Goal: Task Accomplishment & Management: Use online tool/utility

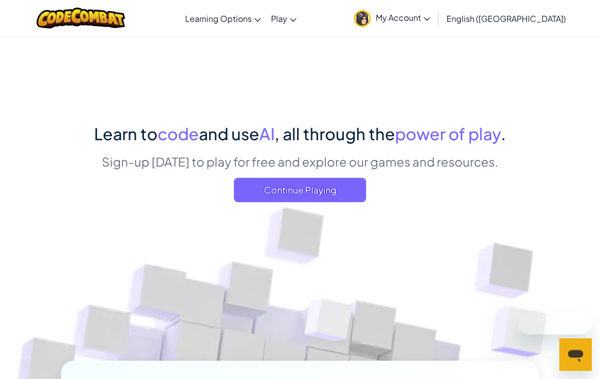
click at [362, 189] on span "Continue Playing" at bounding box center [300, 190] width 132 height 24
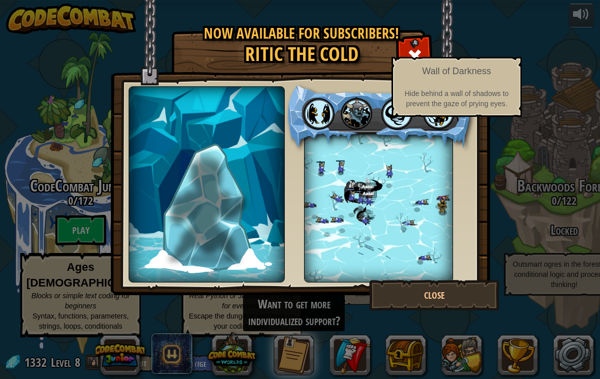
click at [356, 106] on img at bounding box center [357, 114] width 32 height 32
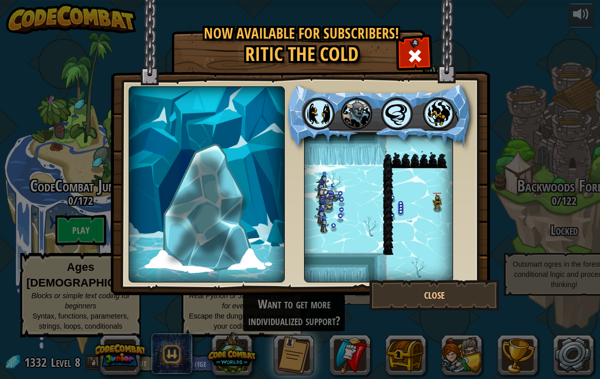
click at [467, 157] on div at bounding box center [378, 184] width 195 height 208
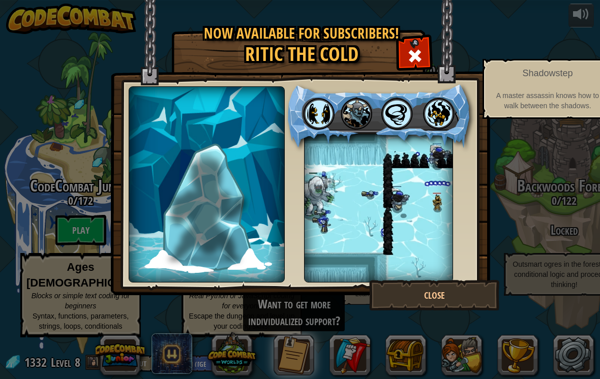
click at [447, 108] on img at bounding box center [439, 114] width 32 height 32
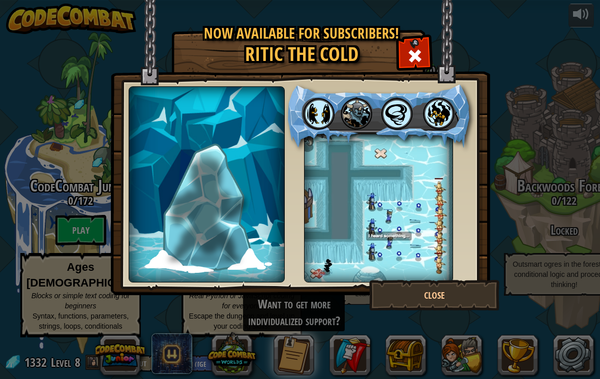
click at [470, 197] on div at bounding box center [378, 184] width 195 height 208
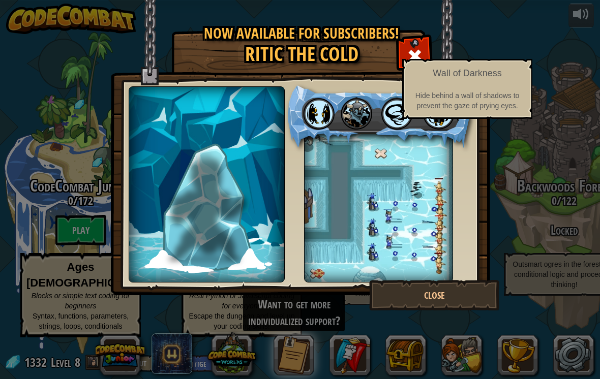
click at [367, 108] on img at bounding box center [357, 114] width 32 height 32
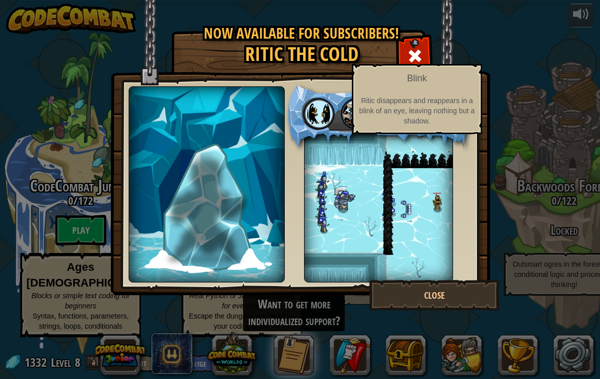
click at [317, 113] on img at bounding box center [319, 114] width 32 height 32
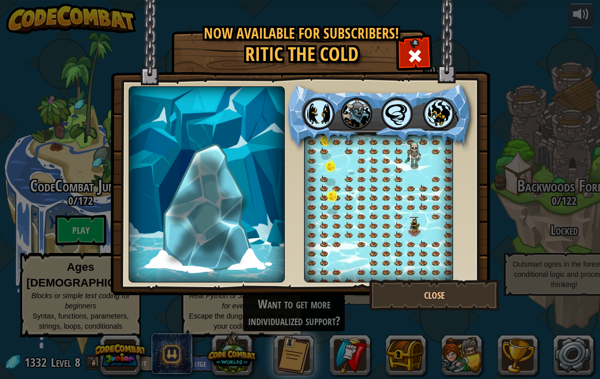
click at [454, 170] on div at bounding box center [378, 184] width 195 height 208
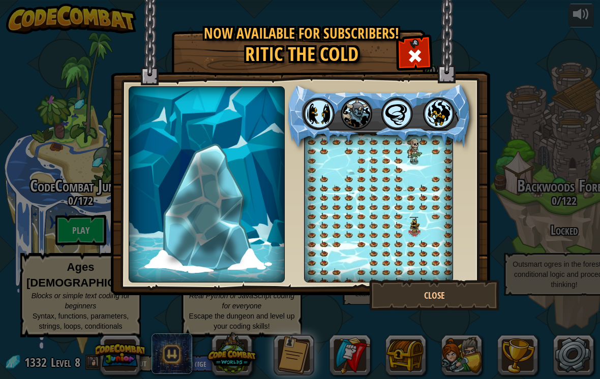
click at [455, 112] on img at bounding box center [439, 114] width 32 height 32
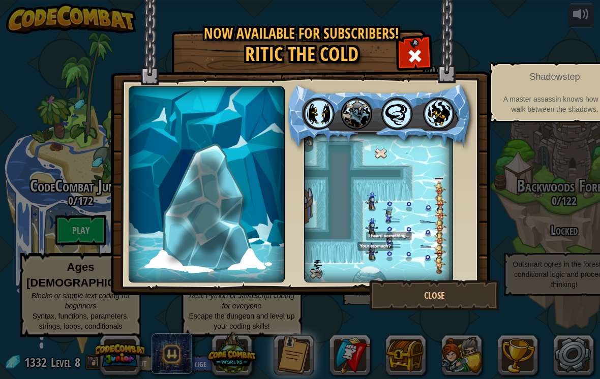
click at [482, 183] on img at bounding box center [300, 148] width 379 height 296
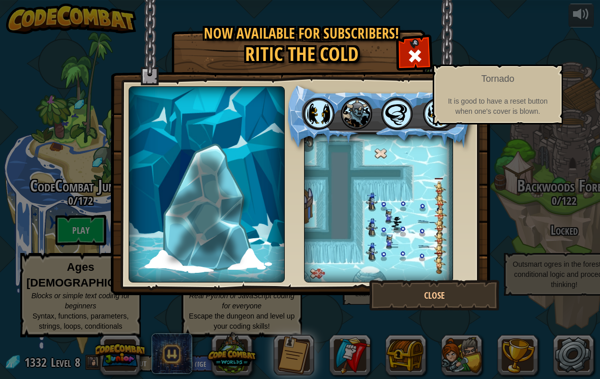
click at [398, 114] on img at bounding box center [397, 114] width 32 height 32
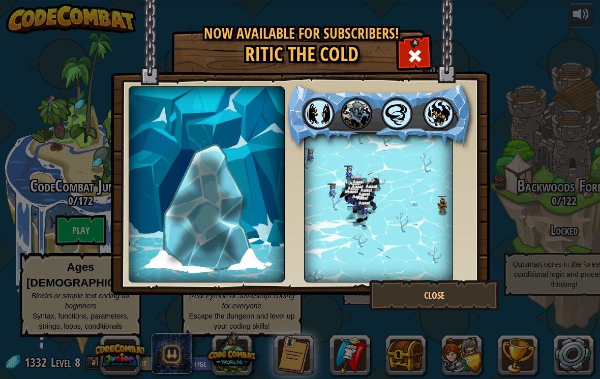
click at [467, 109] on div at bounding box center [378, 116] width 187 height 64
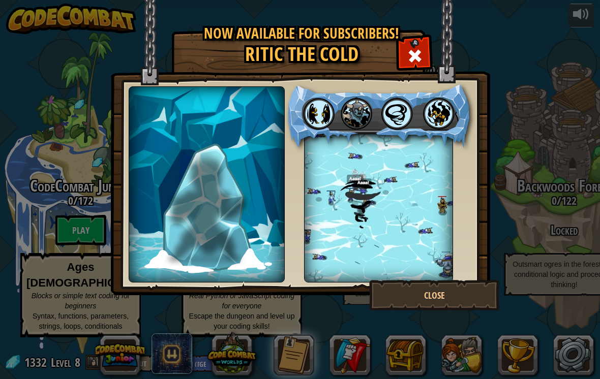
click at [455, 105] on img at bounding box center [439, 114] width 32 height 32
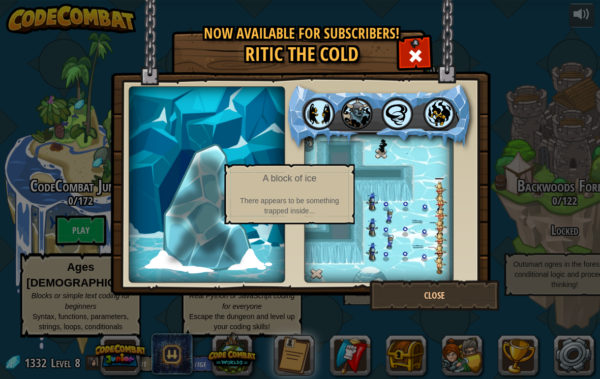
click at [189, 214] on img at bounding box center [207, 206] width 78 height 113
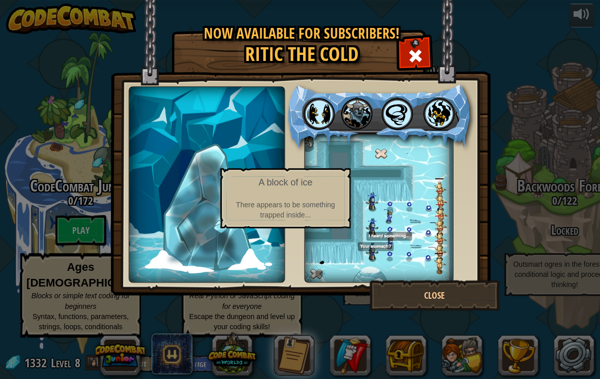
click at [185, 218] on img at bounding box center [207, 206] width 78 height 113
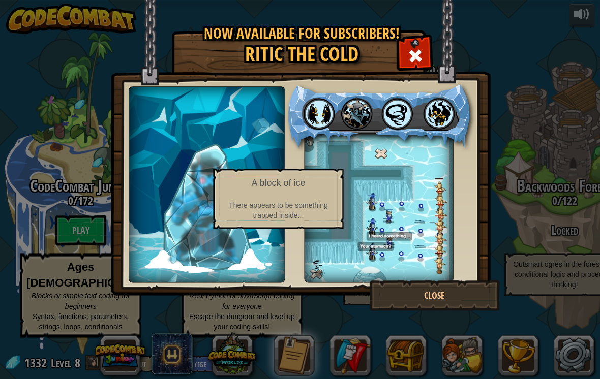
click at [178, 219] on img at bounding box center [207, 206] width 78 height 113
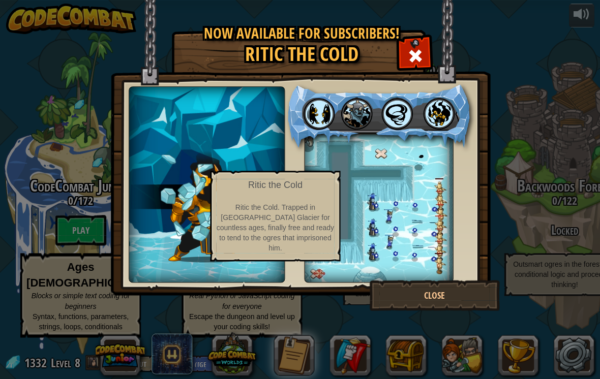
click at [175, 220] on img at bounding box center [207, 205] width 76 height 115
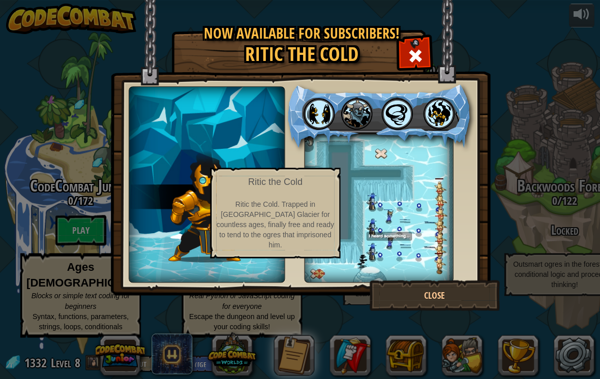
click at [175, 217] on img at bounding box center [207, 205] width 76 height 115
click at [147, 161] on img at bounding box center [207, 204] width 156 height 156
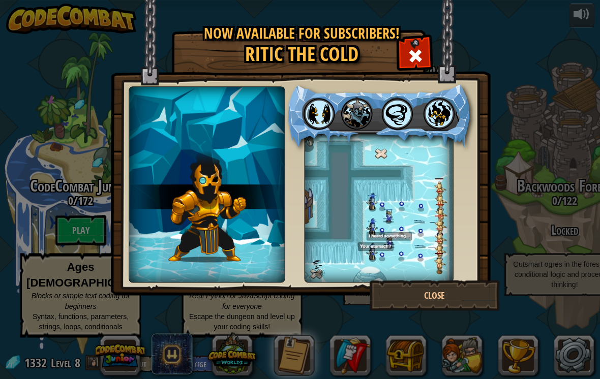
click at [183, 212] on img at bounding box center [207, 205] width 76 height 115
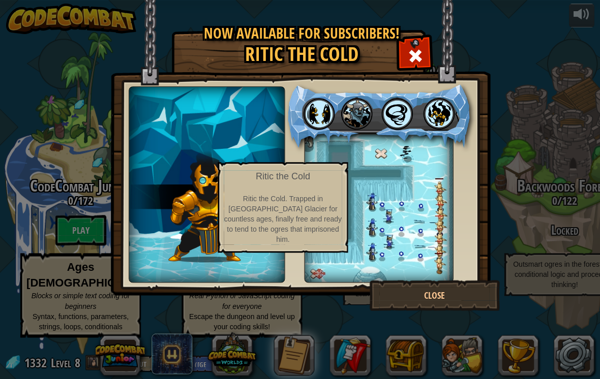
click at [468, 286] on button "Close" at bounding box center [434, 295] width 130 height 31
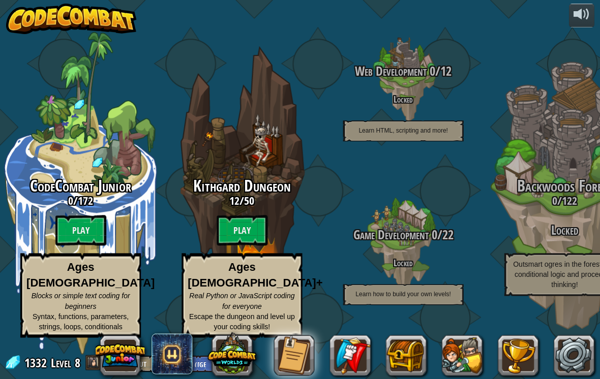
click at [217, 235] on btn "Play" at bounding box center [242, 230] width 51 height 31
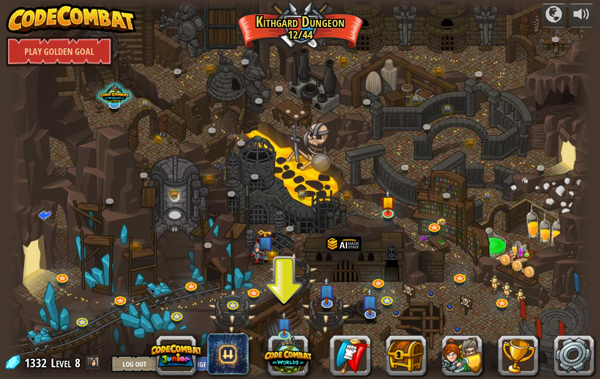
click at [285, 323] on img at bounding box center [284, 323] width 15 height 25
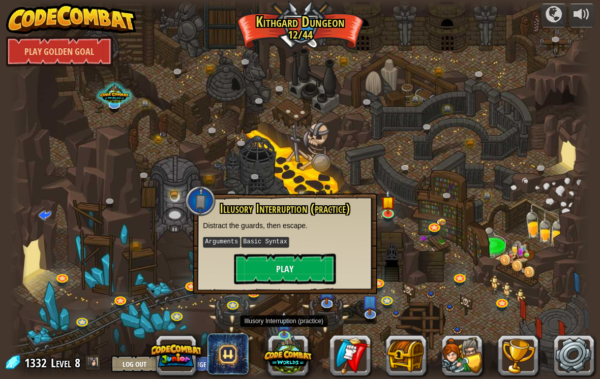
click at [249, 275] on button "Play" at bounding box center [285, 269] width 102 height 31
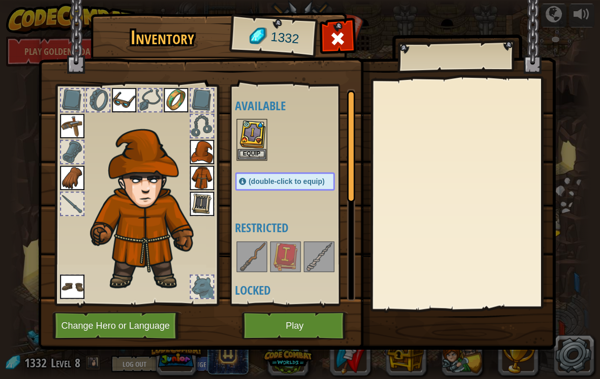
click at [164, 326] on button "Change Hero or Language" at bounding box center [116, 326] width 129 height 28
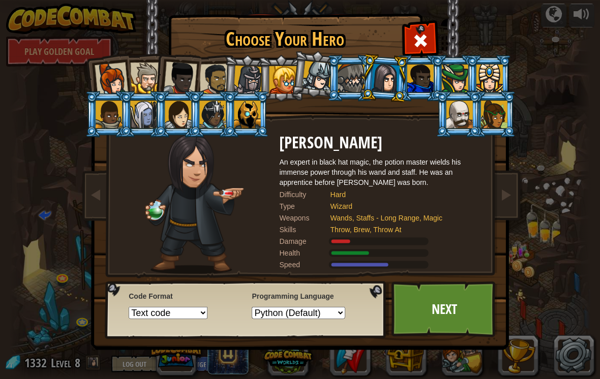
click at [472, 128] on div at bounding box center [459, 114] width 26 height 27
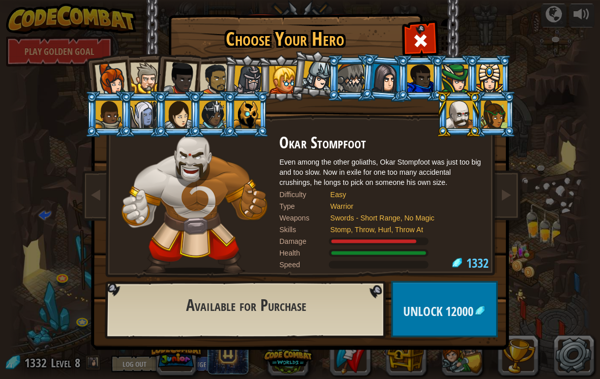
click at [501, 200] on span at bounding box center [505, 195] width 12 height 12
click at [515, 192] on link at bounding box center [505, 195] width 20 height 43
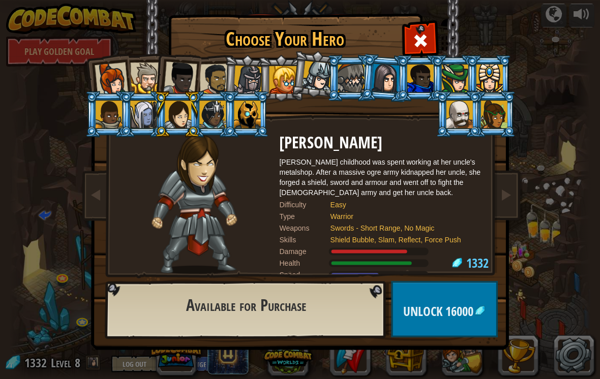
click at [515, 201] on link at bounding box center [505, 195] width 20 height 43
click at [510, 201] on span at bounding box center [505, 195] width 12 height 12
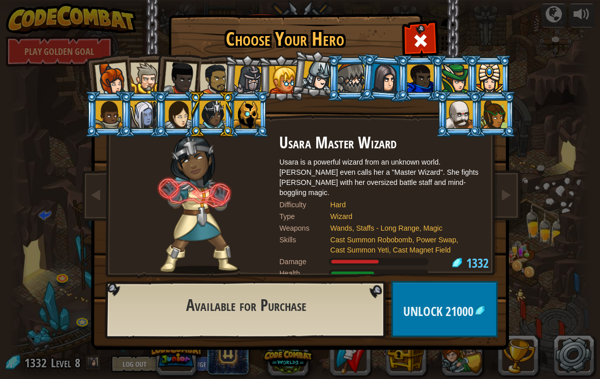
click at [141, 115] on div at bounding box center [143, 114] width 26 height 27
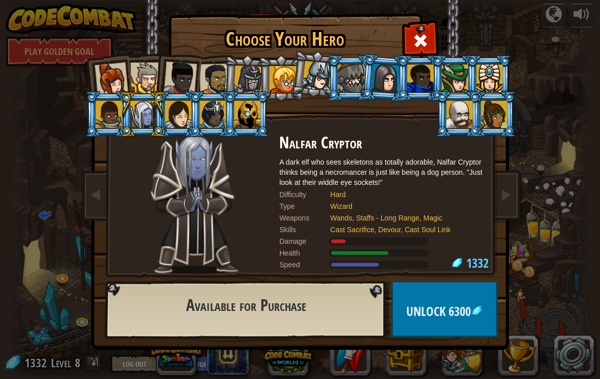
click at [320, 83] on div at bounding box center [317, 76] width 30 height 30
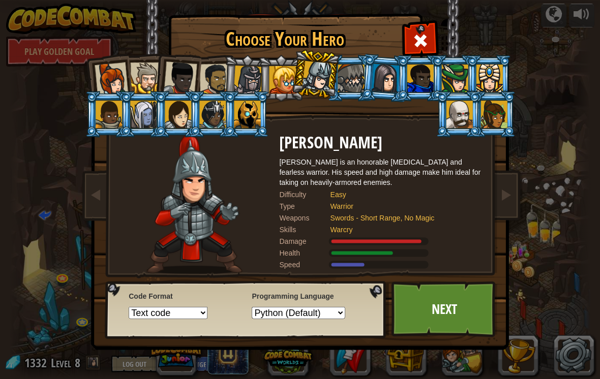
click at [425, 34] on span at bounding box center [420, 41] width 16 height 16
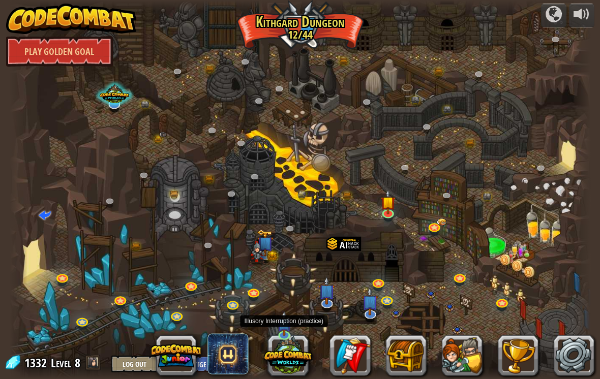
click at [280, 328] on img at bounding box center [284, 323] width 15 height 25
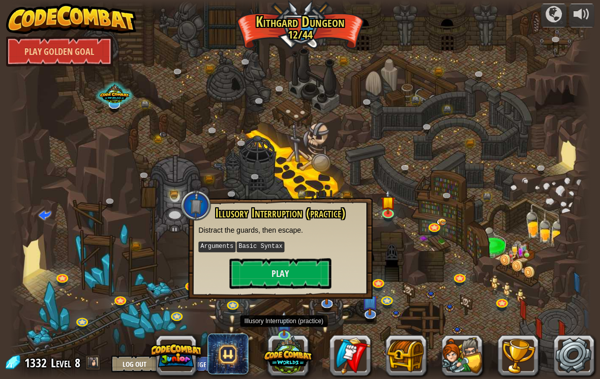
click at [296, 270] on button "Play" at bounding box center [280, 273] width 102 height 31
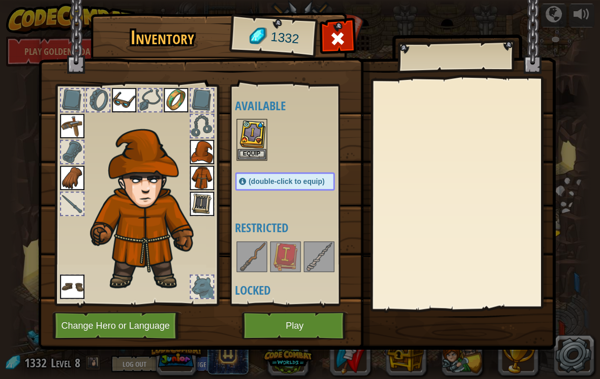
click at [321, 313] on button "Play" at bounding box center [295, 326] width 106 height 28
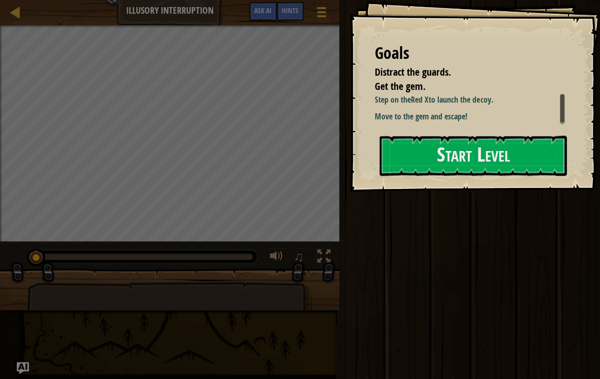
click at [489, 171] on button "Start Level" at bounding box center [472, 156] width 187 height 40
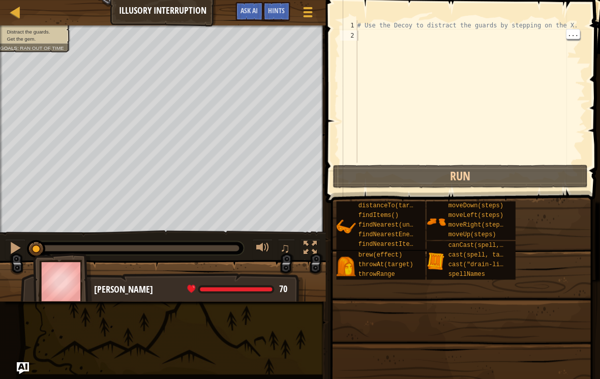
click at [520, 38] on div "# Use the Decoy to distract the guards by stepping on the X." at bounding box center [470, 101] width 230 height 163
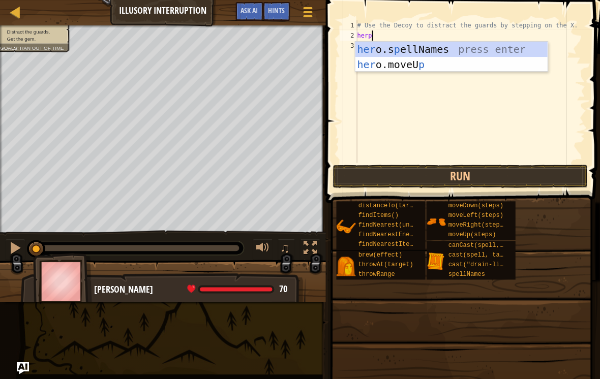
scroll to position [5, 1]
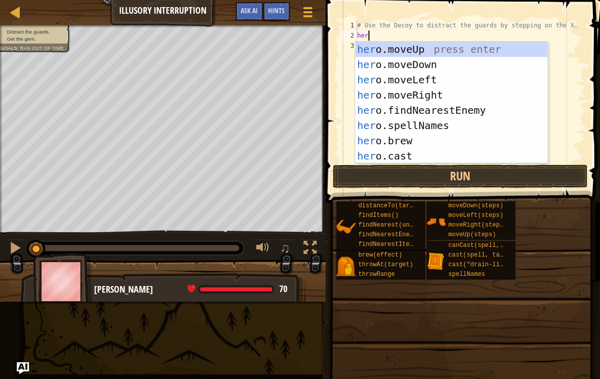
type textarea "hero"
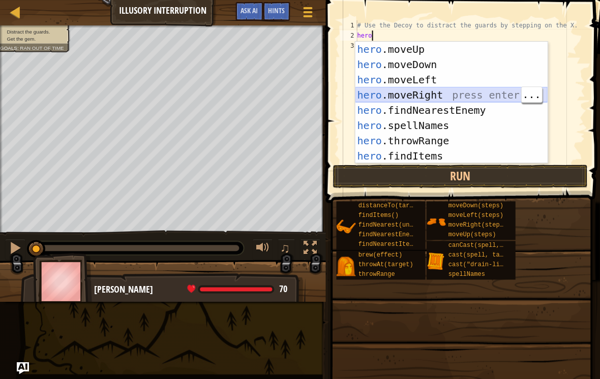
click at [445, 88] on div "hero .moveUp press enter hero .moveDown press enter hero .moveLeft press enter …" at bounding box center [451, 118] width 192 height 153
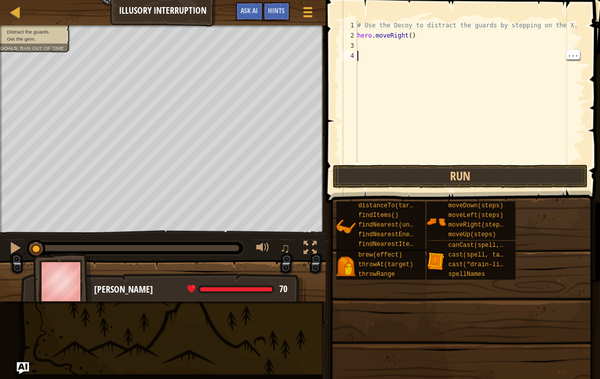
click at [425, 50] on div "# Use the Decoy to distract the guards by stepping on the X. hero . moveRight (…" at bounding box center [470, 101] width 230 height 163
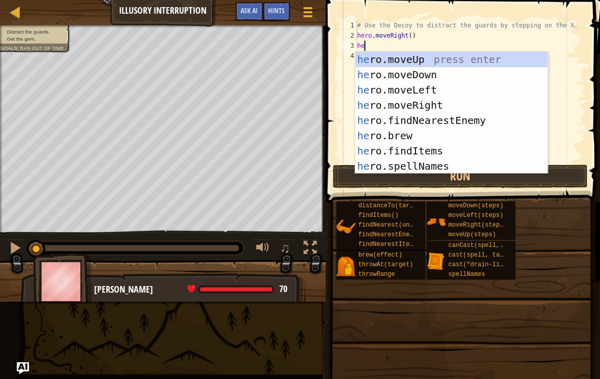
type textarea "hero"
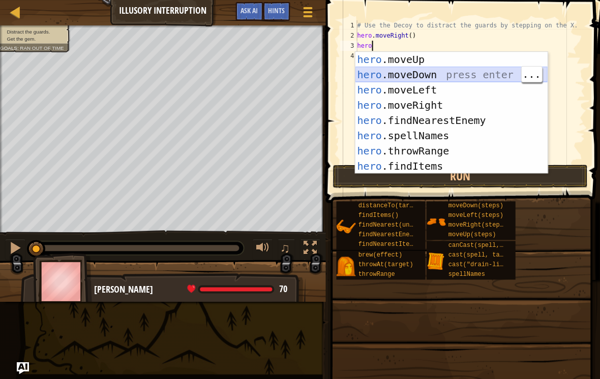
click at [458, 74] on div "hero .moveUp press enter hero .moveDown press enter hero .moveLeft press enter …" at bounding box center [451, 128] width 192 height 153
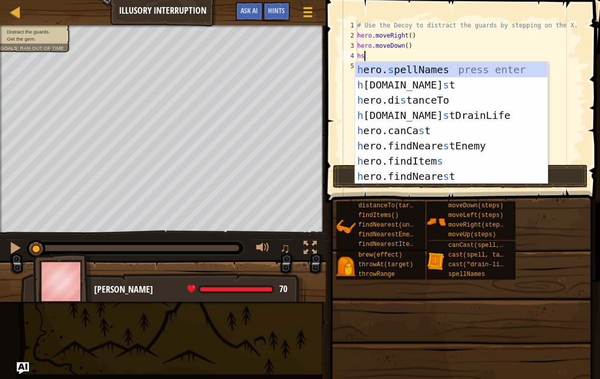
type textarea "h"
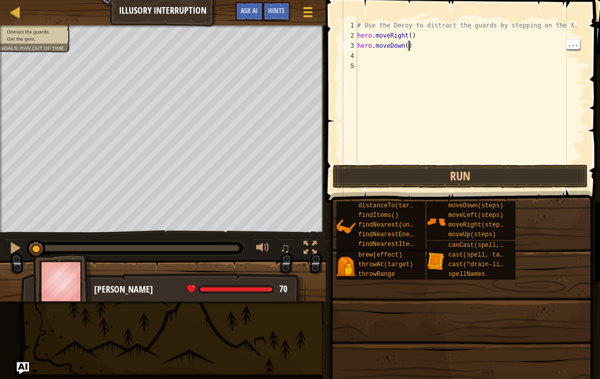
type textarea "hero.moveDown(2)"
click at [417, 61] on div "# Use the Decoy to distract the guards by stepping on the X. hero . moveRight (…" at bounding box center [470, 101] width 230 height 163
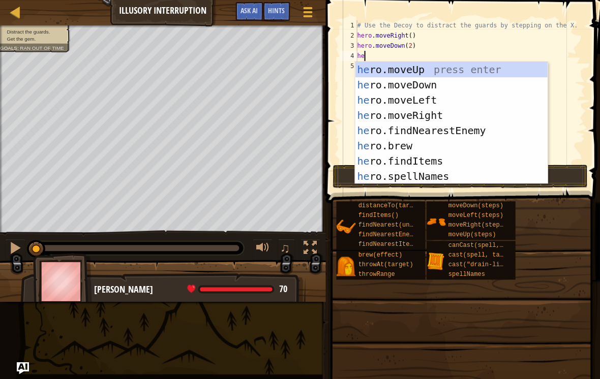
type textarea "hero"
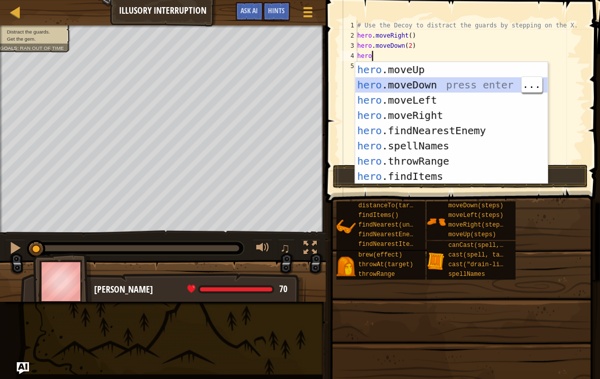
click at [469, 80] on div "hero .moveUp press enter hero .moveDown press enter hero .moveLeft press enter …" at bounding box center [451, 138] width 192 height 153
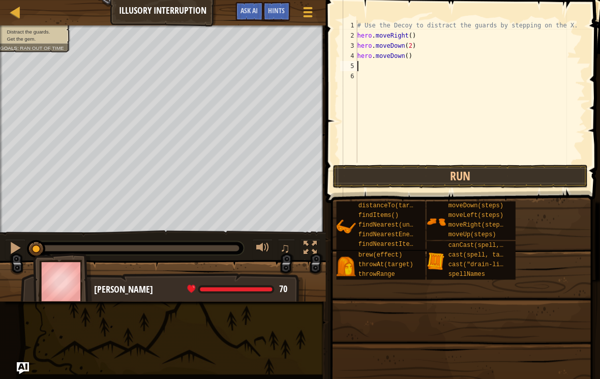
scroll to position [5, 0]
click at [448, 71] on div "# Use the Decoy to distract the guards by stepping on the X. hero . moveRight (…" at bounding box center [470, 101] width 230 height 163
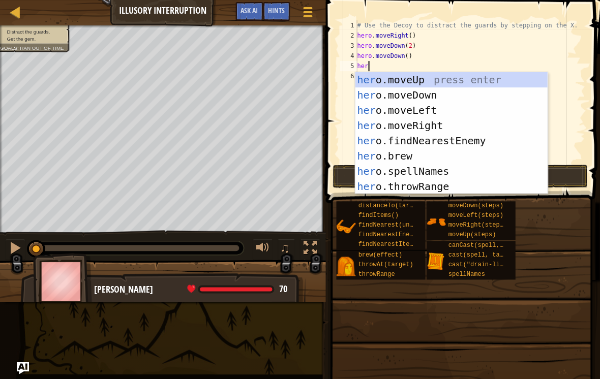
type textarea "hero"
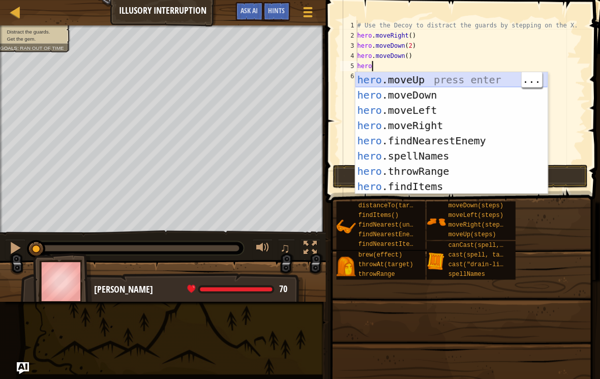
click at [432, 76] on div "hero .moveUp press enter hero .moveDown press enter hero .moveLeft press enter …" at bounding box center [451, 148] width 192 height 153
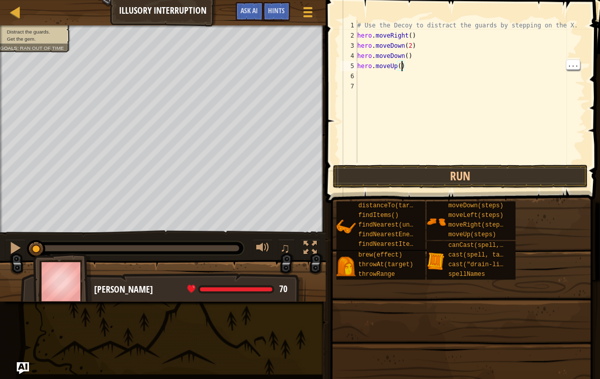
click at [401, 65] on div "# Use the Decoy to distract the guards by stepping on the X. hero . moveRight (…" at bounding box center [470, 101] width 230 height 163
type textarea "hero.moveUp(4)"
click at [403, 75] on div "# Use the Decoy to distract the guards by stepping on the X. hero . moveRight (…" at bounding box center [470, 101] width 230 height 163
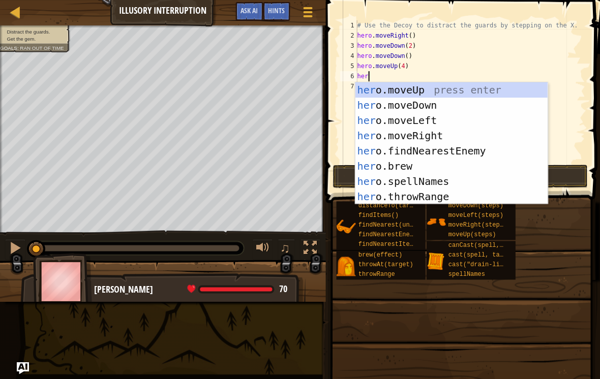
type textarea "hero"
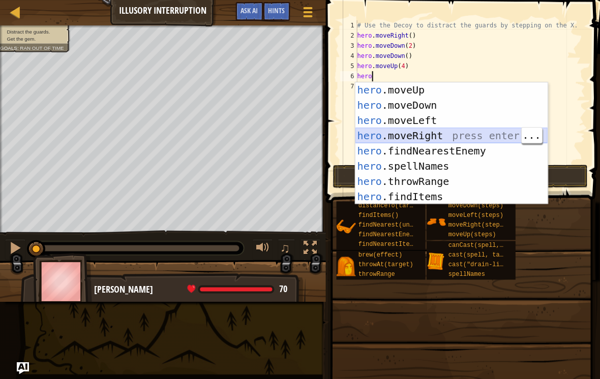
click at [468, 140] on div "hero .moveUp press enter hero .moveDown press enter hero .moveLeft press enter …" at bounding box center [451, 158] width 192 height 153
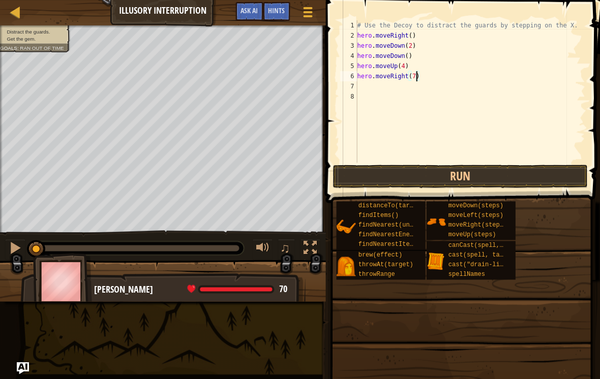
scroll to position [5, 5]
type textarea "hero.moveRight(7)"
click at [541, 177] on button "Run" at bounding box center [460, 176] width 255 height 23
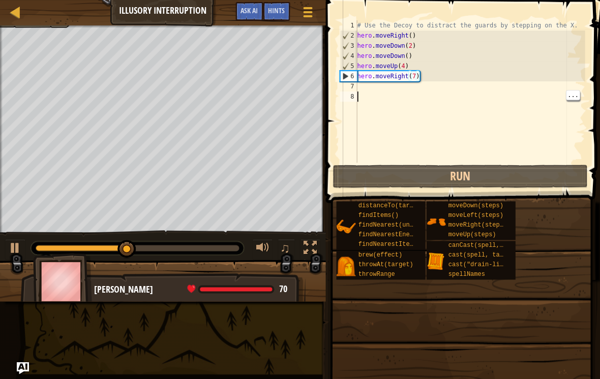
scroll to position [5, 0]
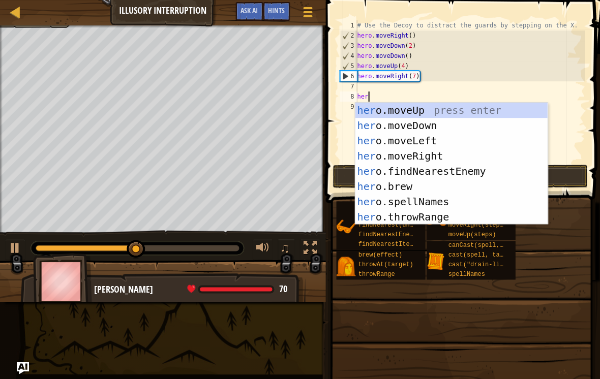
type textarea "hero"
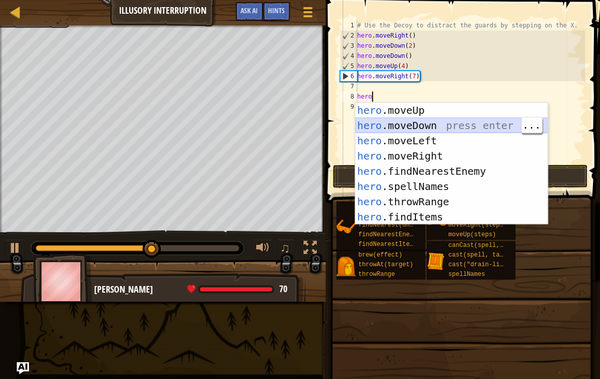
click at [495, 128] on div "hero .moveUp press enter hero .moveDown press enter hero .moveLeft press enter …" at bounding box center [451, 179] width 192 height 153
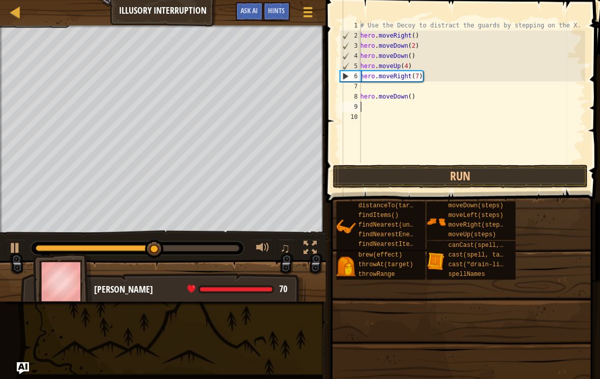
click at [493, 185] on button "Run" at bounding box center [460, 176] width 255 height 23
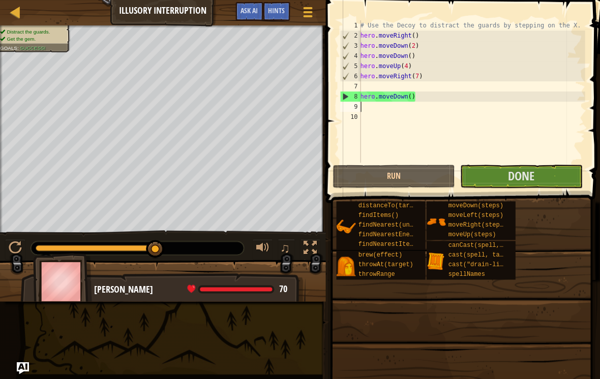
click at [532, 188] on button "Done" at bounding box center [521, 176] width 122 height 23
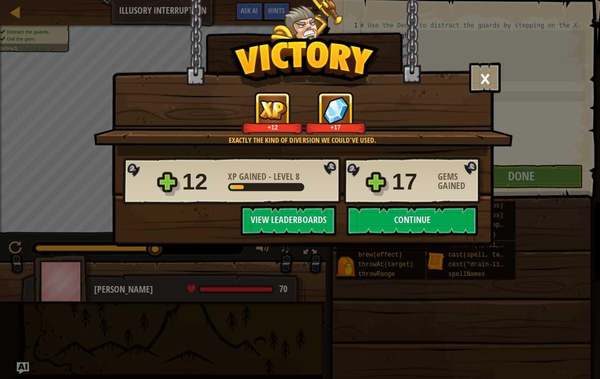
click at [454, 222] on button "Continue" at bounding box center [411, 220] width 131 height 31
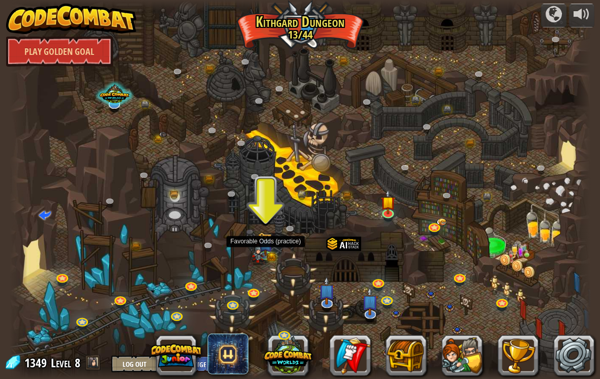
click at [273, 242] on img at bounding box center [265, 244] width 15 height 24
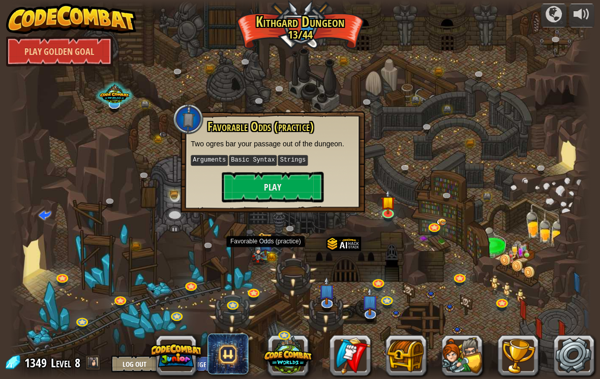
click at [300, 195] on button "Play" at bounding box center [273, 187] width 102 height 31
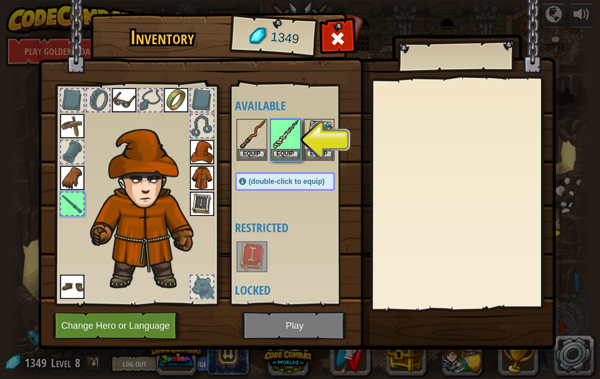
click at [286, 152] on button "Equip" at bounding box center [285, 154] width 28 height 11
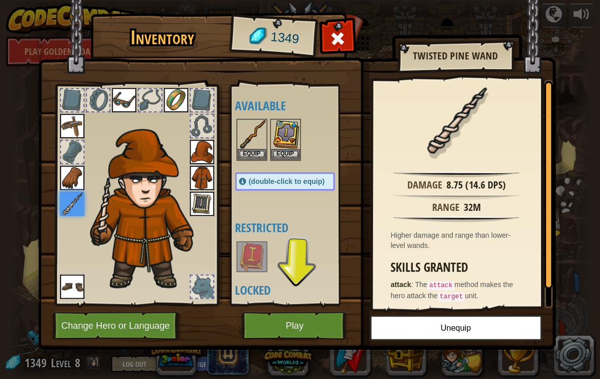
click at [318, 314] on button "Play" at bounding box center [295, 326] width 106 height 28
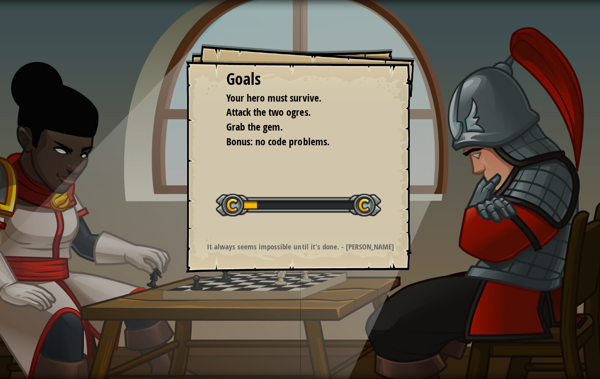
click at [322, 319] on div "Goals Your hero must survive. Attack the two ogres. Grab the gem. Bonus: no cod…" at bounding box center [300, 189] width 600 height 379
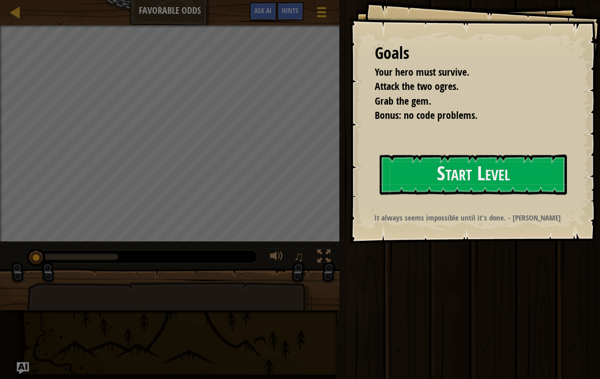
click at [535, 173] on button "Start Level" at bounding box center [472, 175] width 187 height 40
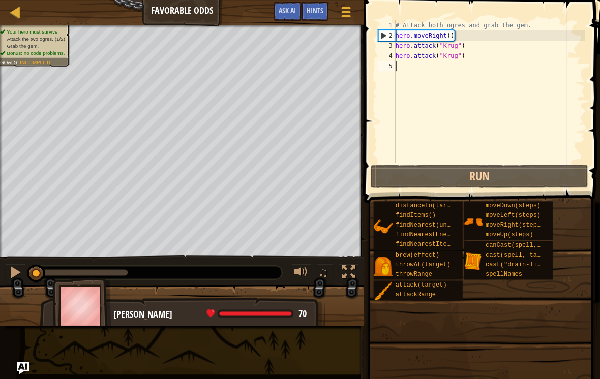
scroll to position [5, 0]
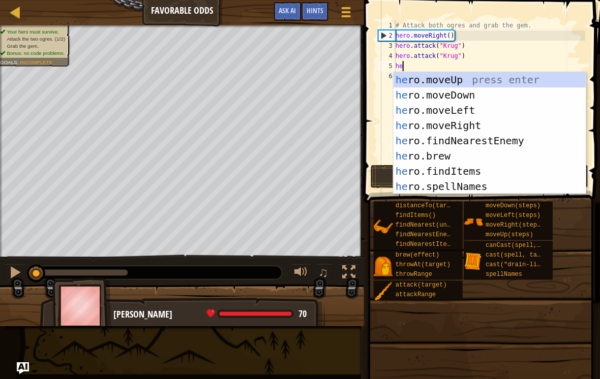
type textarea "her"
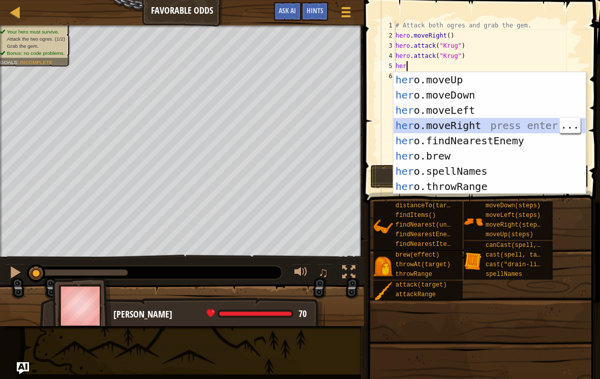
click at [498, 115] on div "her o.moveUp press enter her o.moveDown press enter her o.moveLeft press enter …" at bounding box center [489, 148] width 192 height 153
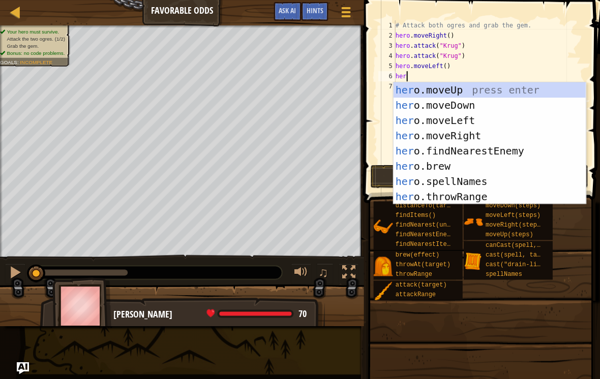
type textarea "hero"
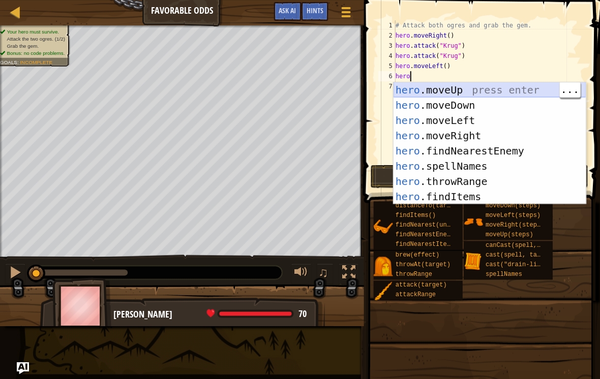
click at [489, 86] on div "hero .moveUp press enter hero .moveDown press enter hero .moveLeft press enter …" at bounding box center [489, 158] width 192 height 153
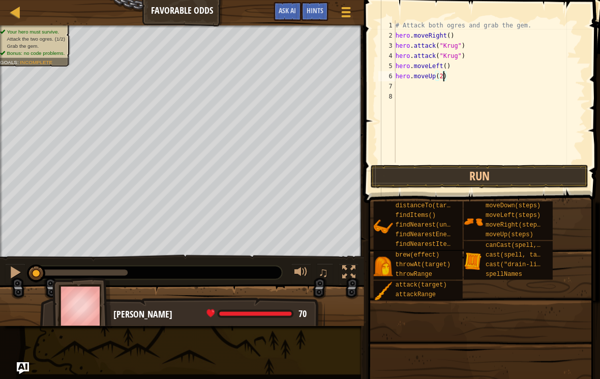
scroll to position [5, 4]
type textarea "hero.moveUp()"
click at [455, 103] on div "# Attack both ogres and grab the gem. hero . moveRight ( ) hero . attack ( "[PE…" at bounding box center [489, 101] width 192 height 163
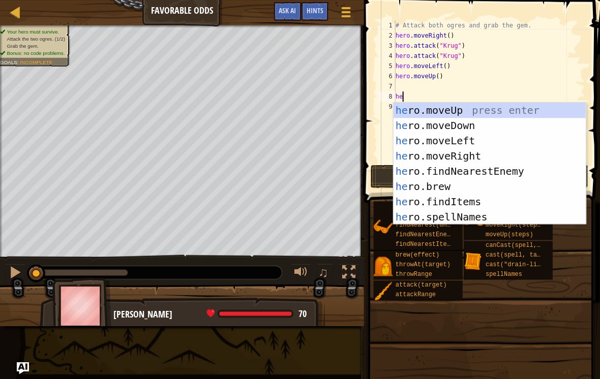
type textarea "her"
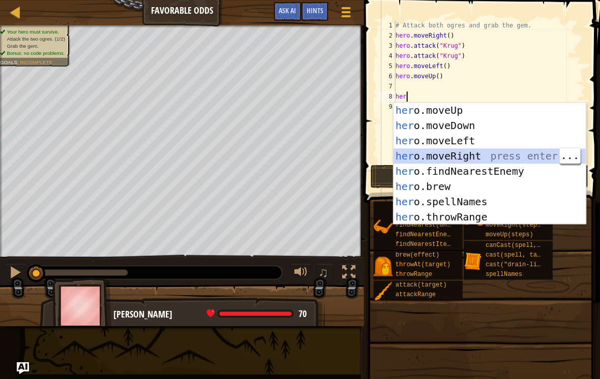
click at [463, 157] on div "her o.moveUp press enter her o.moveDown press enter her o.moveLeft press enter …" at bounding box center [489, 179] width 192 height 153
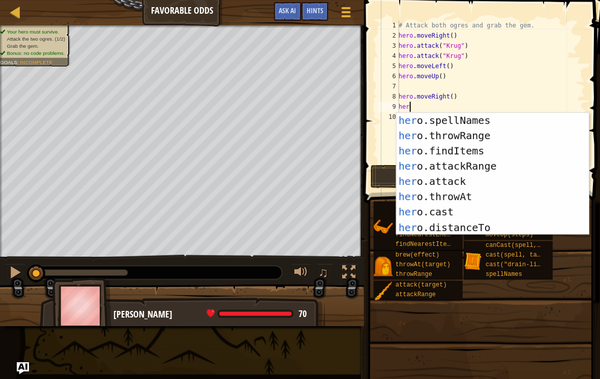
scroll to position [94, 0]
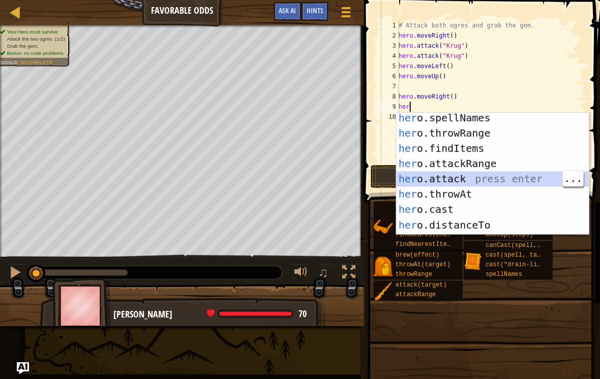
click at [529, 178] on div "her o.spellNames press enter her o.throwRange press enter her o.findItems press…" at bounding box center [492, 186] width 192 height 153
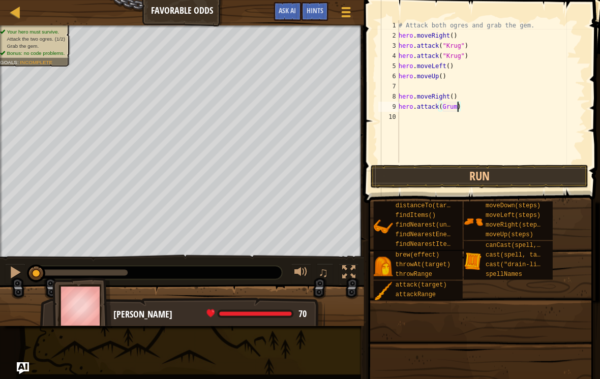
type textarea "hero.attack(Grump)"
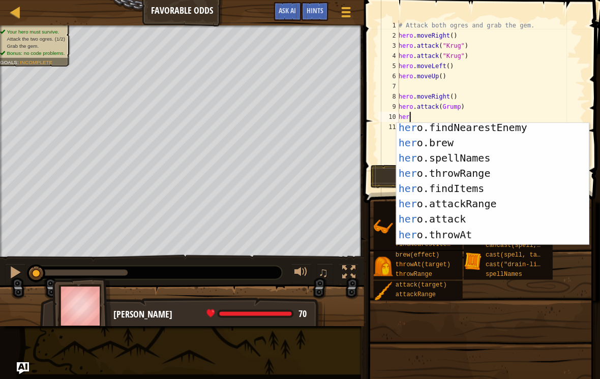
scroll to position [67, 0]
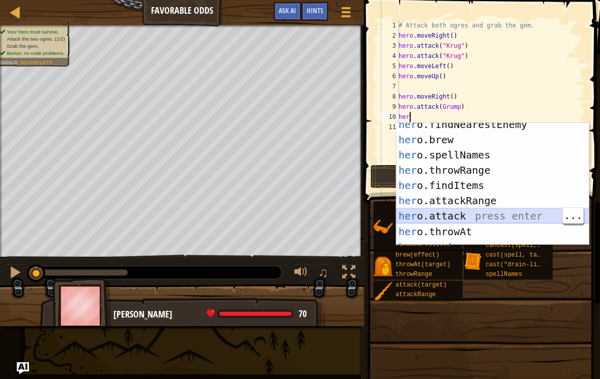
click at [490, 216] on div "her o.findNearestEnemy press enter her o.brew press enter her o.spellNames pres…" at bounding box center [492, 193] width 192 height 153
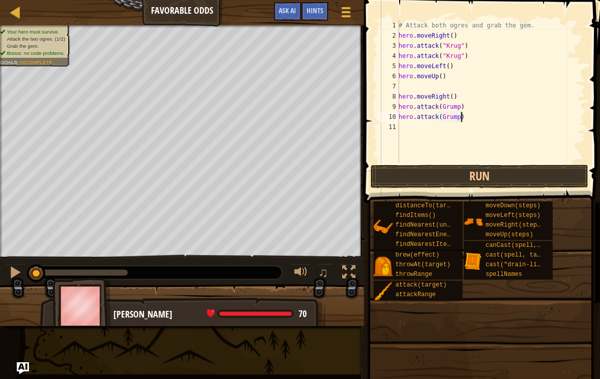
scroll to position [5, 5]
click at [530, 173] on button "Run" at bounding box center [479, 176] width 218 height 23
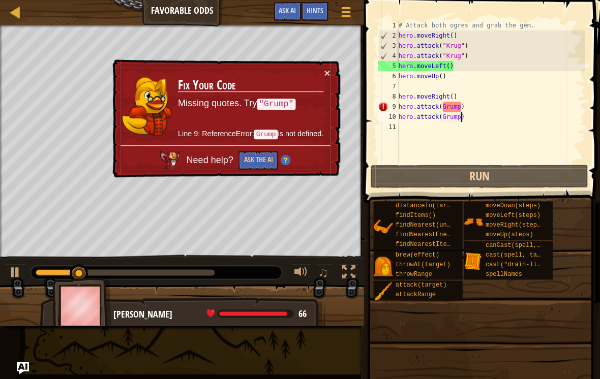
click at [328, 69] on button "×" at bounding box center [327, 73] width 6 height 11
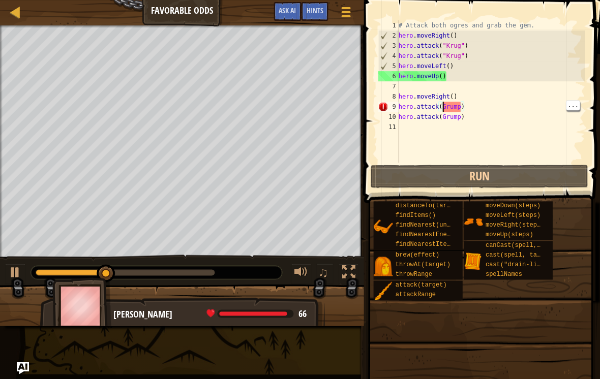
click at [444, 105] on div "# Attack both ogres and grab the gem. hero . moveRight ( ) hero . attack ( "[PE…" at bounding box center [490, 101] width 189 height 163
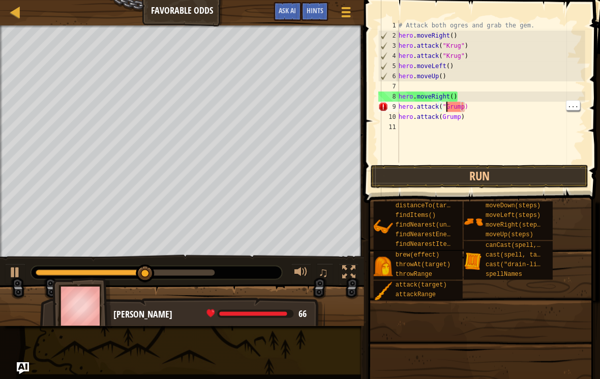
scroll to position [5, 4]
click at [477, 103] on div "# Attack both ogres and grab the gem. hero . moveRight ( ) hero . attack ( "[PE…" at bounding box center [490, 101] width 189 height 163
click at [469, 108] on div "# Attack both ogres and grab the gem. hero . moveRight ( ) hero . attack ( "[PE…" at bounding box center [490, 101] width 189 height 163
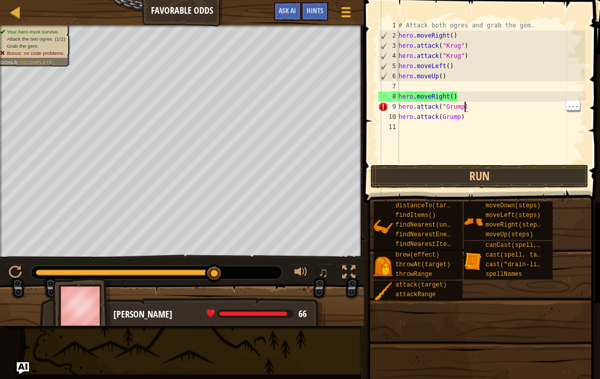
type textarea "hero.attack("Grump")"
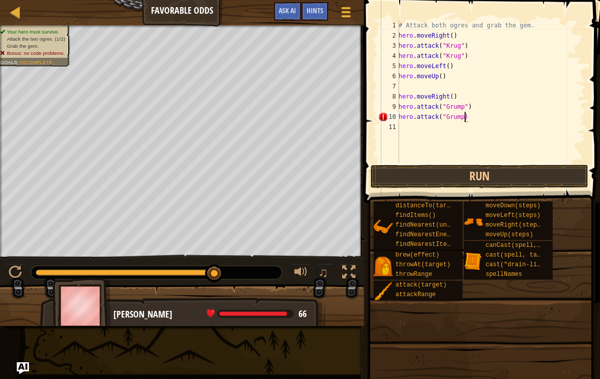
scroll to position [5, 6]
type textarea "hero.attack("Grump")"
click at [524, 174] on button "Run" at bounding box center [479, 176] width 218 height 23
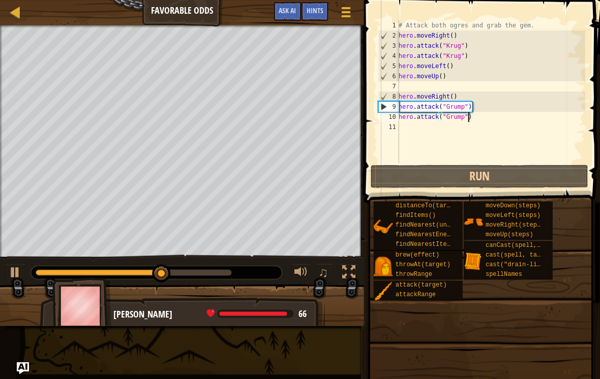
scroll to position [5, 0]
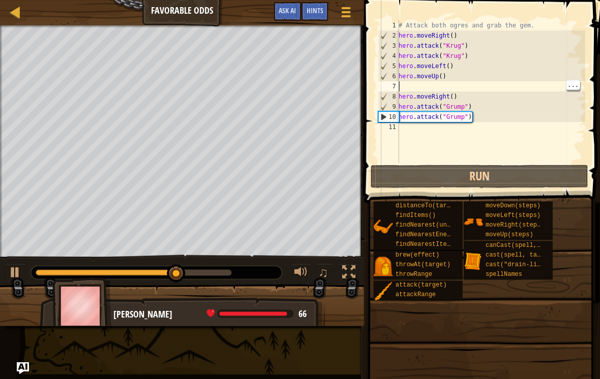
type textarea "hero.moveUp()"
click at [509, 81] on div "# Attack both ogres and grab the gem. hero . moveRight ( ) hero . attack ( "[PE…" at bounding box center [490, 101] width 189 height 163
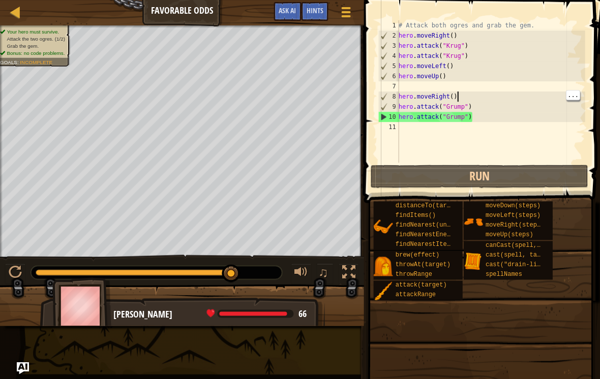
click at [459, 95] on div "# Attack both ogres and grab the gem. hero . moveRight ( ) hero . attack ( "[PE…" at bounding box center [490, 101] width 189 height 163
click at [482, 104] on div "# Attack both ogres and grab the gem. hero . moveRight ( ) hero . attack ( "[PE…" at bounding box center [490, 101] width 189 height 163
type textarea "hero.moveRight()"
click at [466, 95] on div "# Attack both ogres and grab the gem. hero . moveRight ( ) hero . attack ( "[PE…" at bounding box center [490, 101] width 189 height 163
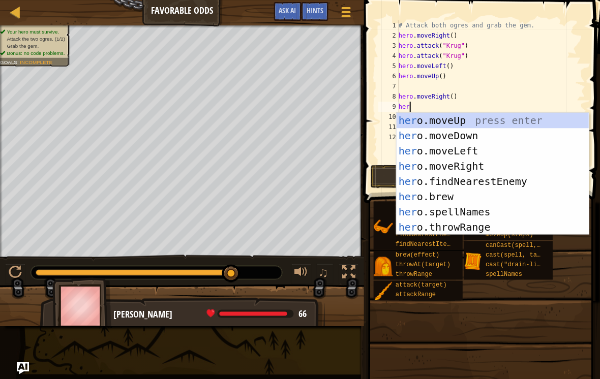
scroll to position [5, 1]
type textarea "hero"
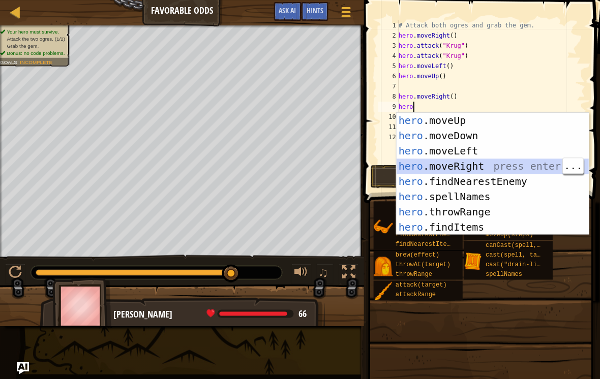
click at [495, 165] on div "hero .moveUp press enter hero .moveDown press enter hero .moveLeft press enter …" at bounding box center [492, 189] width 192 height 153
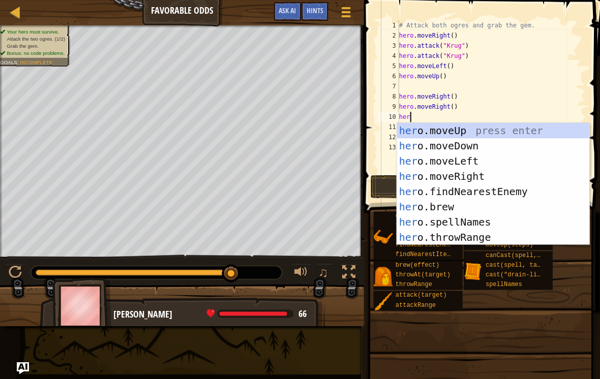
type textarea "hero"
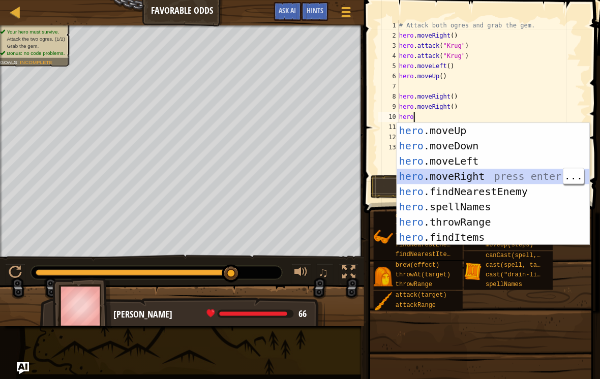
click at [501, 175] on div "hero .moveUp press enter hero .moveDown press enter hero .moveLeft press enter …" at bounding box center [493, 199] width 192 height 153
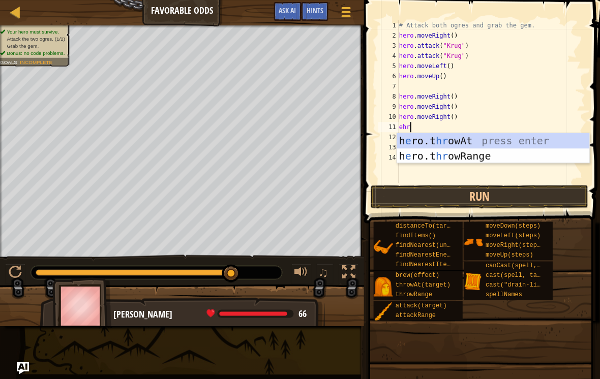
scroll to position [5, 0]
type textarea "e"
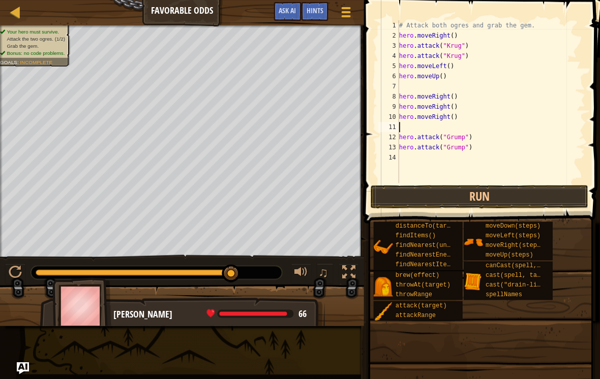
scroll to position [5, 1]
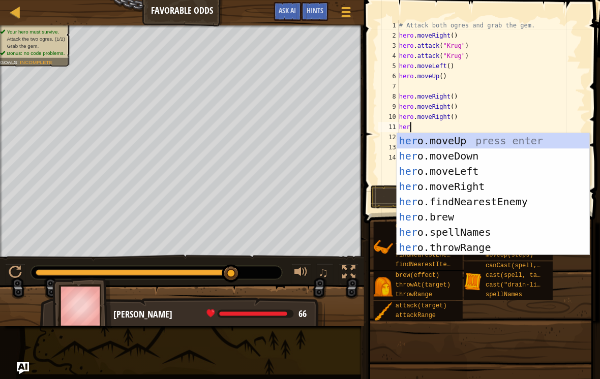
type textarea "hero"
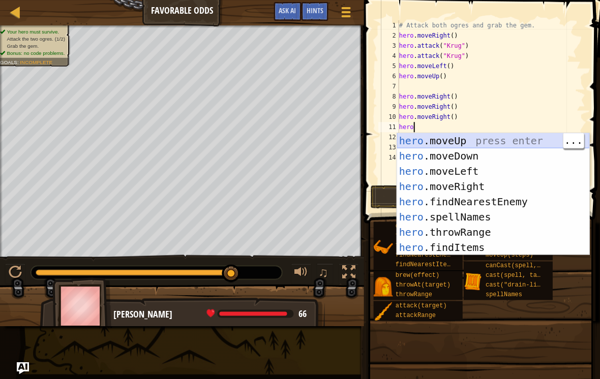
click at [499, 143] on div "hero .moveUp press enter hero .moveDown press enter hero .moveLeft press enter …" at bounding box center [493, 209] width 192 height 153
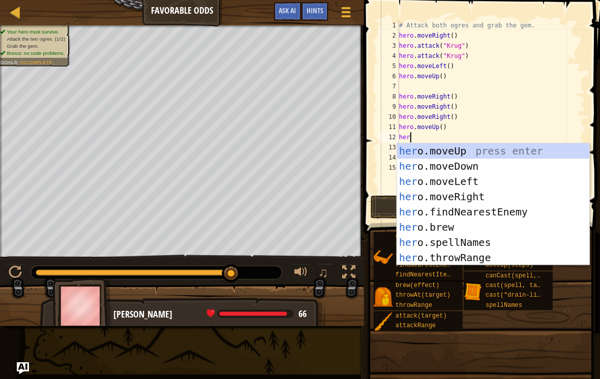
type textarea "hero"
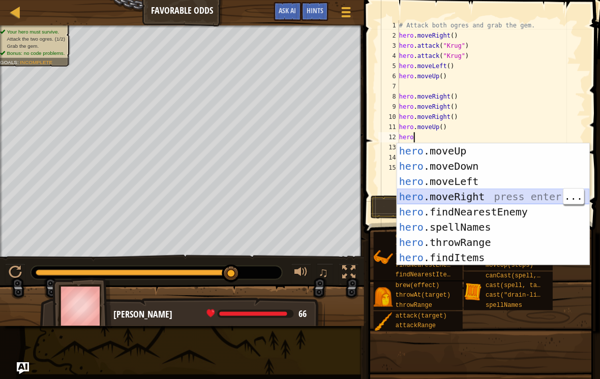
click at [515, 194] on div "hero .moveUp press enter hero .moveDown press enter hero .moveLeft press enter …" at bounding box center [493, 219] width 192 height 153
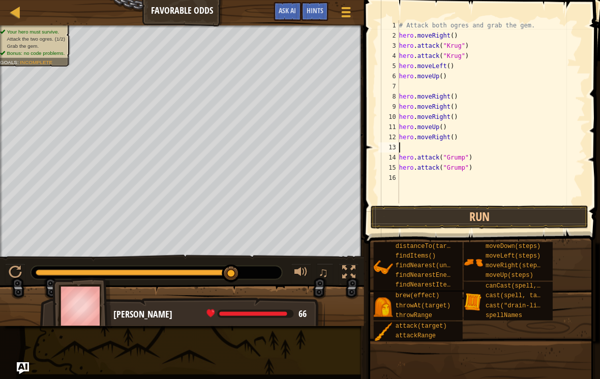
click at [534, 218] on button "Run" at bounding box center [479, 216] width 218 height 23
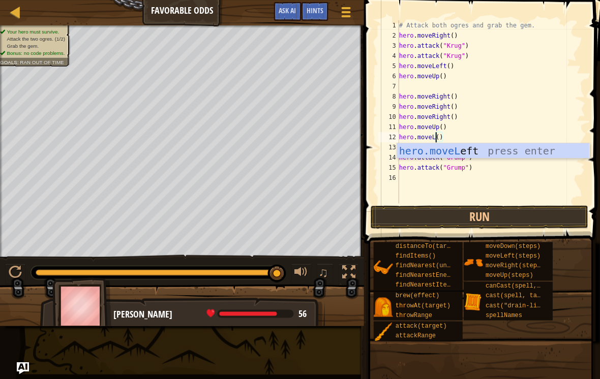
scroll to position [5, 3]
click at [513, 152] on div "hero.moveL eft press enter" at bounding box center [493, 166] width 192 height 46
type textarea "hero.moveLeft"
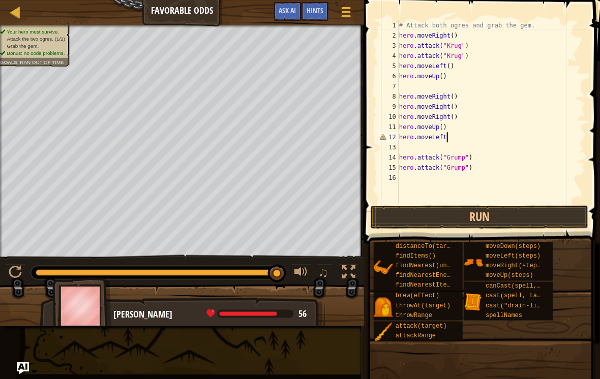
scroll to position [5, 0]
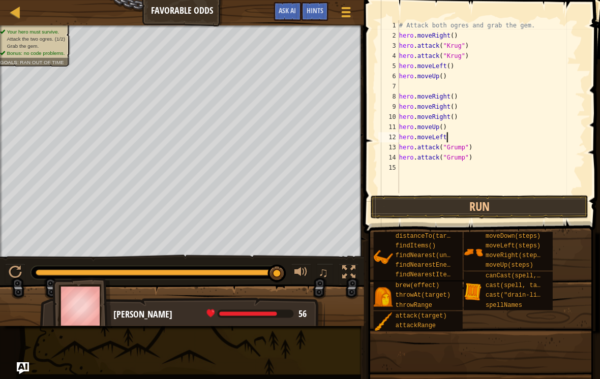
click at [518, 213] on button "Run" at bounding box center [479, 206] width 218 height 23
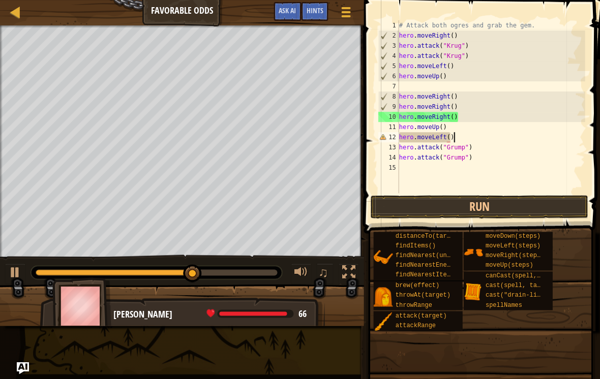
scroll to position [5, 4]
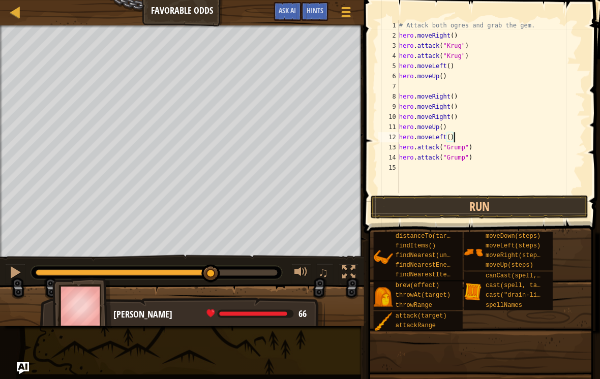
click at [493, 211] on button "Run" at bounding box center [479, 206] width 218 height 23
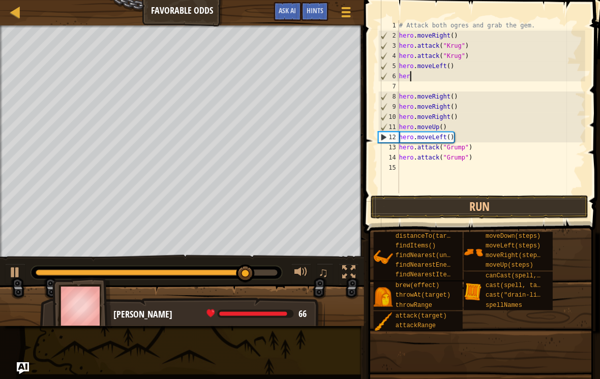
scroll to position [5, 0]
type textarea "h"
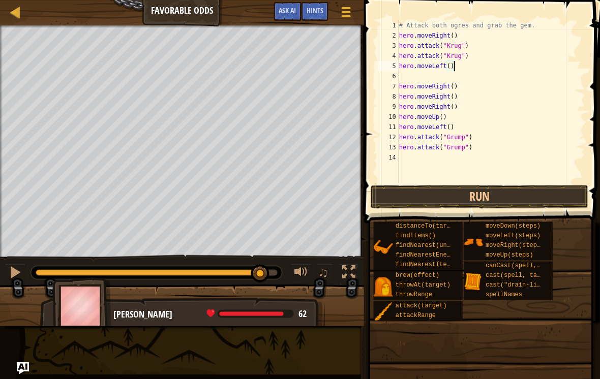
type textarea "hero.moveRight()"
click at [488, 175] on div "# Attack both ogres and grab the gem. hero . moveRight ( ) hero . attack ( "[PE…" at bounding box center [491, 111] width 188 height 183
click at [480, 157] on div "# Attack both ogres and grab the gem. hero . moveRight ( ) hero . attack ( "[PE…" at bounding box center [491, 111] width 188 height 183
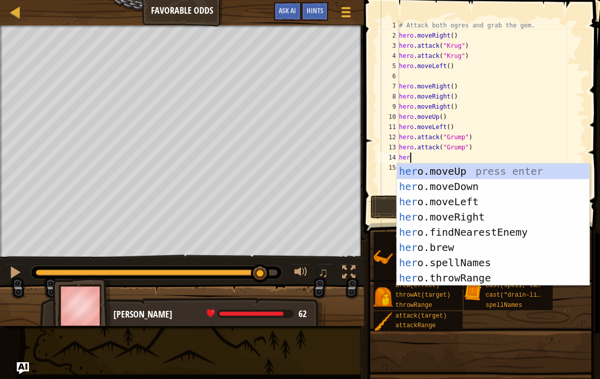
scroll to position [5, 1]
type textarea "hero"
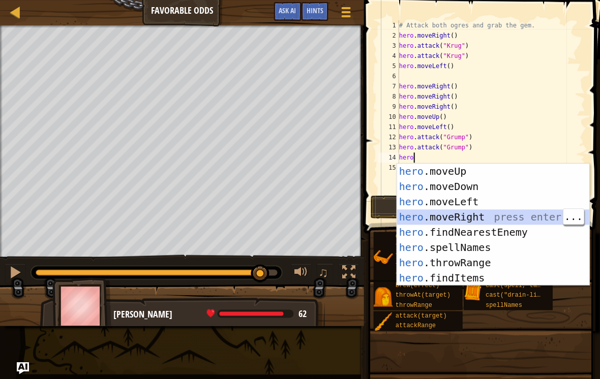
click at [514, 218] on div "hero .moveUp press enter hero .moveDown press enter hero .moveLeft press enter …" at bounding box center [493, 240] width 192 height 153
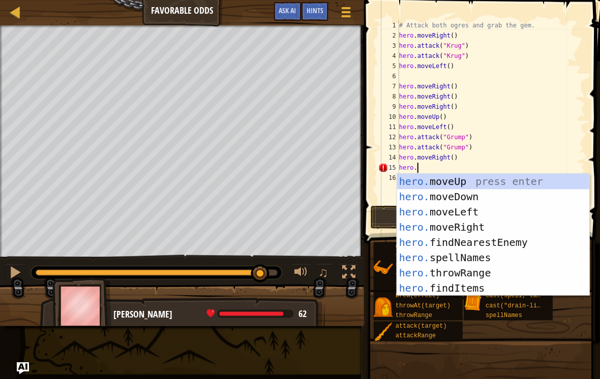
scroll to position [5, 2]
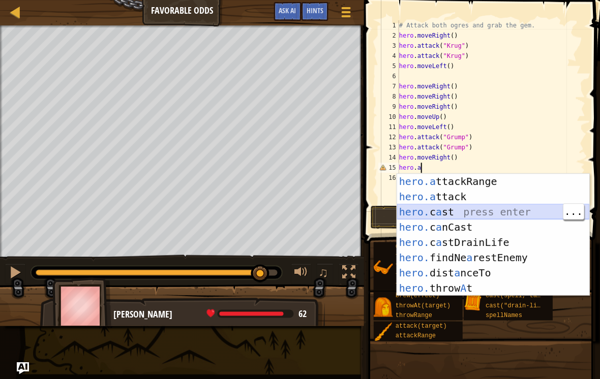
click at [482, 207] on div "hero.a ttackRange press enter hero.a ttack press enter hero. c a st press enter…" at bounding box center [493, 250] width 192 height 153
type textarea "hero.cast("drain-life", target)"
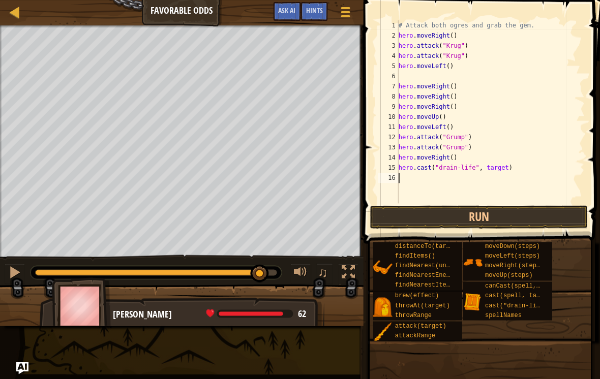
scroll to position [0, 0]
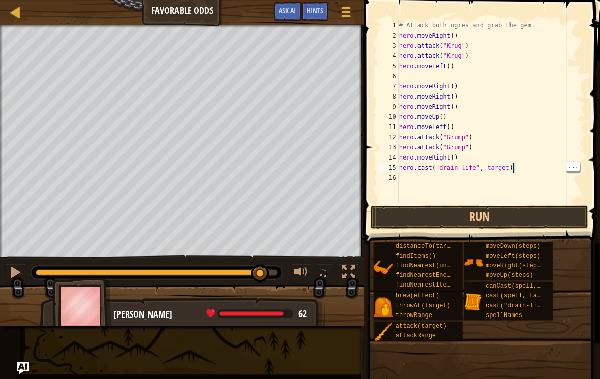
click at [512, 169] on div "# Attack both ogres and grab the gem. hero . moveRight ( ) hero . attack ( "[PE…" at bounding box center [491, 121] width 188 height 203
click at [510, 167] on div "# Attack both ogres and grab the gem. hero . moveRight ( ) hero . attack ( "[PE…" at bounding box center [491, 121] width 188 height 203
click at [518, 221] on button "Run" at bounding box center [479, 216] width 218 height 23
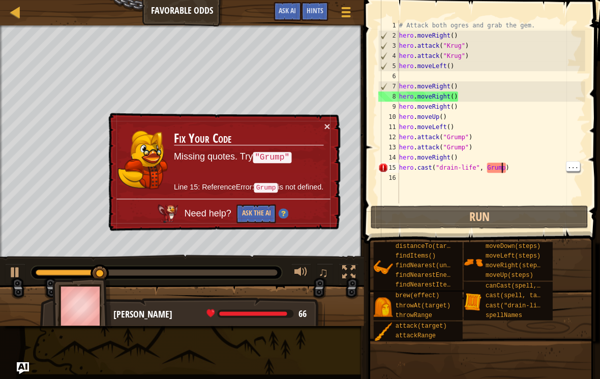
click at [497, 169] on div "# Attack both ogres and grab the gem. hero . moveRight ( ) hero . attack ( "[PE…" at bounding box center [491, 121] width 188 height 203
click at [488, 167] on div "# Attack both ogres and grab the gem. hero . moveRight ( ) hero . attack ( "[PE…" at bounding box center [491, 121] width 188 height 203
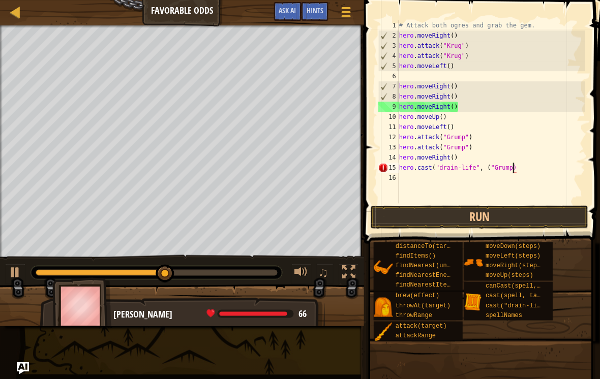
scroll to position [5, 10]
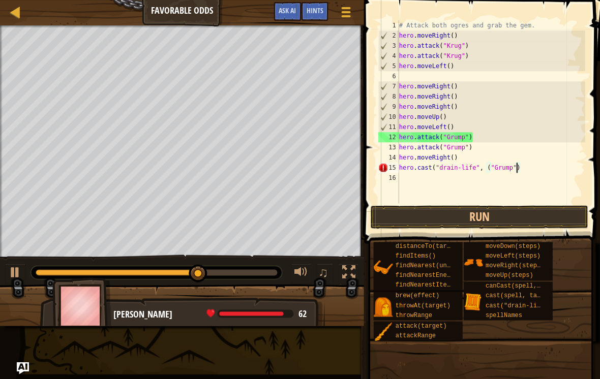
click at [530, 216] on button "Run" at bounding box center [479, 216] width 218 height 23
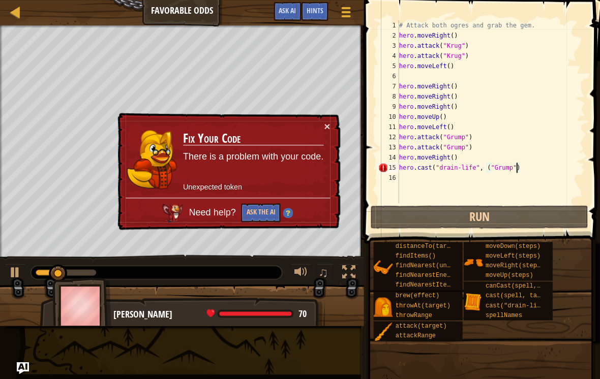
click at [258, 214] on button "Ask the AI" at bounding box center [260, 212] width 39 height 19
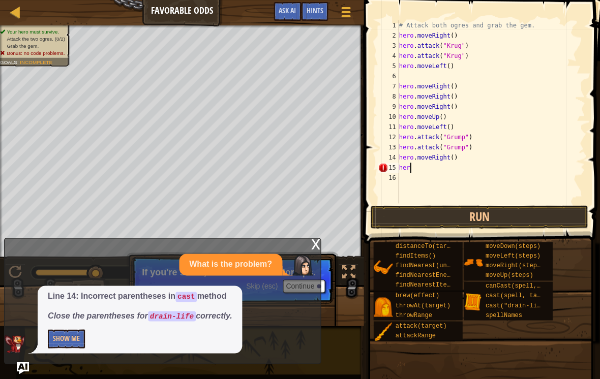
scroll to position [5, 0]
type textarea "h"
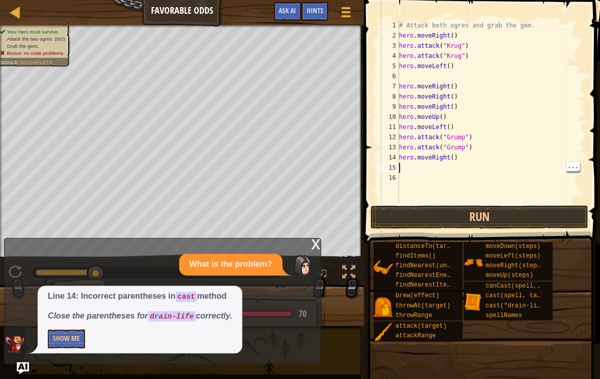
click at [479, 161] on div "# Attack both ogres and grab the gem. hero . moveRight ( ) hero . attack ( "[PE…" at bounding box center [491, 121] width 188 height 203
type textarea "hero.moveL"
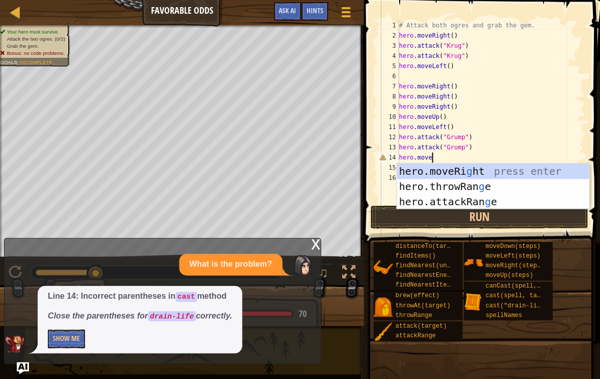
scroll to position [5, 3]
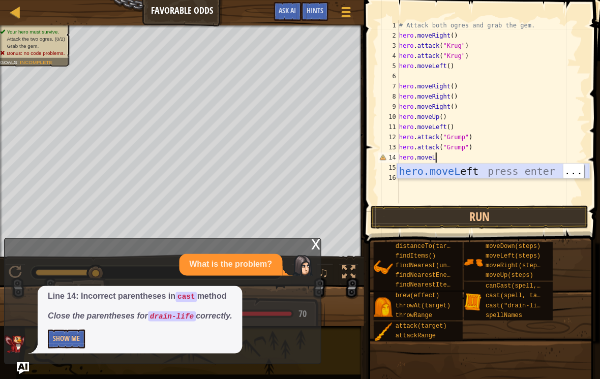
click at [515, 168] on div "hero.moveL eft press enter" at bounding box center [493, 187] width 192 height 46
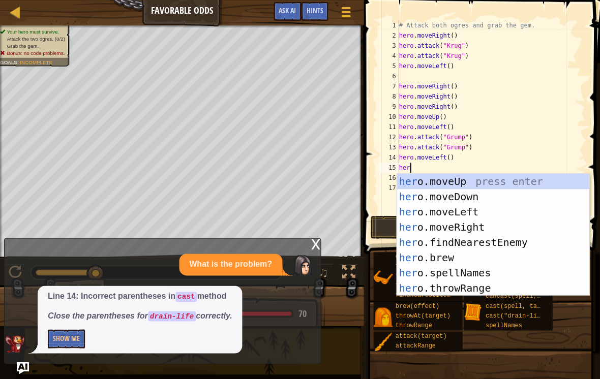
scroll to position [5, 1]
type textarea "hero"
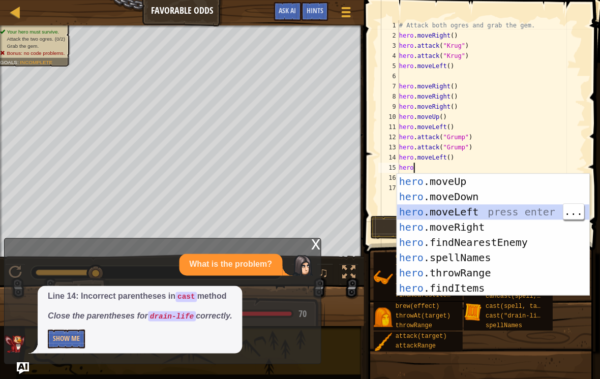
scroll to position [3, 0]
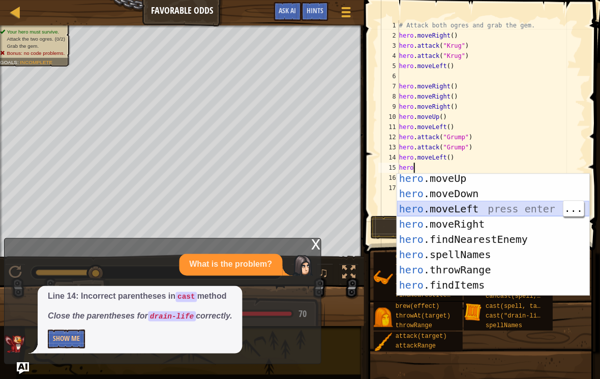
click at [496, 212] on div "hero .moveUp press enter hero .moveDown press enter hero .moveLeft press enter …" at bounding box center [493, 247] width 192 height 153
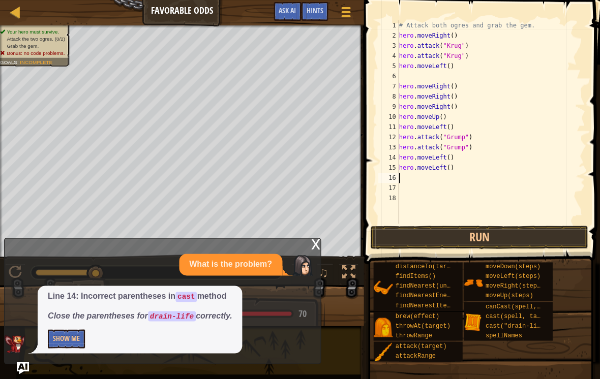
click at [487, 234] on button "Run" at bounding box center [479, 237] width 218 height 23
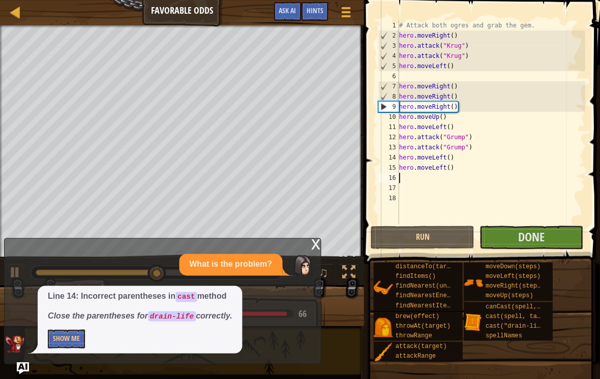
click at [317, 242] on div "x" at bounding box center [315, 243] width 9 height 10
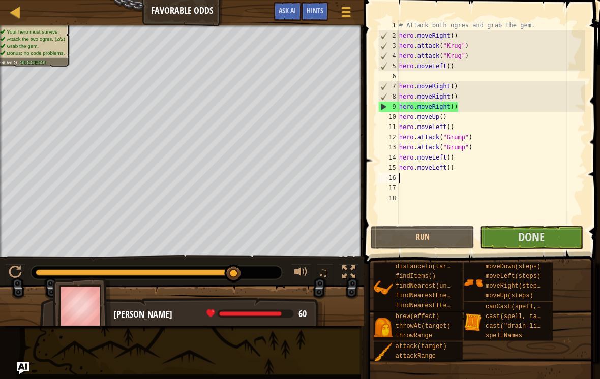
click at [550, 233] on button "Done" at bounding box center [531, 237] width 104 height 23
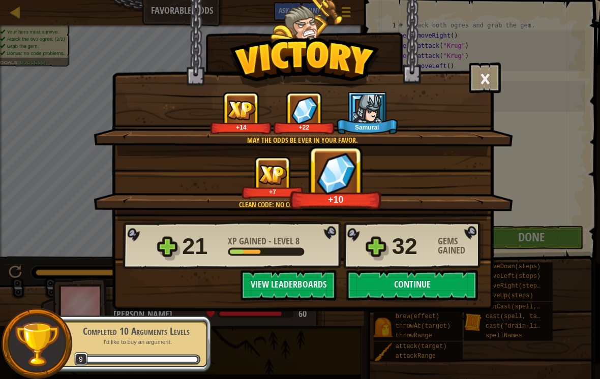
click at [455, 284] on button "Continue" at bounding box center [411, 285] width 131 height 31
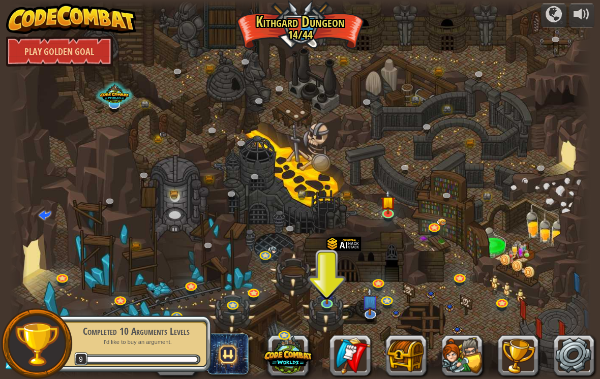
click at [333, 295] on img at bounding box center [326, 291] width 15 height 25
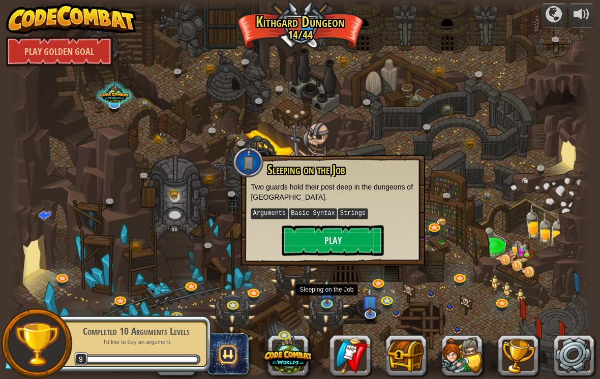
click at [372, 240] on button "Play" at bounding box center [333, 240] width 102 height 31
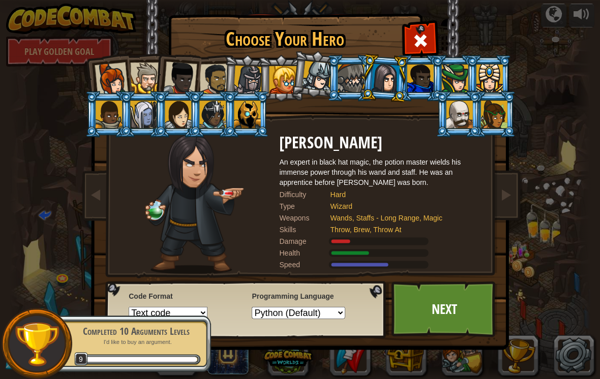
click at [222, 73] on div at bounding box center [215, 80] width 32 height 32
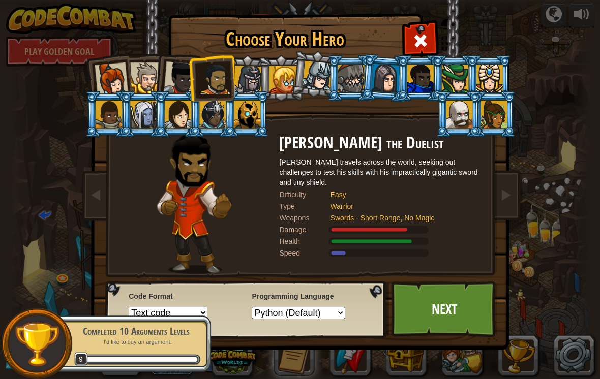
click at [243, 75] on div at bounding box center [247, 80] width 29 height 29
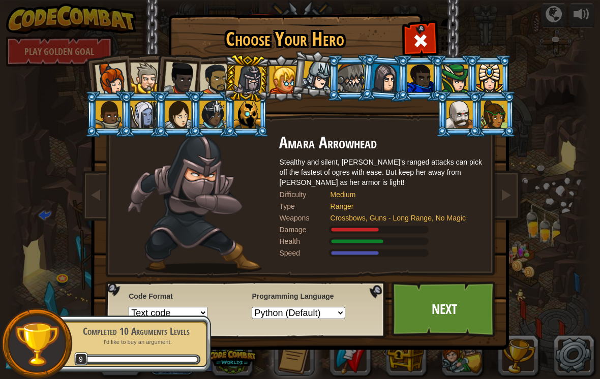
click at [253, 72] on div at bounding box center [247, 80] width 29 height 29
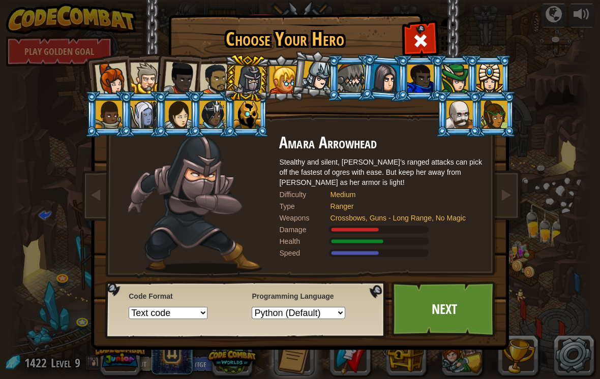
click at [219, 79] on div at bounding box center [215, 80] width 32 height 32
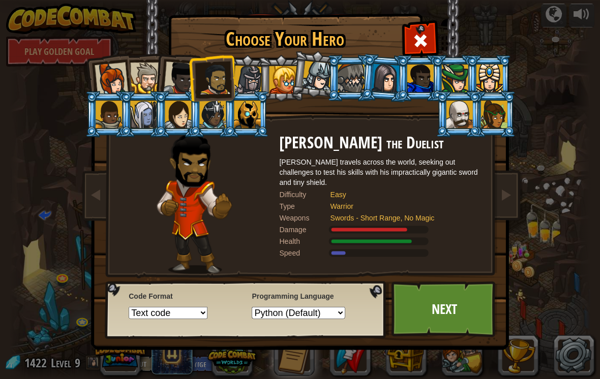
click at [472, 128] on div at bounding box center [459, 114] width 26 height 27
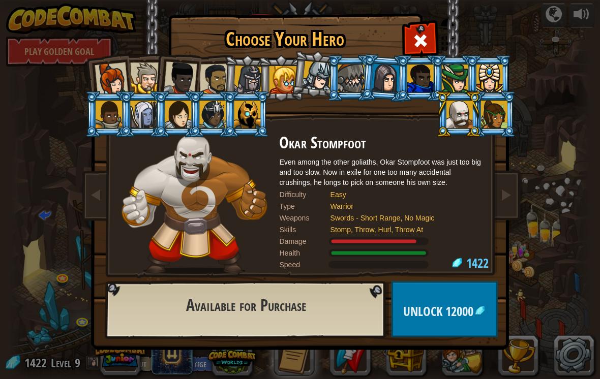
click at [348, 85] on div at bounding box center [351, 78] width 26 height 27
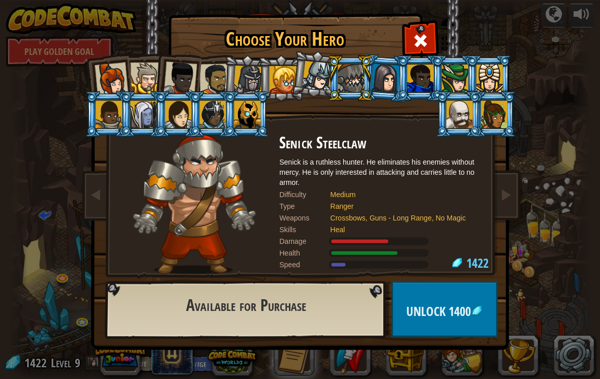
click at [382, 71] on div at bounding box center [385, 78] width 28 height 29
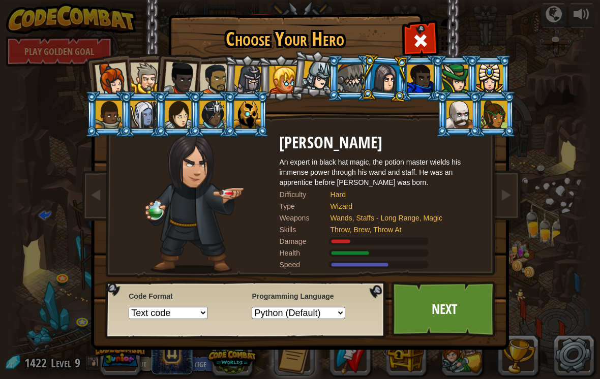
click at [428, 80] on div at bounding box center [420, 78] width 26 height 27
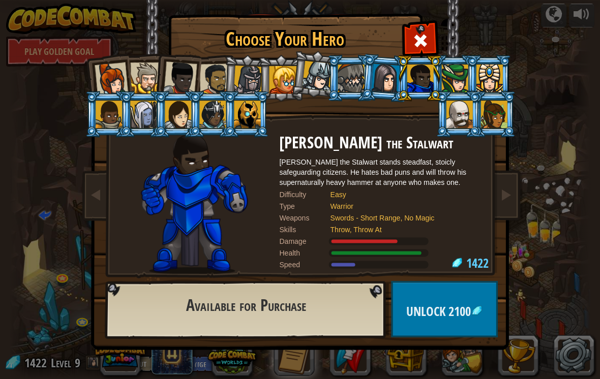
click at [463, 75] on div at bounding box center [454, 78] width 26 height 27
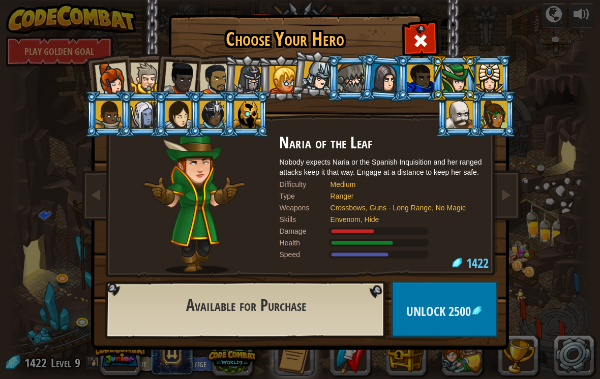
click at [107, 114] on div at bounding box center [109, 114] width 26 height 27
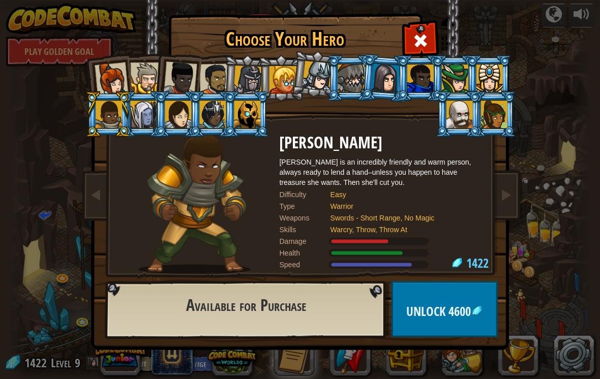
click at [147, 116] on div at bounding box center [143, 114] width 26 height 27
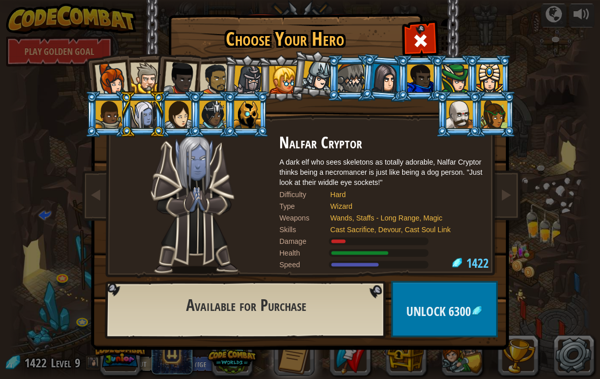
click at [237, 110] on div at bounding box center [247, 114] width 26 height 27
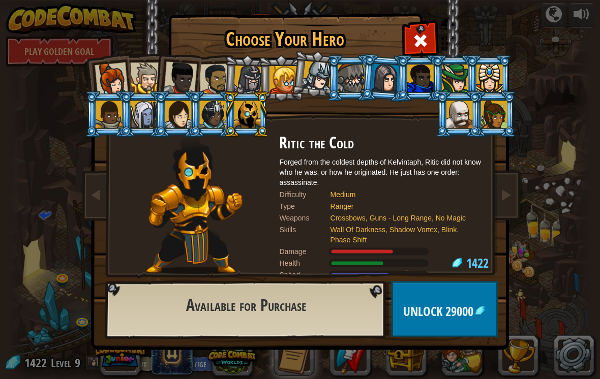
click at [218, 122] on div at bounding box center [212, 114] width 26 height 27
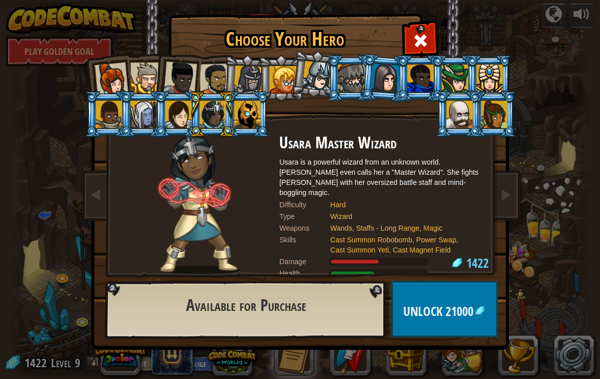
click at [113, 82] on div at bounding box center [112, 80] width 34 height 34
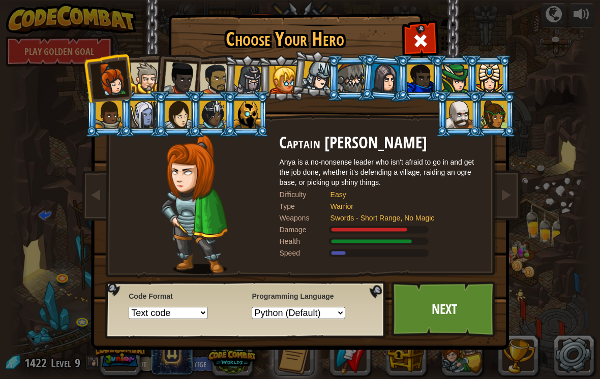
click at [149, 82] on div at bounding box center [145, 78] width 31 height 31
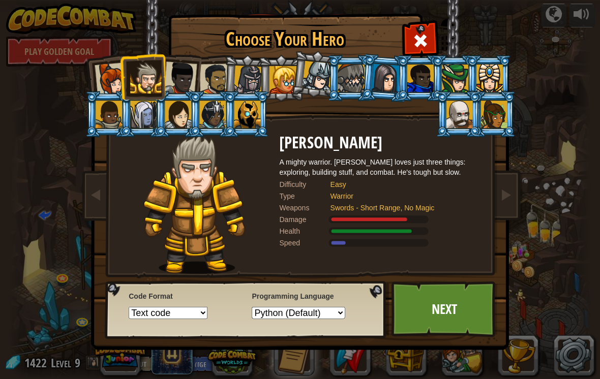
click at [185, 70] on div at bounding box center [180, 79] width 34 height 34
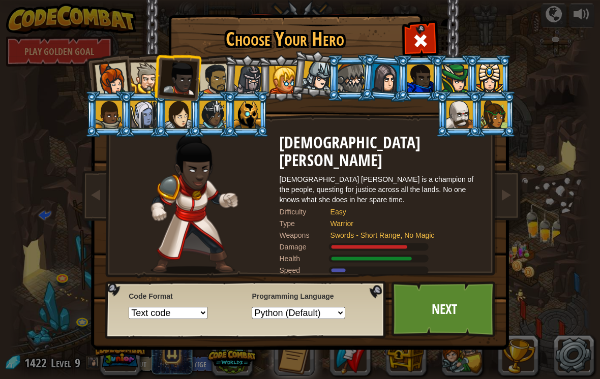
click at [238, 67] on div at bounding box center [247, 80] width 29 height 29
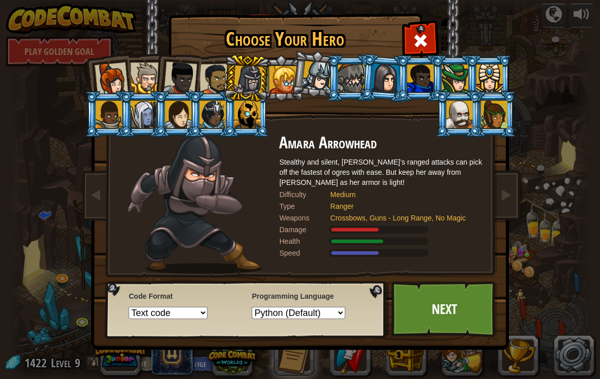
click at [215, 71] on div at bounding box center [215, 80] width 32 height 32
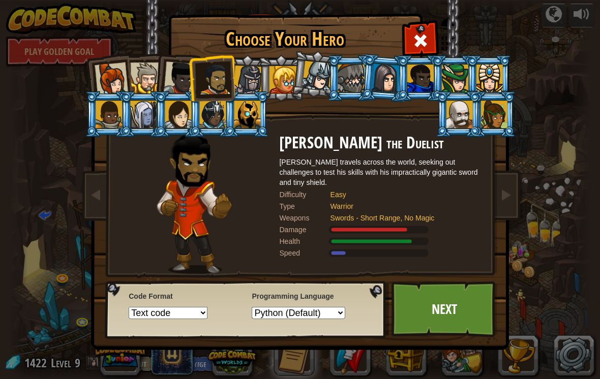
click at [322, 74] on div at bounding box center [317, 76] width 30 height 30
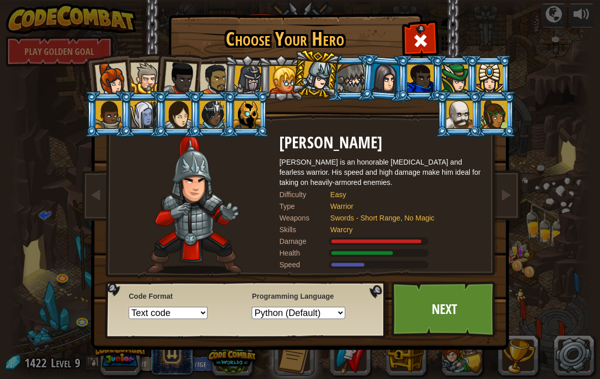
click at [357, 69] on div at bounding box center [351, 78] width 26 height 27
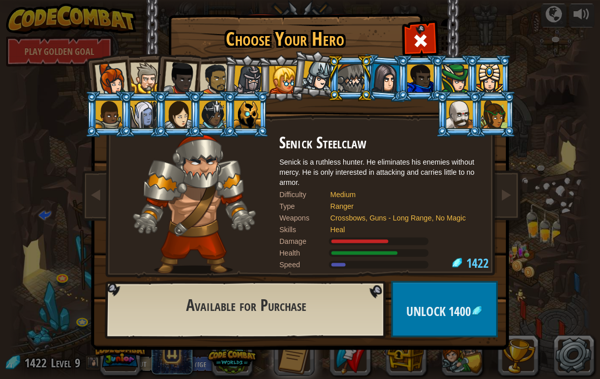
click at [380, 70] on div at bounding box center [385, 78] width 28 height 29
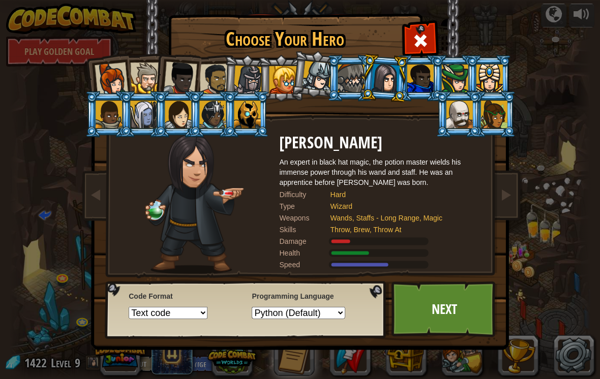
click at [418, 79] on div at bounding box center [420, 78] width 26 height 27
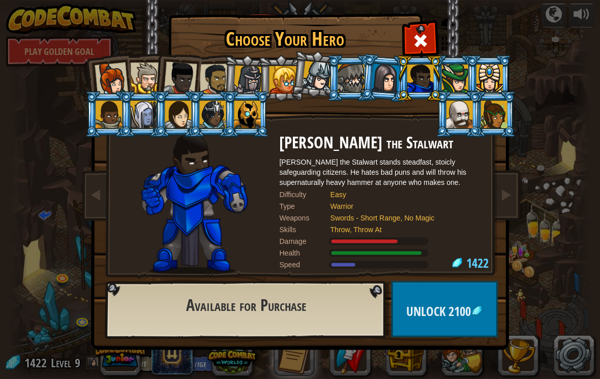
click at [512, 196] on link at bounding box center [505, 195] width 20 height 43
click at [512, 195] on link at bounding box center [505, 195] width 20 height 43
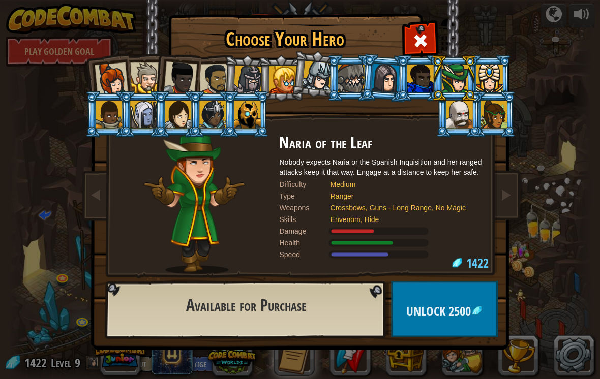
click at [510, 195] on span at bounding box center [505, 195] width 12 height 12
click at [515, 192] on link at bounding box center [505, 195] width 20 height 43
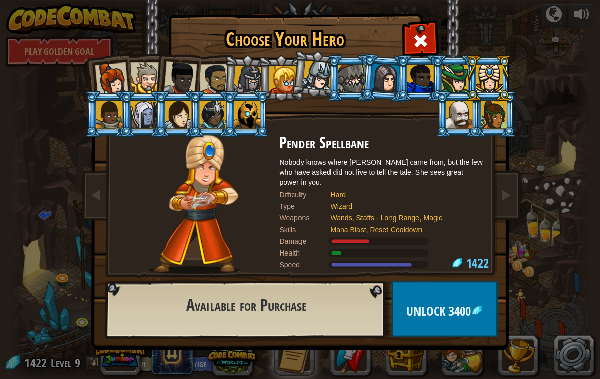
click at [510, 196] on span at bounding box center [505, 195] width 12 height 12
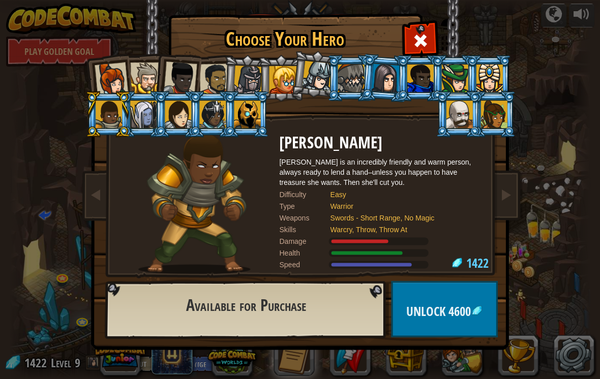
click at [513, 196] on link at bounding box center [505, 195] width 20 height 43
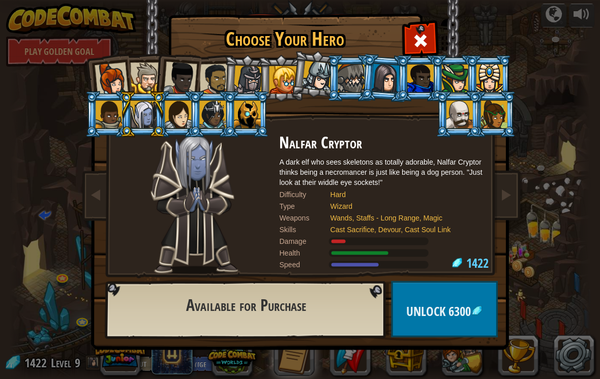
click at [427, 36] on span at bounding box center [420, 41] width 16 height 16
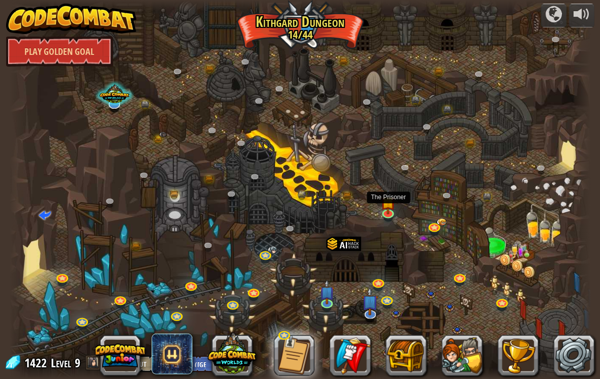
click at [393, 200] on img at bounding box center [388, 202] width 15 height 25
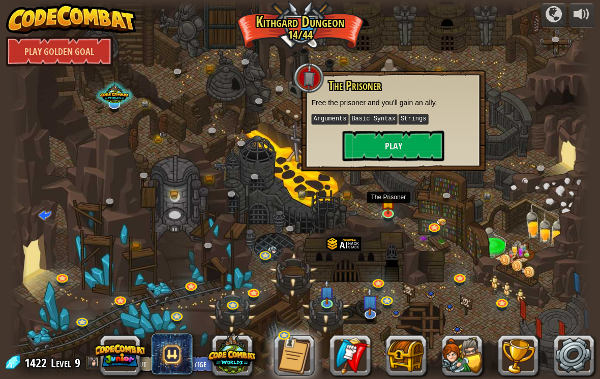
click at [391, 213] on link at bounding box center [388, 213] width 20 height 15
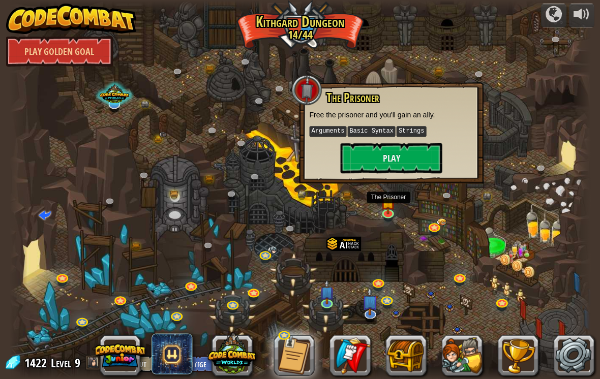
click at [411, 162] on button "Play" at bounding box center [391, 158] width 102 height 31
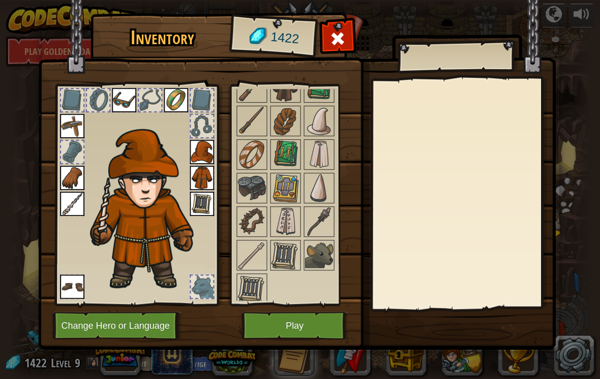
scroll to position [232, 0]
click at [288, 257] on img at bounding box center [285, 254] width 28 height 28
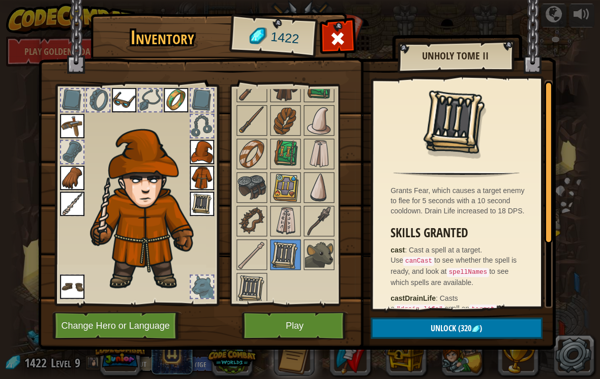
click at [253, 286] on img at bounding box center [251, 288] width 28 height 28
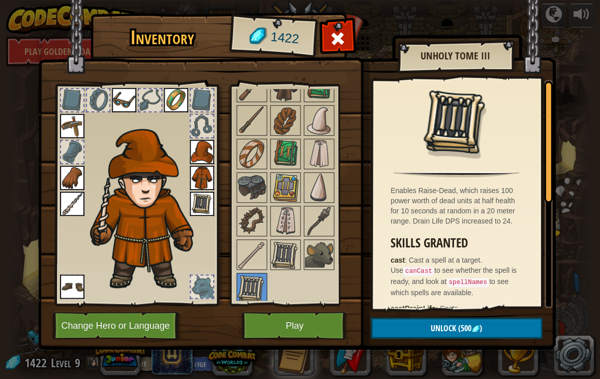
click at [286, 157] on img at bounding box center [285, 154] width 28 height 28
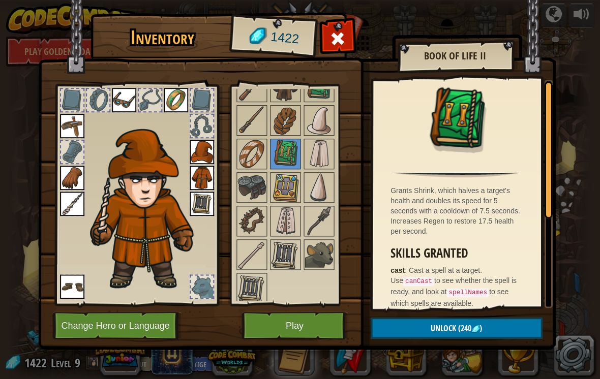
click at [245, 160] on img at bounding box center [251, 154] width 28 height 28
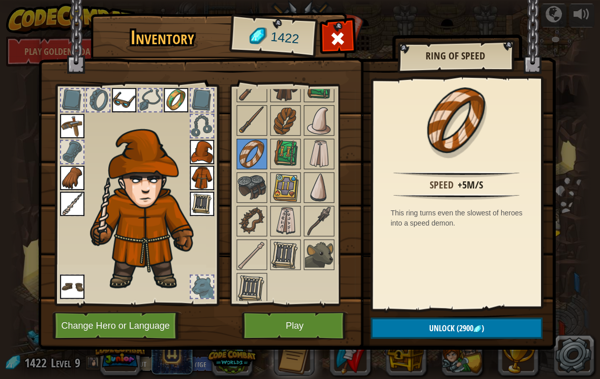
click at [333, 255] on img at bounding box center [319, 254] width 28 height 28
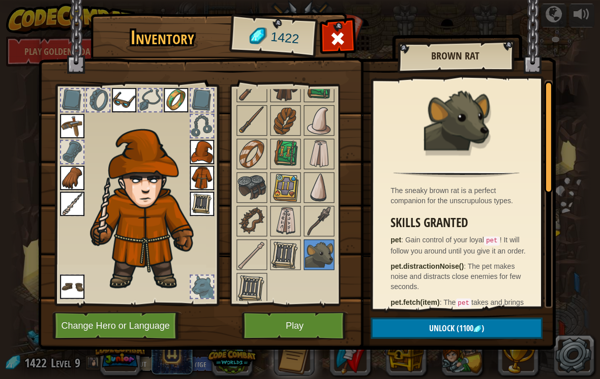
click at [321, 330] on button "Play" at bounding box center [295, 326] width 106 height 28
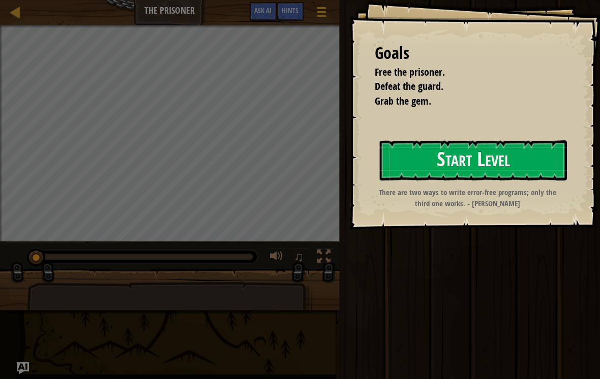
click at [512, 153] on button "Start Level" at bounding box center [472, 160] width 187 height 40
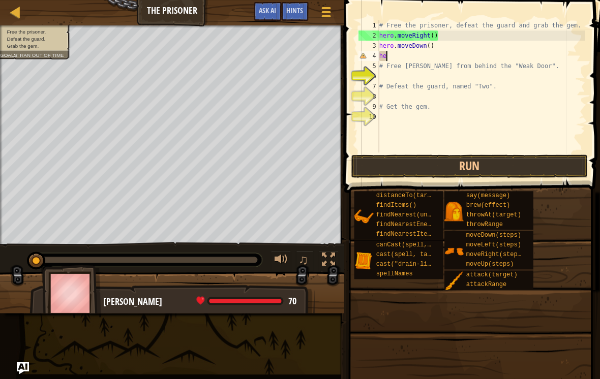
type textarea "h"
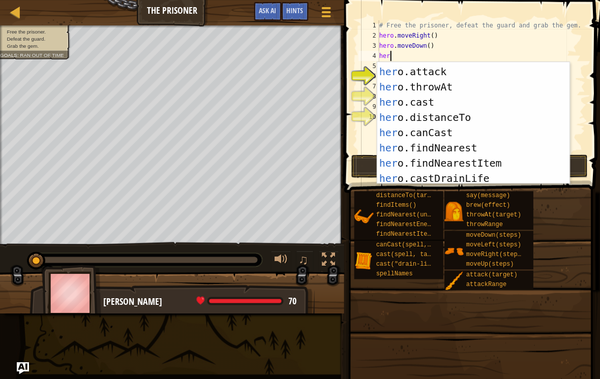
scroll to position [168, 0]
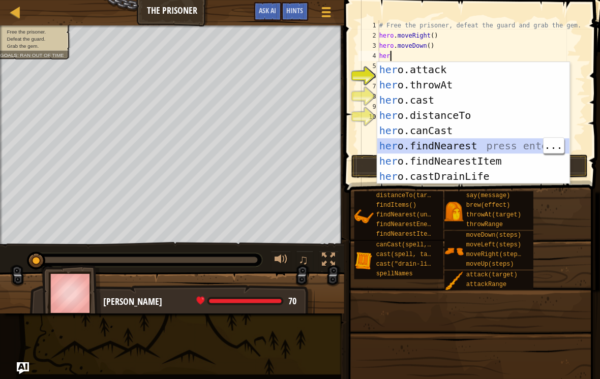
click at [496, 142] on div "her o.attack press enter her o.throwAt press enter her o.cast press enter her o…" at bounding box center [473, 138] width 192 height 153
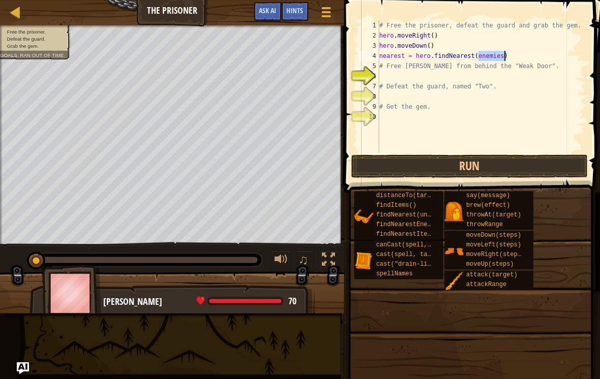
click at [495, 160] on button "Run" at bounding box center [469, 166] width 237 height 23
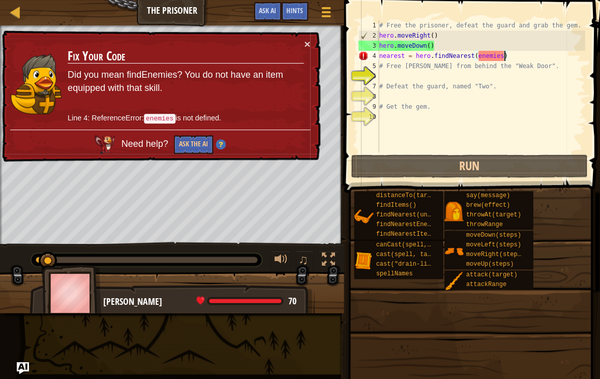
click at [200, 150] on button "Ask the AI" at bounding box center [193, 144] width 39 height 19
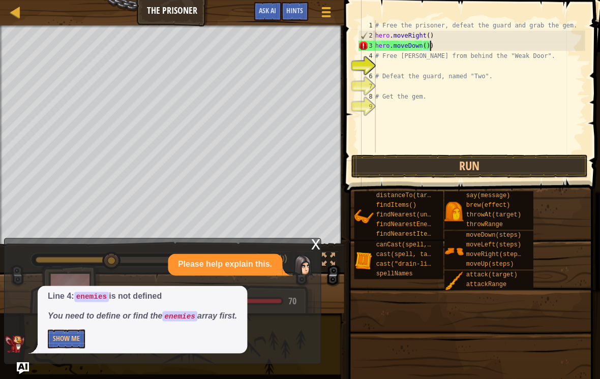
type textarea "# Free [PERSON_NAME] from behind the "Weak Door"."
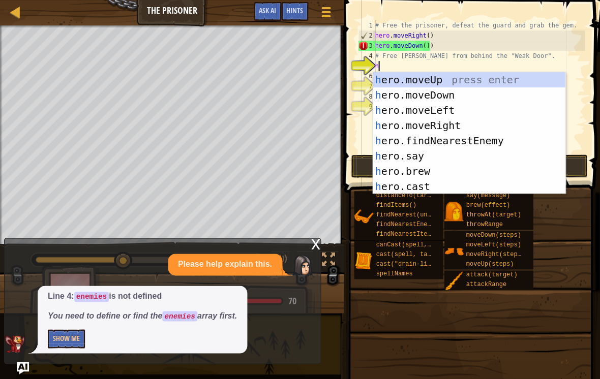
scroll to position [0, 0]
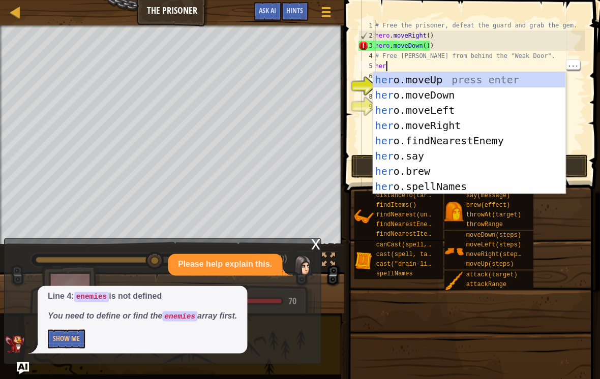
click at [590, 94] on span at bounding box center [473, 82] width 264 height 223
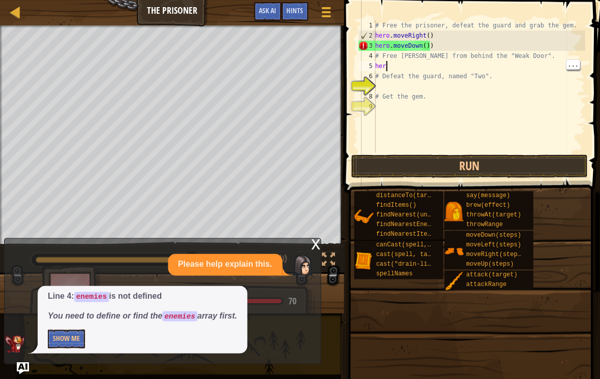
click at [522, 169] on button "Run" at bounding box center [469, 166] width 237 height 23
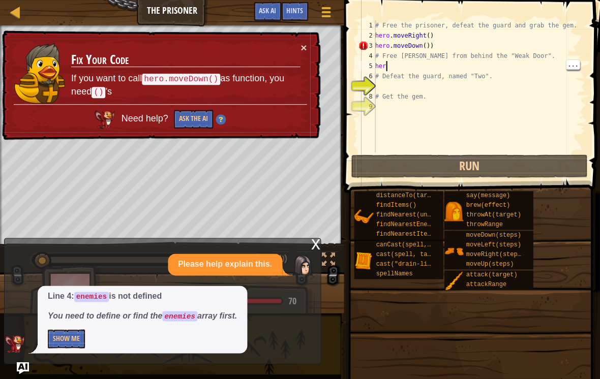
click at [311, 39] on div "× Fix Your Code If you want to call hero.moveDown() as function, you need () 's…" at bounding box center [160, 86] width 320 height 110
click at [300, 42] on button "×" at bounding box center [303, 47] width 6 height 11
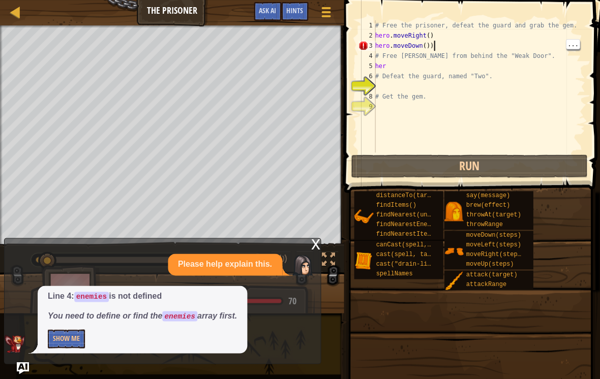
click at [459, 45] on div "# Free the prisoner, defeat the guard and grab the gem. hero . moveRight ( ) he…" at bounding box center [479, 96] width 212 height 153
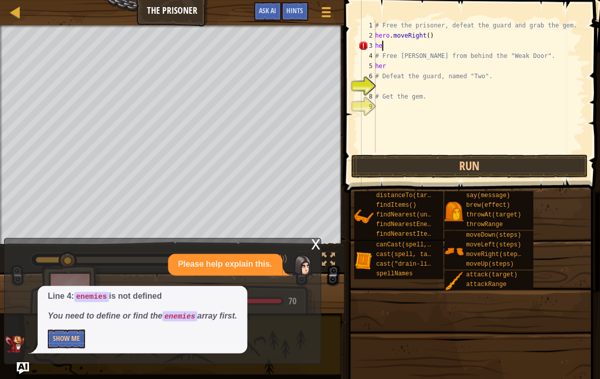
type textarea "h"
click at [503, 160] on button "Run" at bounding box center [469, 166] width 237 height 23
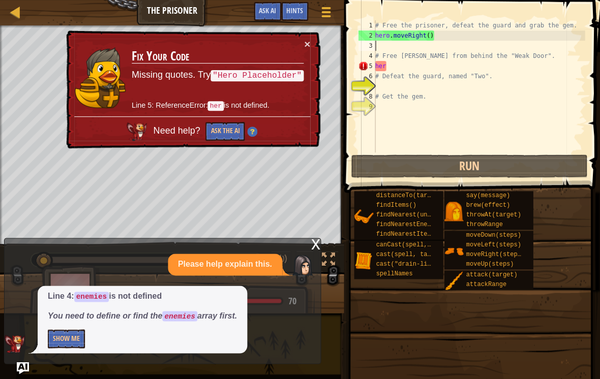
click at [304, 46] on button "×" at bounding box center [307, 44] width 6 height 11
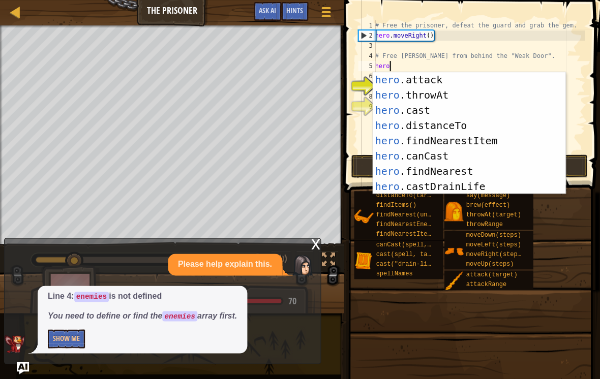
scroll to position [168, 0]
click at [570, 239] on div "distanceTo(target) findItems() findNearest(units) findNearestEnemy() findNeares…" at bounding box center [472, 241] width 239 height 100
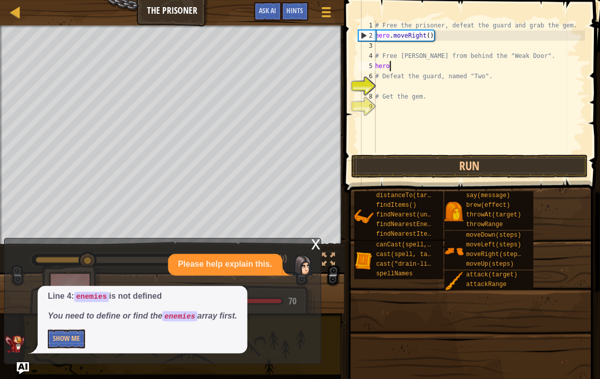
click at [560, 230] on div "distanceTo(target) findItems() findNearest(units) findNearestEnemy() findNeares…" at bounding box center [472, 241] width 239 height 100
click at [299, 22] on div "Game Menu Done Hints Ask AI" at bounding box center [294, 14] width 90 height 24
click at [294, 16] on div "Hints" at bounding box center [294, 11] width 27 height 19
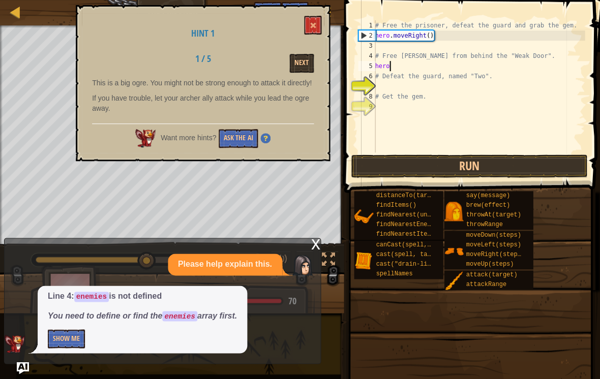
click at [306, 58] on button "Next" at bounding box center [301, 63] width 24 height 19
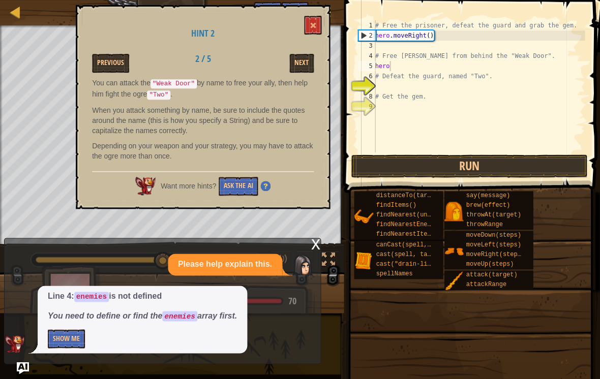
click at [309, 28] on button at bounding box center [312, 25] width 17 height 19
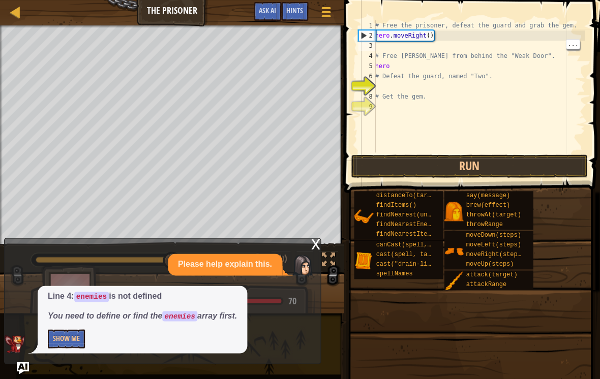
click at [426, 74] on div "# Free the prisoner, defeat the guard and grab the gem. hero . moveRight ( ) # …" at bounding box center [479, 96] width 212 height 153
click at [414, 74] on div "# Free the prisoner, defeat the guard and grab the gem. hero . moveRight ( ) # …" at bounding box center [479, 96] width 212 height 153
click at [423, 63] on div "# Free the prisoner, defeat the guard and grab the gem. hero . moveRight ( ) # …" at bounding box center [479, 96] width 212 height 153
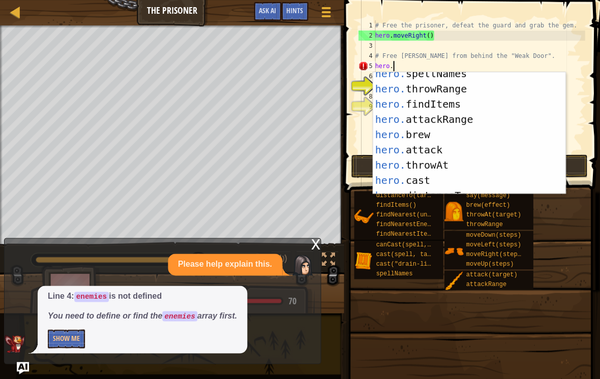
scroll to position [100, 0]
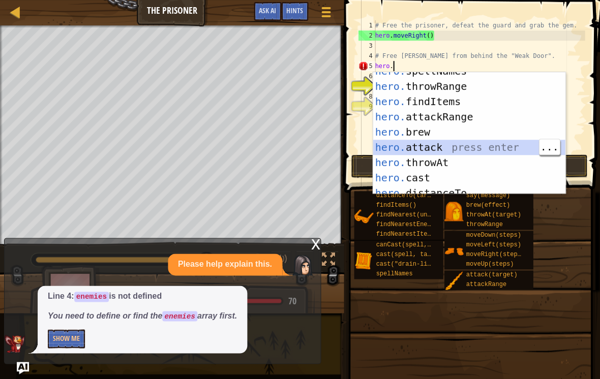
click at [491, 146] on div "hero. spellNames press enter hero. throwRange press enter hero. findItems press…" at bounding box center [469, 140] width 192 height 153
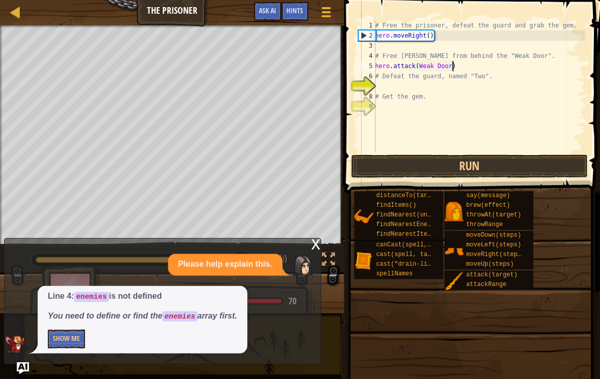
scroll to position [5, 6]
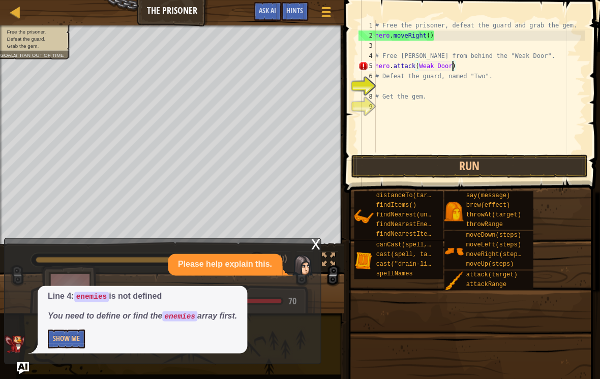
click at [297, 18] on div "Hints" at bounding box center [294, 11] width 27 height 19
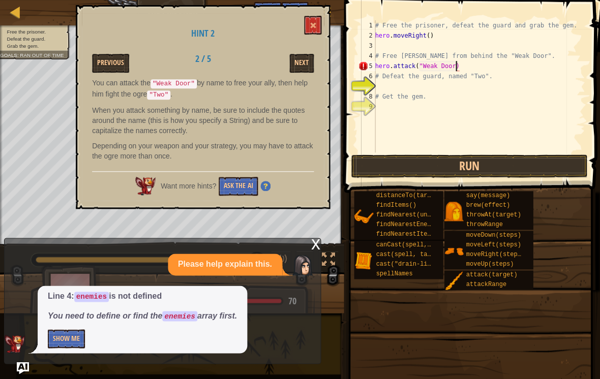
scroll to position [5, 7]
click at [453, 165] on button "Run" at bounding box center [469, 166] width 237 height 23
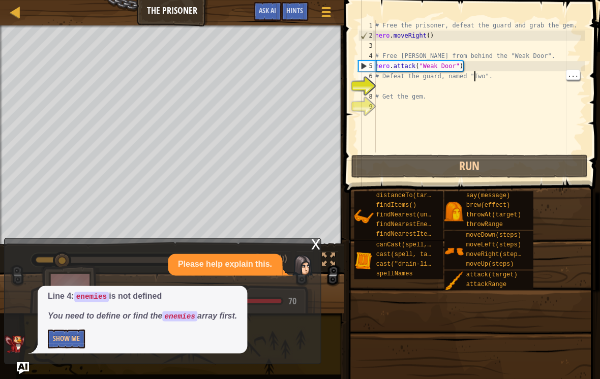
scroll to position [5, 4]
click at [478, 97] on div "# Free the prisoner, defeat the guard and grab the gem. hero . moveRight ( ) # …" at bounding box center [479, 96] width 212 height 153
type textarea "# Defeat the guard, named "Two"."
click at [432, 81] on div "# Free the prisoner, defeat the guard and grab the gem. hero . moveRight ( ) # …" at bounding box center [479, 96] width 212 height 153
click at [441, 78] on div "# Free the prisoner, defeat the guard and grab the gem. hero . moveRight ( ) # …" at bounding box center [479, 96] width 212 height 153
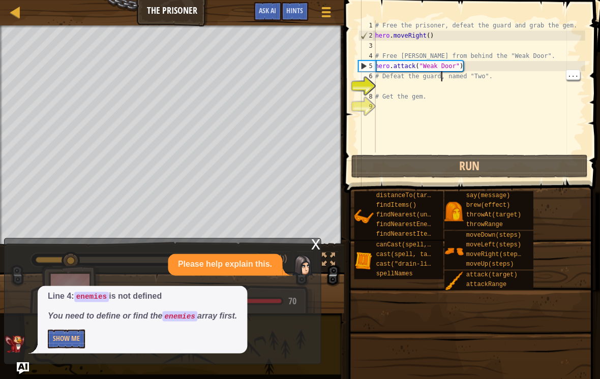
scroll to position [5, 0]
click at [417, 85] on div "# Free the prisoner, defeat the guard and grab the gem. hero . moveRight ( ) # …" at bounding box center [479, 96] width 212 height 153
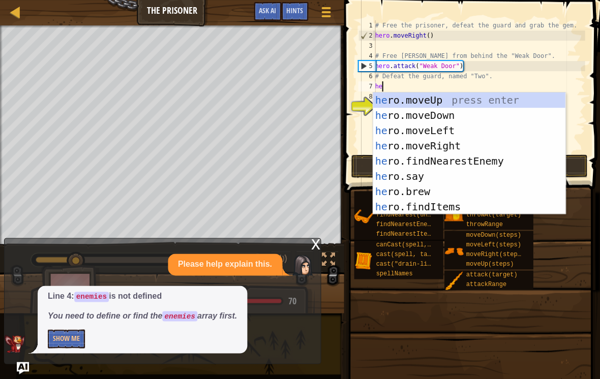
type textarea "her"
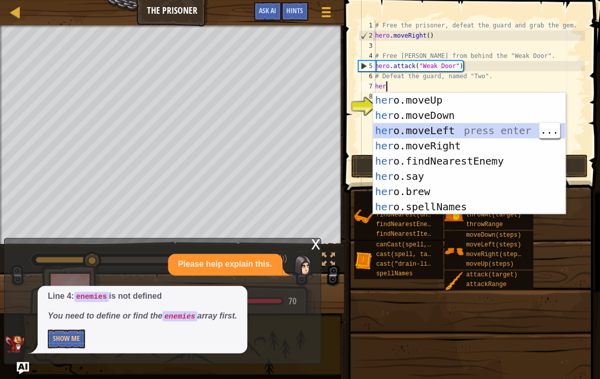
click at [476, 130] on div "her o.moveUp press enter her o.moveDown press enter her o.moveLeft press enter …" at bounding box center [469, 169] width 192 height 153
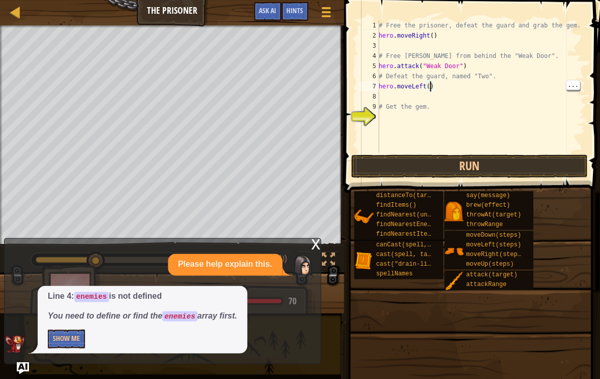
type textarea "hero.moveLeft(3)"
click at [452, 99] on div "# Free the prisoner, defeat the guard and grab the gem. hero . moveRight ( ) # …" at bounding box center [480, 96] width 208 height 153
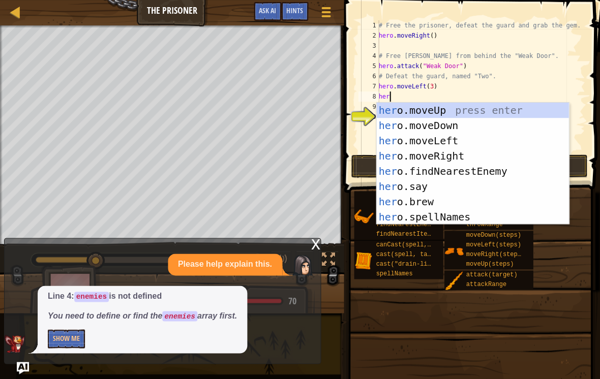
type textarea "hero"
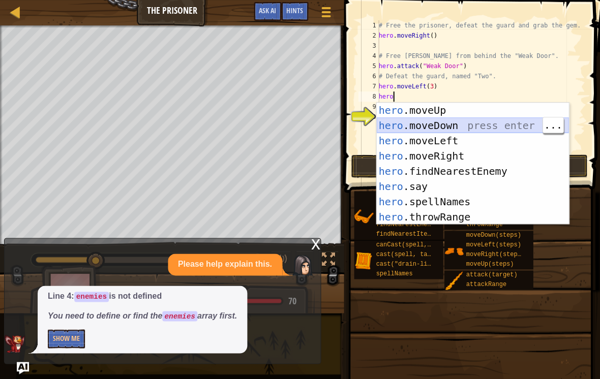
click at [466, 123] on div "hero .moveUp press enter hero .moveDown press enter hero .moveLeft press enter …" at bounding box center [472, 179] width 192 height 153
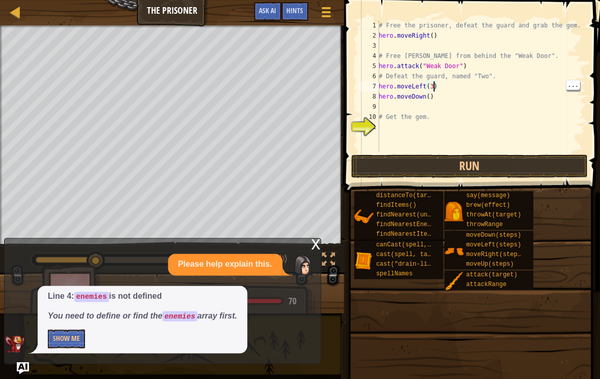
type textarea "hero.moveDown()"
click at [429, 102] on div "# Free the prisoner, defeat the guard and grab the gem. hero . moveRight ( ) # …" at bounding box center [480, 96] width 208 height 153
click at [427, 95] on div "# Free the prisoner, defeat the guard and grab the gem. hero . moveRight ( ) # …" at bounding box center [480, 96] width 208 height 153
click at [435, 97] on div "# Free the prisoner, defeat the guard and grab the gem. hero . moveRight ( ) # …" at bounding box center [480, 96] width 208 height 153
click at [436, 97] on div "# Free the prisoner, defeat the guard and grab the gem. hero . moveRight ( ) # …" at bounding box center [480, 96] width 208 height 153
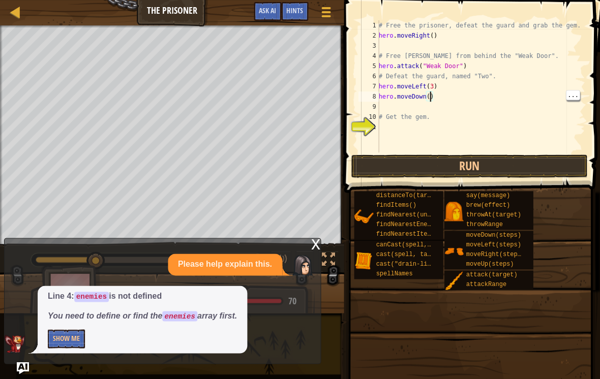
click at [429, 98] on div "# Free the prisoner, defeat the guard and grab the gem. hero . moveRight ( ) # …" at bounding box center [480, 96] width 208 height 153
type textarea "hero.moveDown(4)"
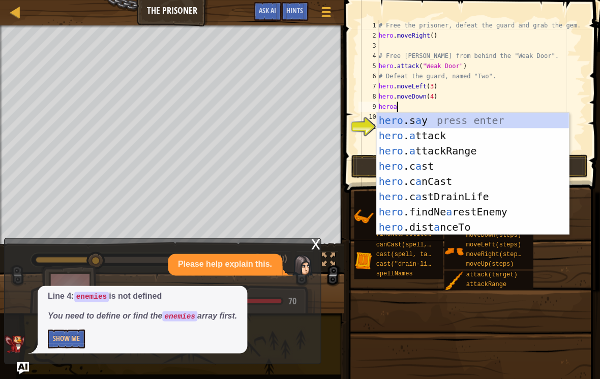
scroll to position [5, 1]
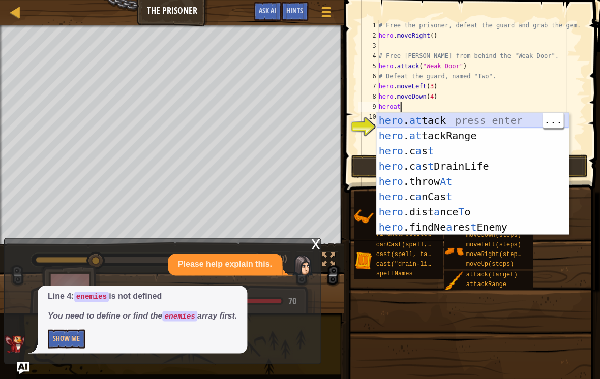
click at [464, 122] on div "hero . at tack press enter hero . at tackRange press enter hero .c a s t press …" at bounding box center [472, 189] width 192 height 153
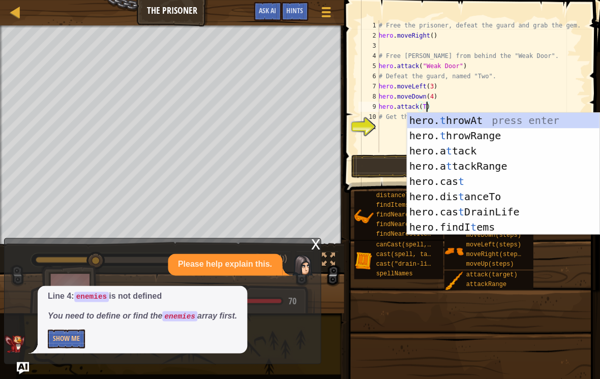
scroll to position [5, 4]
type textarea "hero.attack(Two)"
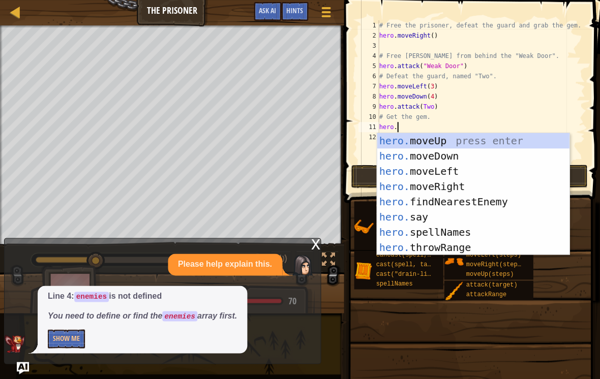
scroll to position [5, 1]
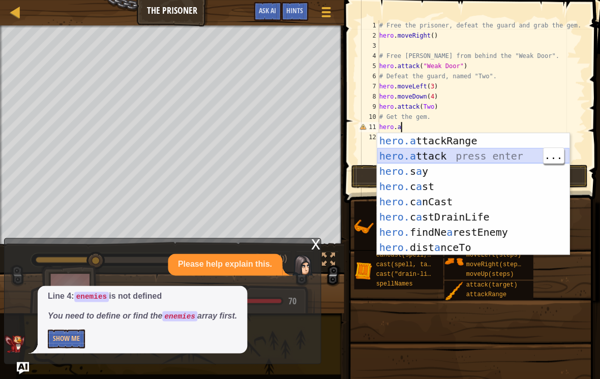
click at [493, 157] on div "hero.a ttackRange press enter hero.a ttack press enter hero. s a y press enter …" at bounding box center [473, 209] width 192 height 153
type textarea "hero.attack(enemy)"
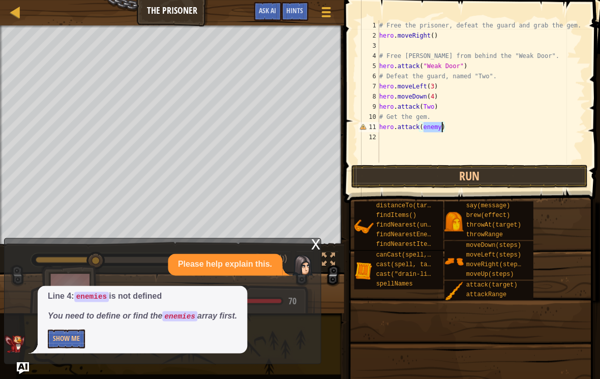
scroll to position [5, 0]
click at [446, 126] on div "# Free the prisoner, defeat the guard and grab the gem. hero . moveRight ( ) # …" at bounding box center [481, 101] width 208 height 163
click at [438, 130] on div "# Free the prisoner, defeat the guard and grab the gem. hero . moveRight ( ) # …" at bounding box center [481, 101] width 208 height 163
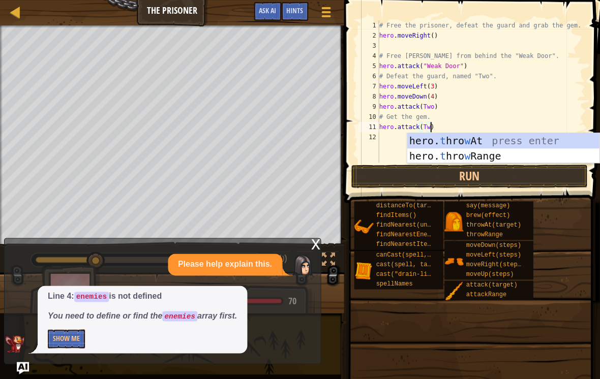
scroll to position [5, 4]
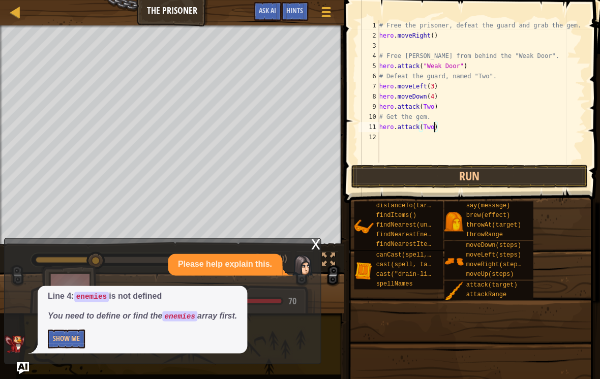
type textarea "hero.attack(Two)"
click at [428, 143] on div "# Free the prisoner, defeat the guard and grab the gem. hero . moveRight ( ) # …" at bounding box center [481, 101] width 208 height 163
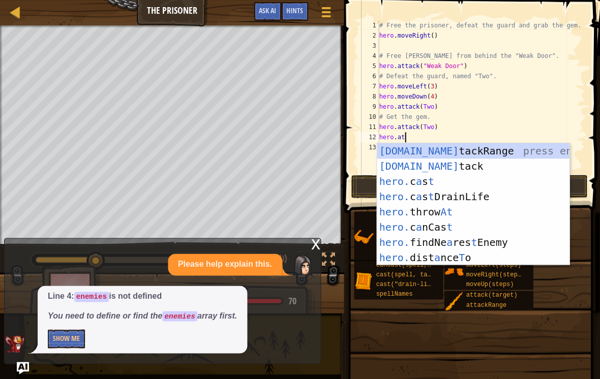
scroll to position [5, 2]
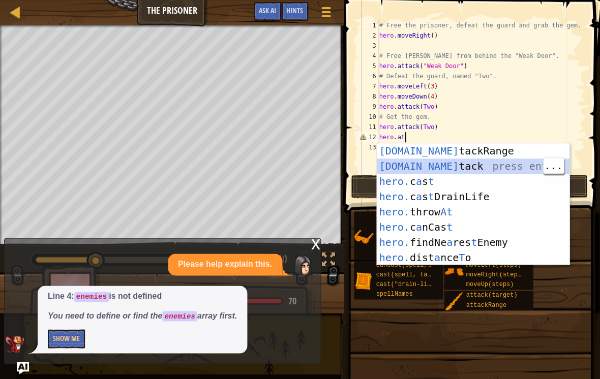
click at [458, 165] on div "[DOMAIN_NAME] tackRange press enter [DOMAIN_NAME] tack press enter hero. c a s …" at bounding box center [473, 219] width 192 height 153
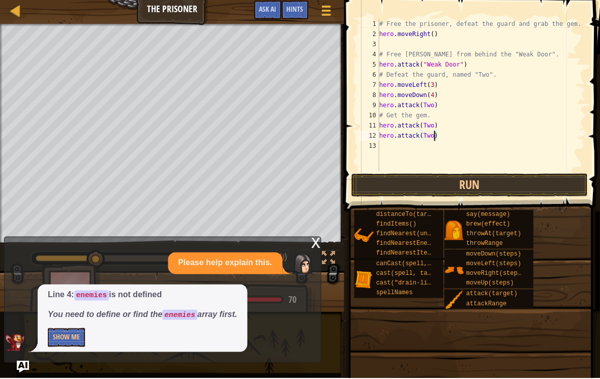
scroll to position [0, 0]
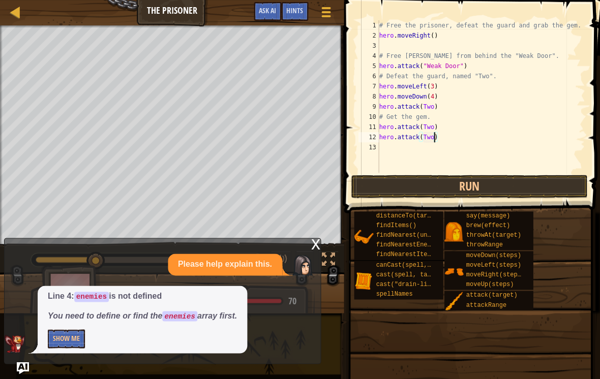
click at [533, 189] on button "Run" at bounding box center [469, 186] width 237 height 23
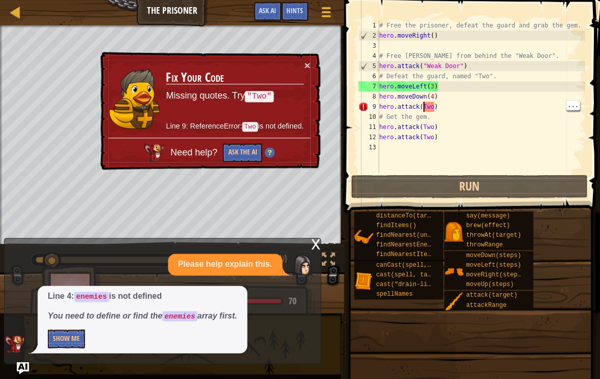
click at [422, 103] on div "# Free the prisoner, defeat the guard and grab the gem. hero . moveRight ( ) # …" at bounding box center [481, 106] width 208 height 173
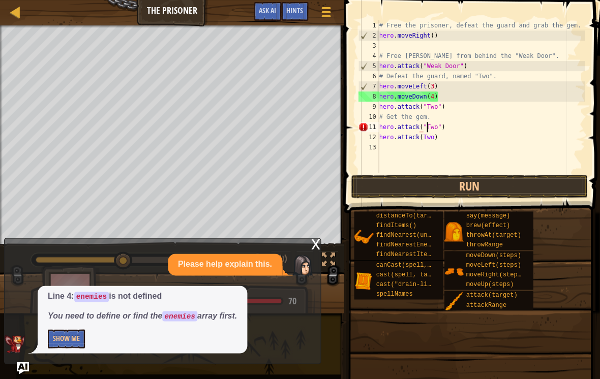
scroll to position [5, 4]
type textarea "hero.attack(Two)"
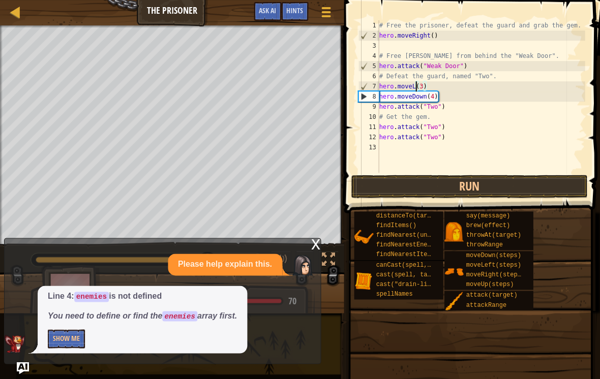
scroll to position [5, 3]
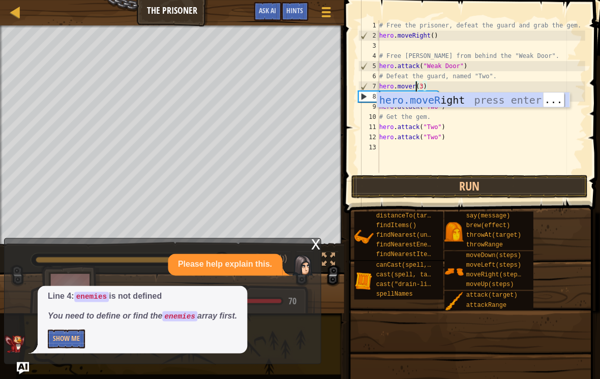
click at [502, 94] on div "hero.moveR ight press enter" at bounding box center [473, 116] width 192 height 46
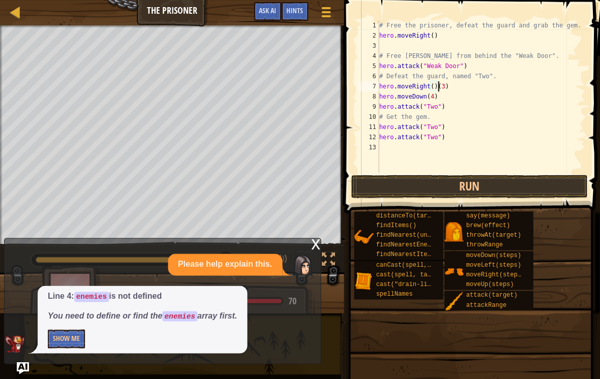
click at [505, 187] on button "Run" at bounding box center [469, 186] width 237 height 23
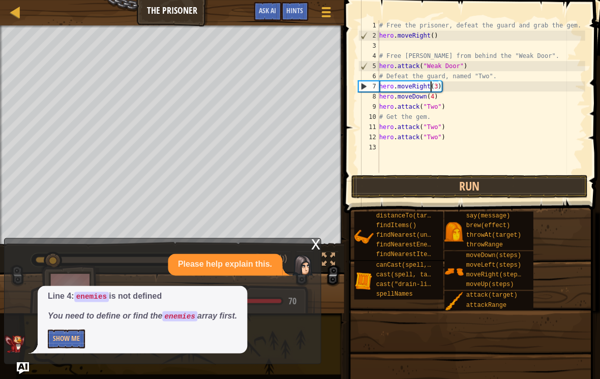
click at [504, 186] on button "Run" at bounding box center [469, 186] width 237 height 23
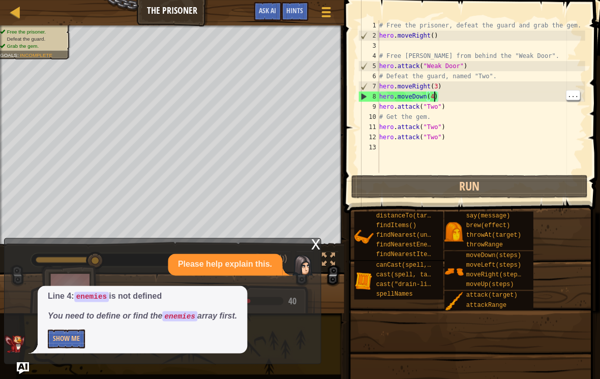
click at [435, 97] on div "# Free the prisoner, defeat the guard and grab the gem. hero . moveRight ( ) # …" at bounding box center [481, 106] width 208 height 173
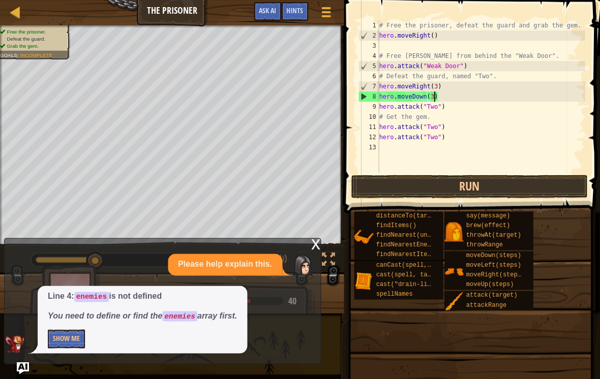
type textarea "hero.moveDown(3)"
click at [514, 178] on button "Run" at bounding box center [469, 186] width 237 height 23
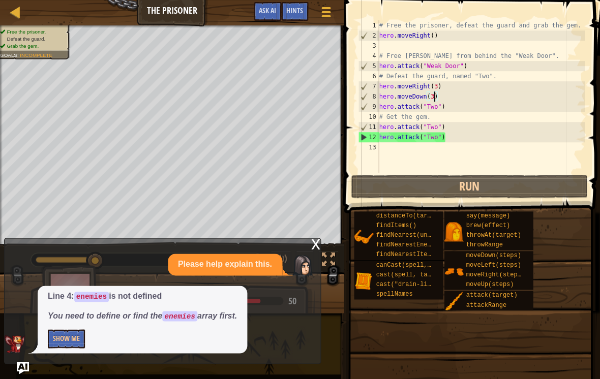
click at [317, 246] on div "x" at bounding box center [315, 243] width 9 height 10
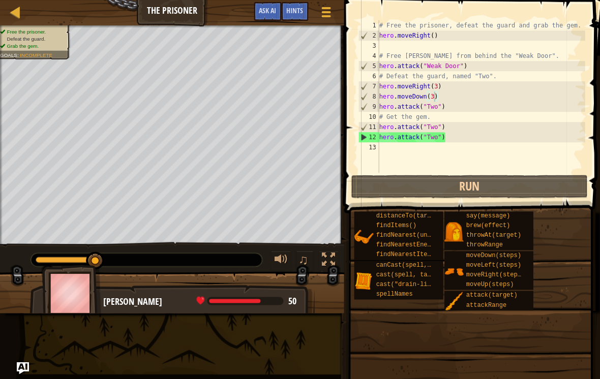
click at [480, 188] on button "Run" at bounding box center [469, 186] width 237 height 23
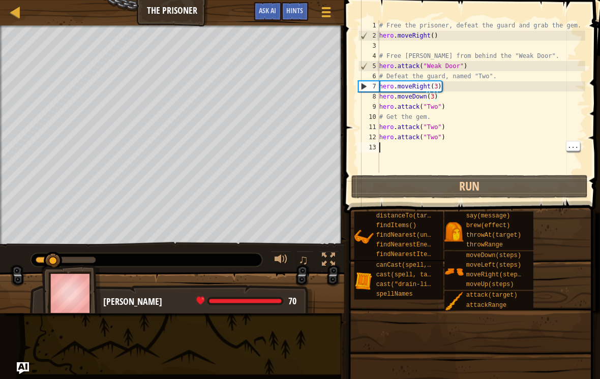
scroll to position [5, 0]
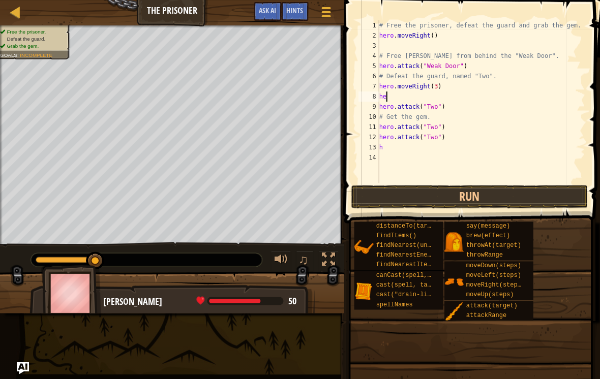
type textarea "h"
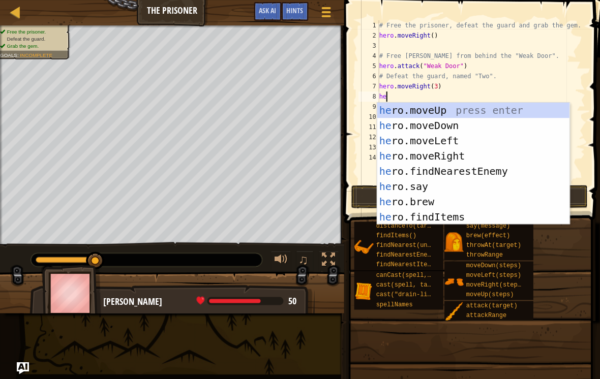
type textarea "hero"
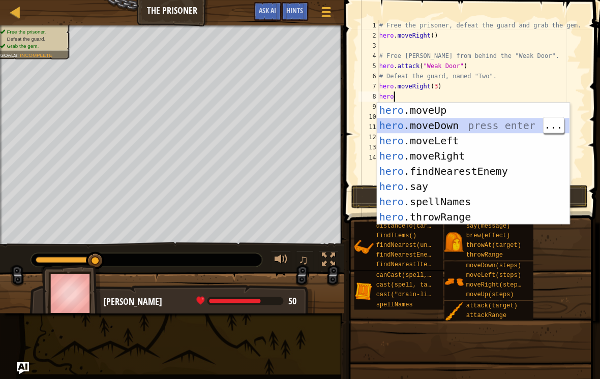
click at [469, 127] on div "hero .moveUp press enter hero .moveDown press enter hero .moveLeft press enter …" at bounding box center [473, 179] width 192 height 153
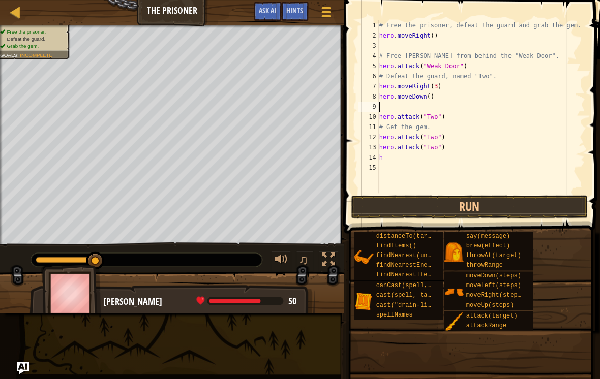
scroll to position [5, 0]
type textarea "hero.moveDown(2)"
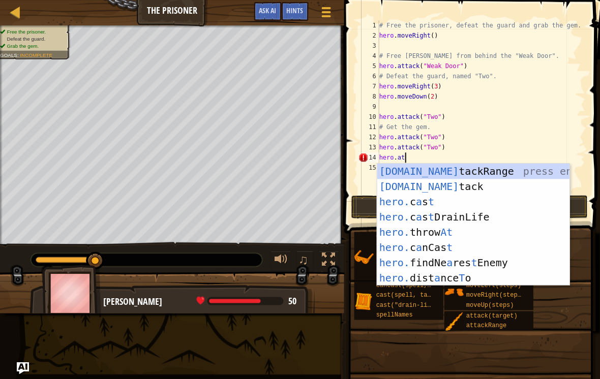
scroll to position [5, 2]
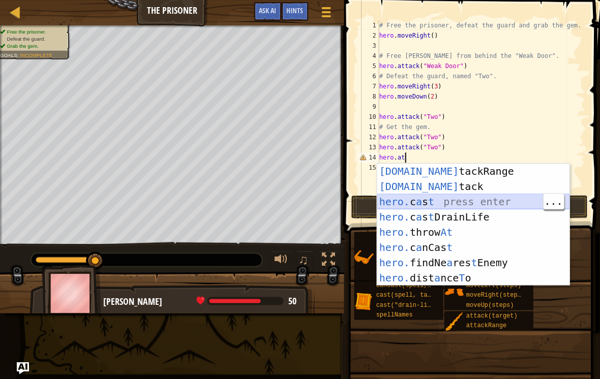
click at [489, 196] on div "[DOMAIN_NAME] tackRange press enter [DOMAIN_NAME] tack press enter hero. c a s …" at bounding box center [473, 240] width 192 height 153
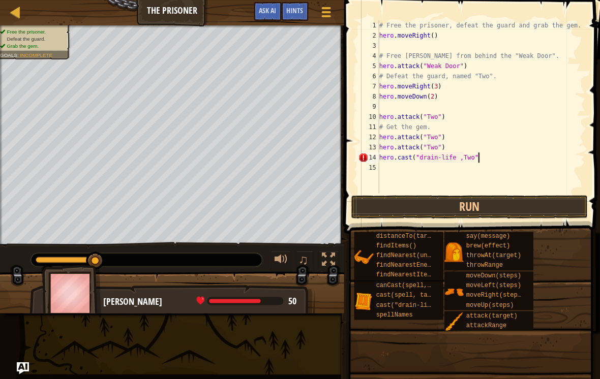
scroll to position [5, 8]
type textarea "hero.cast("drain-life ,Two")"
click at [485, 202] on button "Run" at bounding box center [469, 206] width 237 height 23
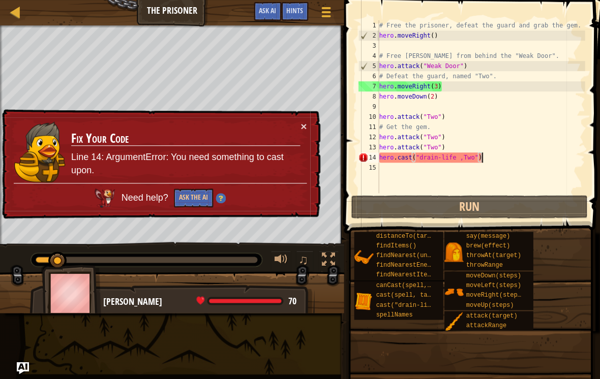
click at [199, 195] on button "Ask the AI" at bounding box center [193, 198] width 39 height 19
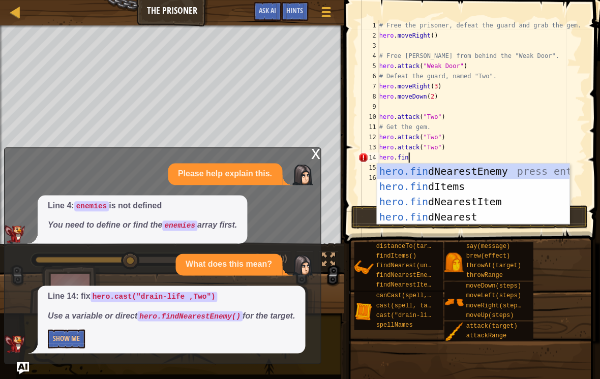
scroll to position [5, 2]
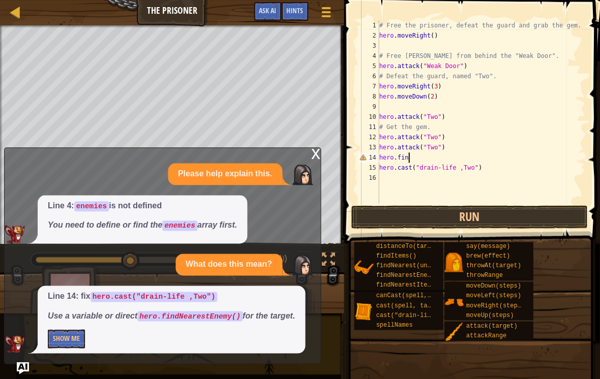
type textarea "hero.find"
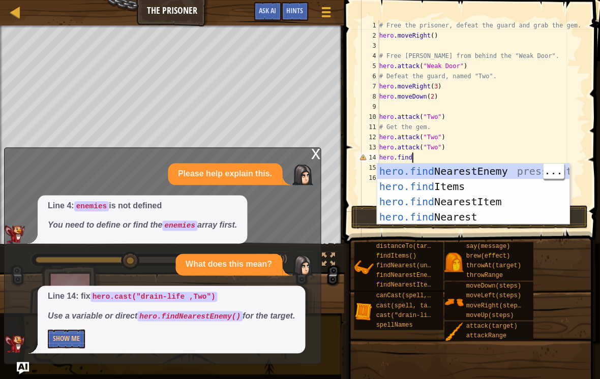
click at [488, 171] on div "hero.find NearestEnemy press enter hero.find Items press enter hero.find Neares…" at bounding box center [473, 210] width 192 height 92
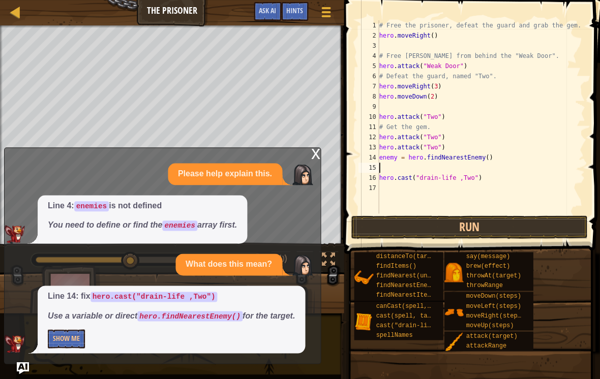
scroll to position [5, 0]
click at [493, 222] on button "Run" at bounding box center [469, 227] width 237 height 23
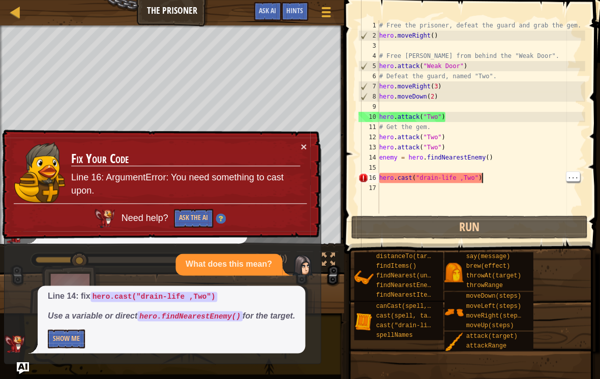
click at [514, 177] on div "# Free the prisoner, defeat the guard and grab the gem. hero . moveRight ( ) # …" at bounding box center [481, 127] width 208 height 214
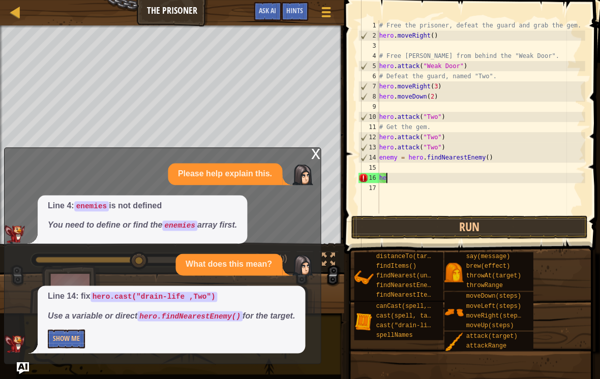
type textarea "h"
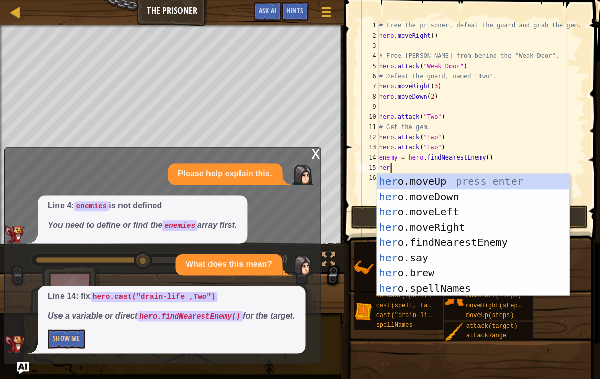
type textarea "hero"
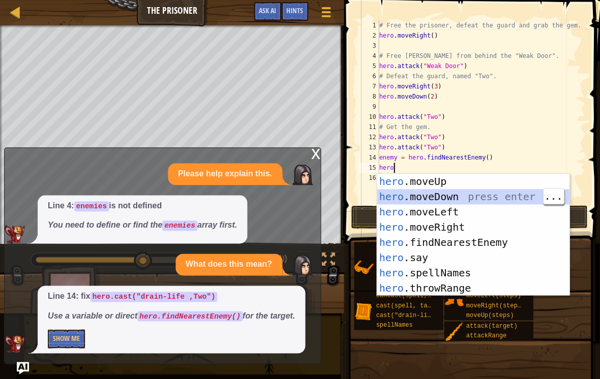
click at [478, 199] on div "hero .moveUp press enter hero .moveDown press enter hero .moveLeft press enter …" at bounding box center [473, 250] width 192 height 153
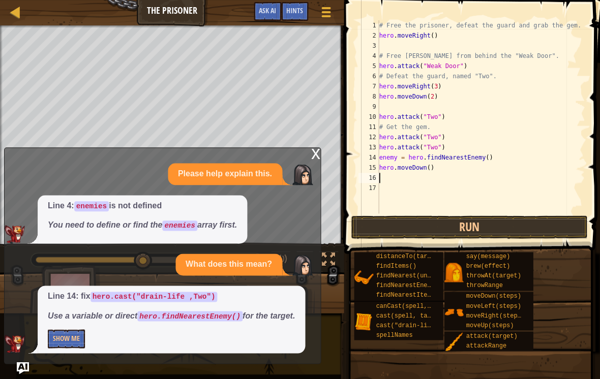
scroll to position [5, 0]
click at [434, 168] on div "# Free the prisoner, defeat the guard and grab the gem. hero . moveRight ( ) # …" at bounding box center [481, 127] width 208 height 214
click at [431, 167] on div "# Free the prisoner, defeat the guard and grab the gem. hero . moveRight ( ) # …" at bounding box center [481, 127] width 208 height 214
type textarea "hero.moveDown(100000000000)"
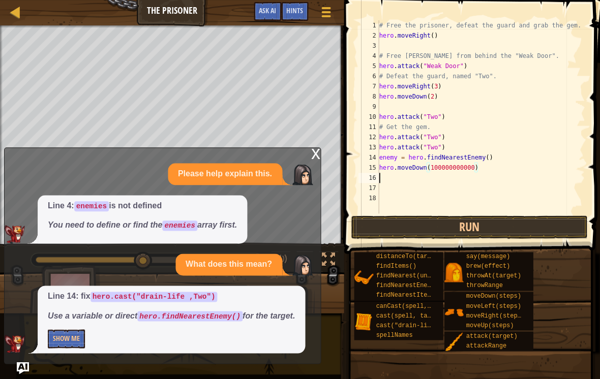
scroll to position [5, 0]
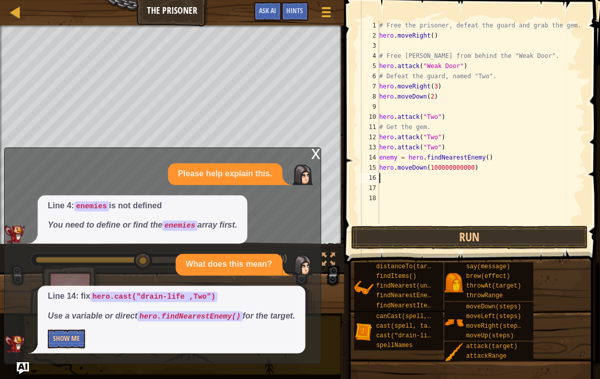
click at [522, 234] on button "Run" at bounding box center [469, 237] width 237 height 23
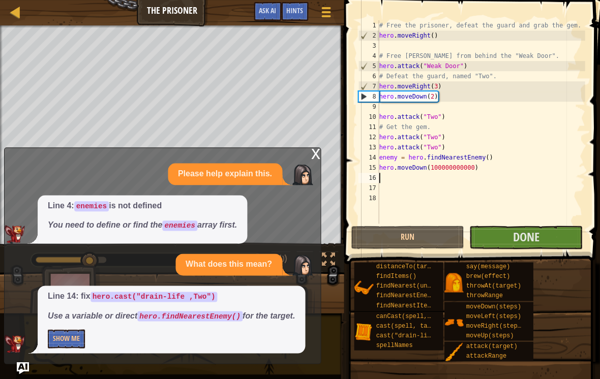
click at [317, 158] on div "x" at bounding box center [315, 153] width 9 height 10
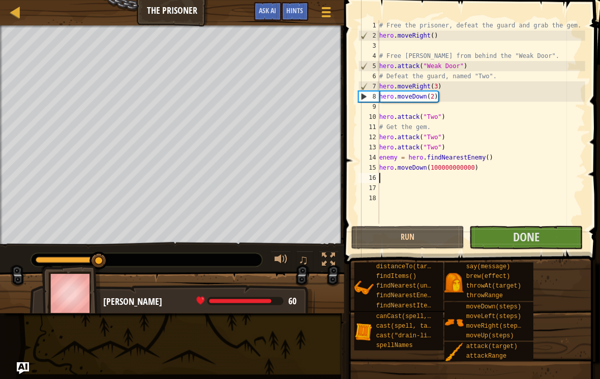
click at [542, 246] on button "Done" at bounding box center [525, 237] width 113 height 23
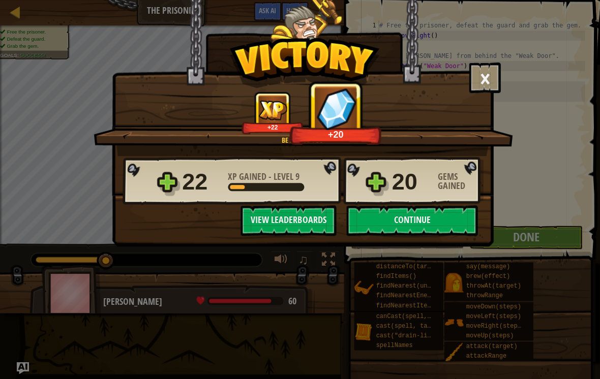
click at [597, 186] on div "× [PERSON_NAME] is free! ... and he's gone. How fun was this level? Tell us mor…" at bounding box center [300, 189] width 600 height 379
click at [459, 222] on button "Continue" at bounding box center [411, 220] width 131 height 31
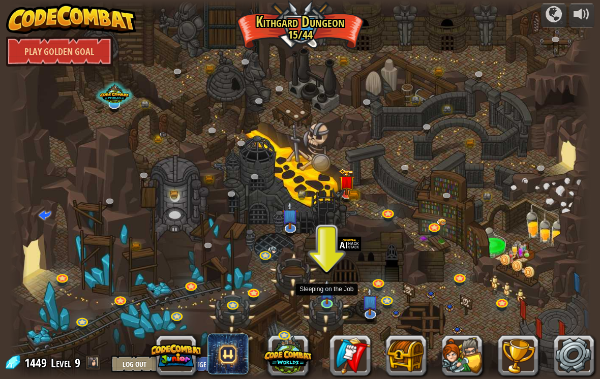
click at [332, 295] on img at bounding box center [326, 291] width 15 height 25
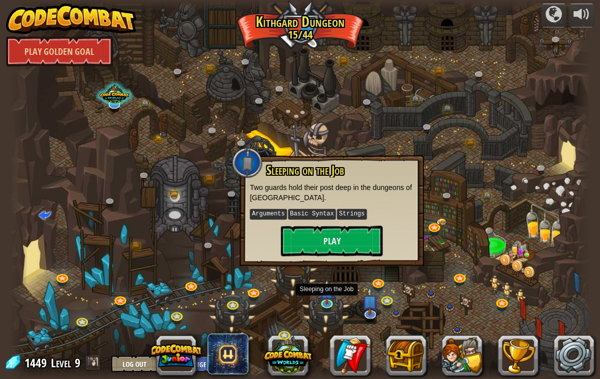
click at [373, 248] on button "Play" at bounding box center [332, 241] width 102 height 31
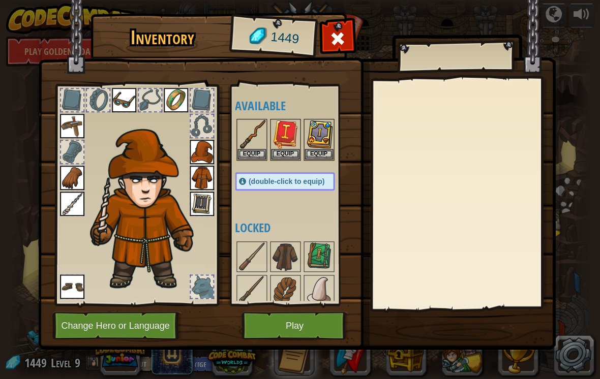
click at [282, 136] on img at bounding box center [285, 134] width 28 height 28
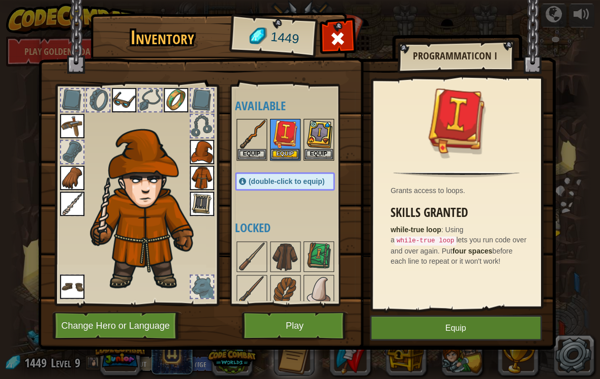
click at [285, 155] on button "Equip" at bounding box center [285, 154] width 28 height 11
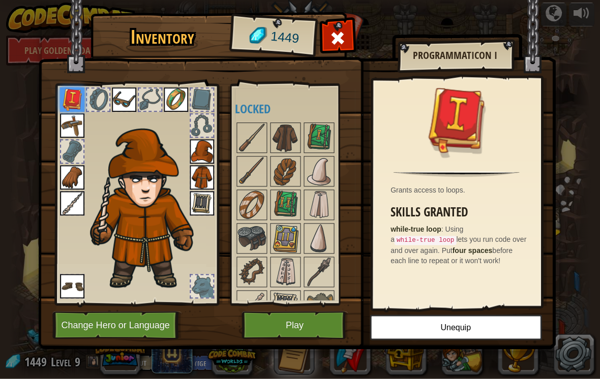
scroll to position [1, 0]
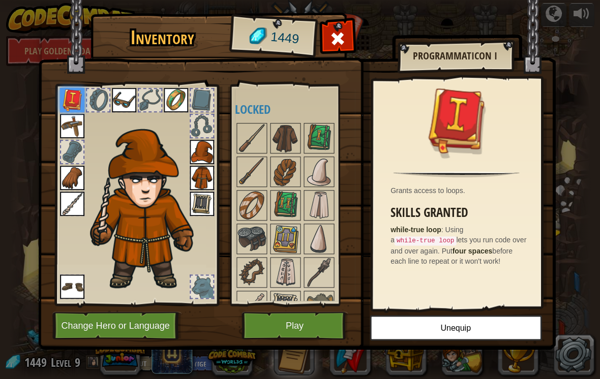
click at [309, 127] on img at bounding box center [319, 138] width 28 height 28
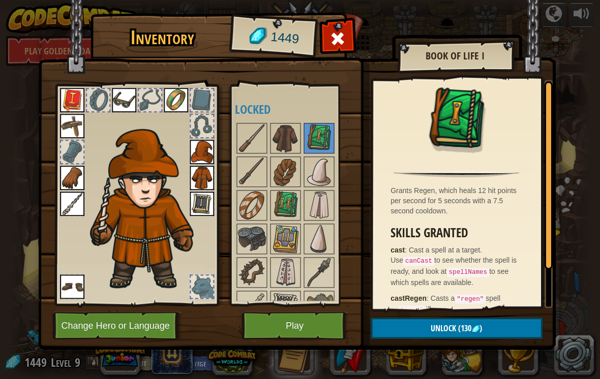
click at [326, 122] on div at bounding box center [295, 239] width 120 height 235
click at [291, 159] on img at bounding box center [285, 172] width 28 height 28
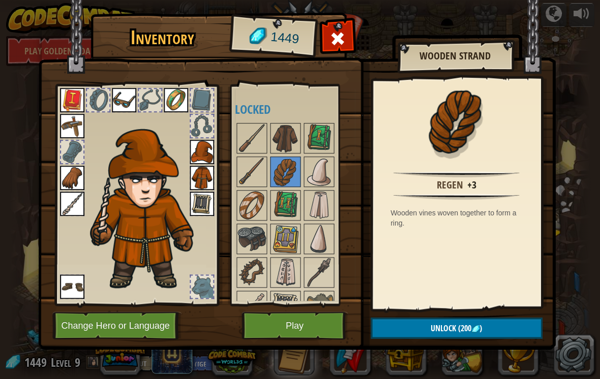
click at [263, 165] on img at bounding box center [251, 172] width 28 height 28
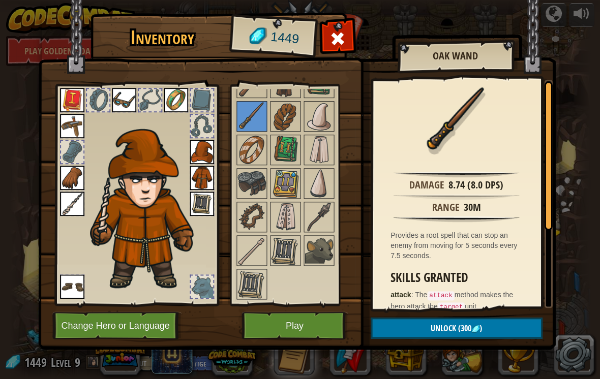
scroll to position [173, 0]
click at [253, 252] on img at bounding box center [251, 251] width 28 height 28
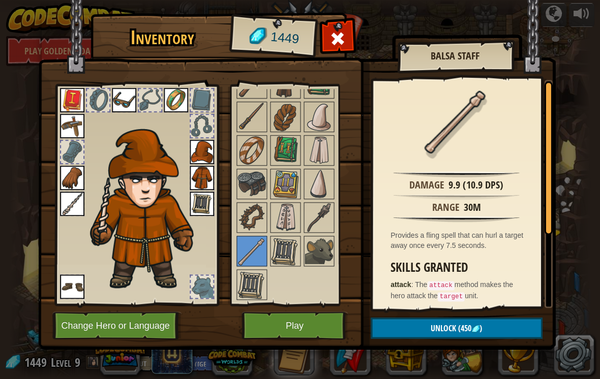
click at [345, 34] on div at bounding box center [337, 41] width 32 height 32
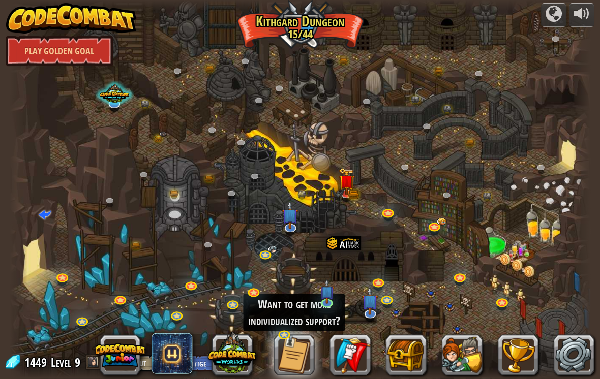
click at [345, 50] on div at bounding box center [300, 188] width 580 height 379
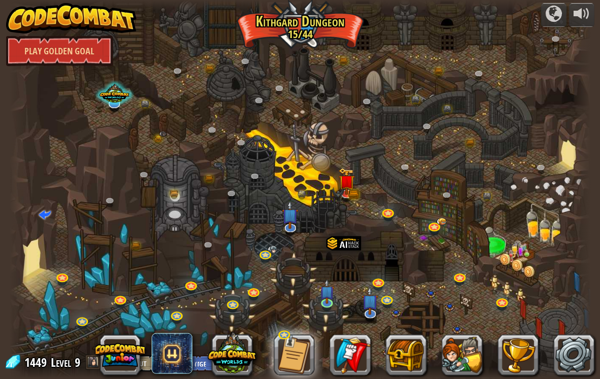
click at [325, 295] on img at bounding box center [326, 291] width 15 height 25
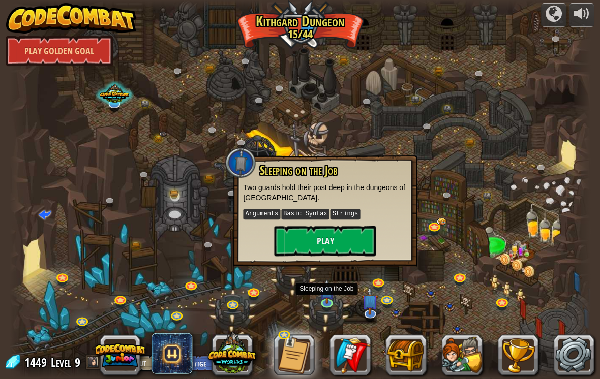
click at [326, 250] on button "Play" at bounding box center [325, 241] width 102 height 31
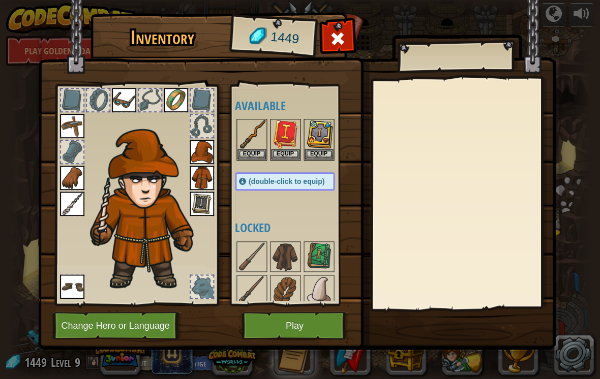
click at [285, 153] on button "Equip" at bounding box center [285, 154] width 28 height 11
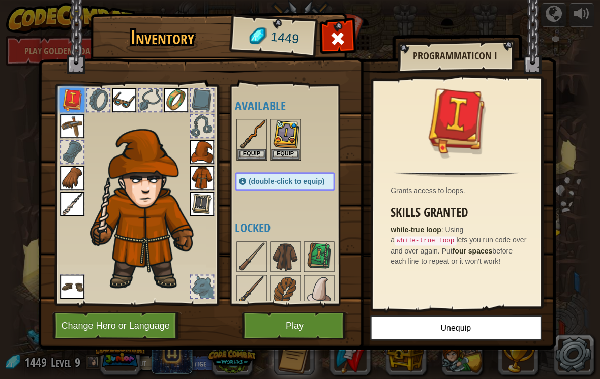
click at [332, 323] on button "Play" at bounding box center [295, 326] width 106 height 28
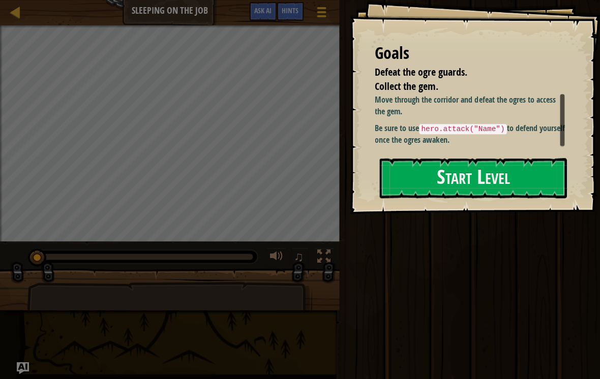
click at [503, 184] on button "Start Level" at bounding box center [472, 178] width 187 height 40
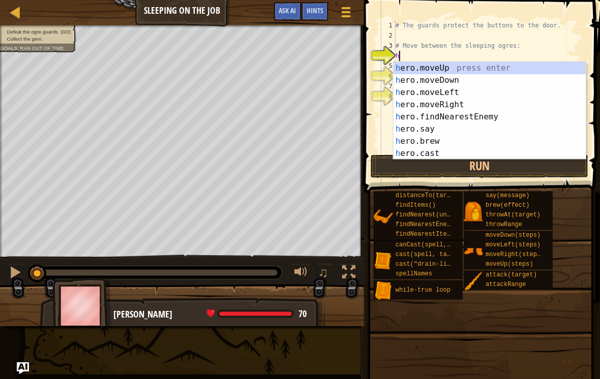
scroll to position [5, 1]
type textarea "hero"
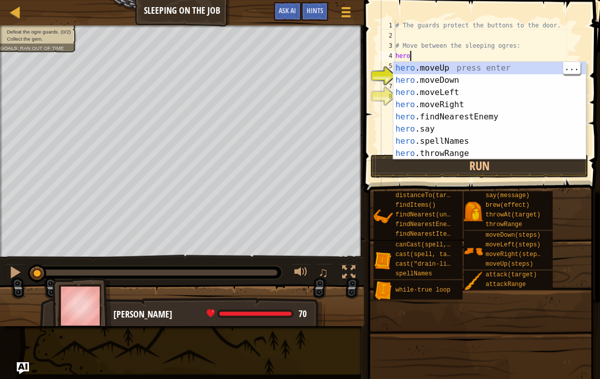
click at [507, 62] on div "hero .moveUp press enter hero .moveDown press enter hero .moveLeft press enter …" at bounding box center [489, 123] width 192 height 122
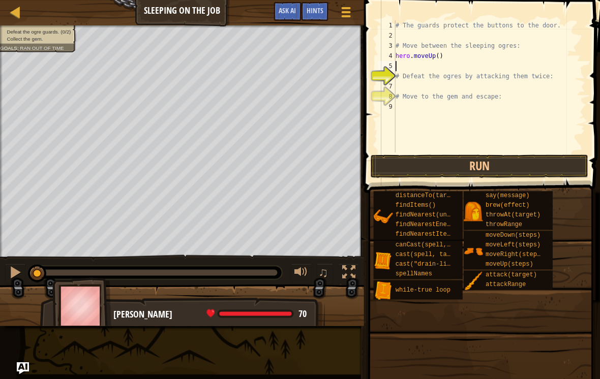
scroll to position [5, 0]
click at [351, 274] on div at bounding box center [348, 272] width 13 height 13
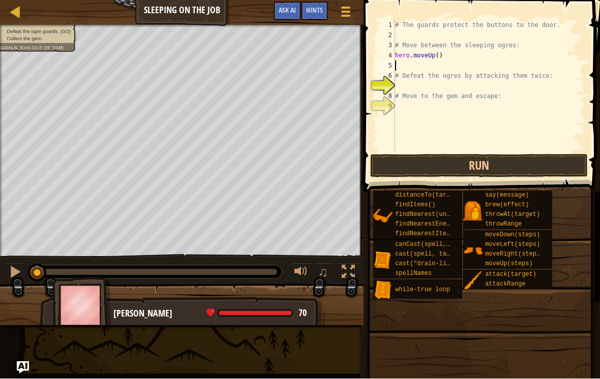
click at [352, 270] on div at bounding box center [348, 272] width 13 height 13
click at [358, 275] on button at bounding box center [348, 273] width 20 height 21
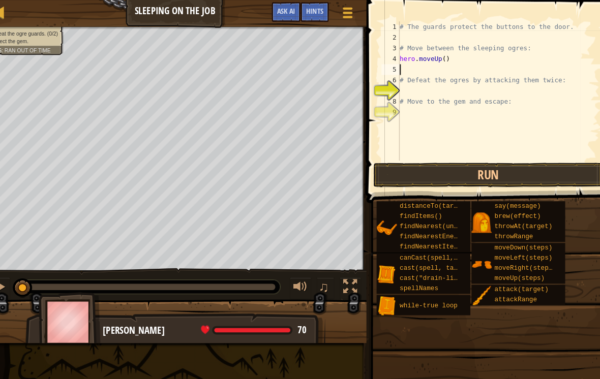
click at [342, 275] on div at bounding box center [348, 272] width 13 height 13
click at [342, 274] on div at bounding box center [348, 272] width 13 height 13
click at [338, 282] on button at bounding box center [348, 273] width 20 height 21
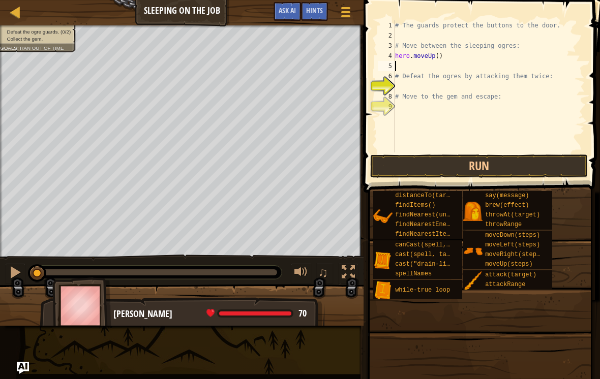
click at [349, 271] on div at bounding box center [348, 272] width 13 height 13
click at [437, 322] on span at bounding box center [480, 331] width 229 height 301
click at [428, 328] on span at bounding box center [480, 331] width 229 height 301
click at [429, 311] on span at bounding box center [480, 331] width 229 height 301
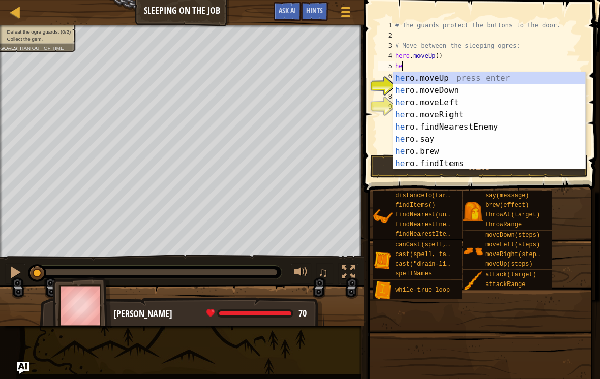
type textarea "her"
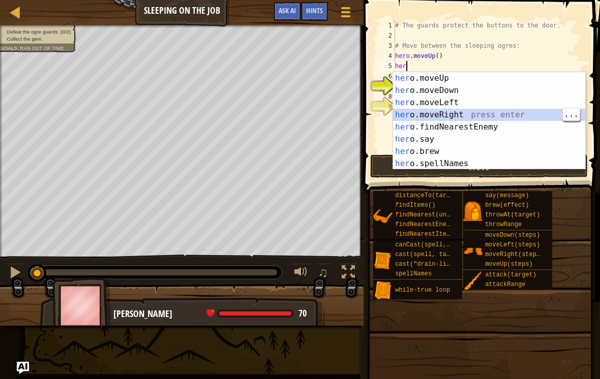
click at [491, 115] on div "her o.moveUp press enter her o.moveDown press enter her o.moveLeft press enter …" at bounding box center [489, 133] width 192 height 122
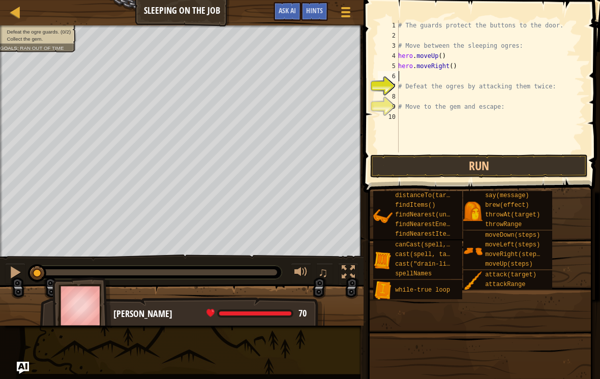
scroll to position [5, 0]
type textarea "hero.moveRight(2)"
click at [518, 177] on button "Run" at bounding box center [479, 166] width 218 height 23
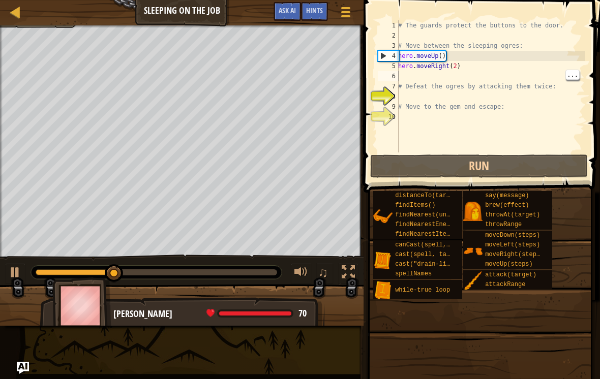
click at [485, 74] on div "# The guards protect the buttons to the door. # Move between the sleeping ogres…" at bounding box center [490, 96] width 189 height 153
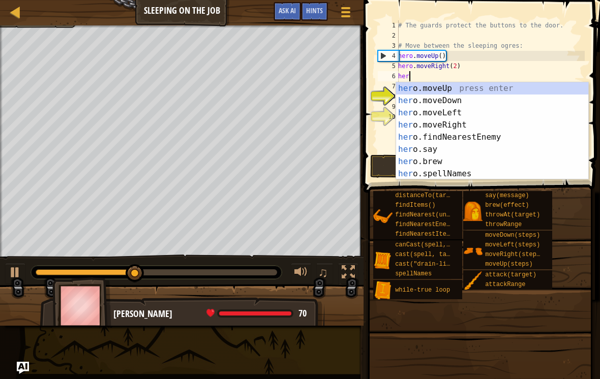
scroll to position [5, 1]
type textarea "hero"
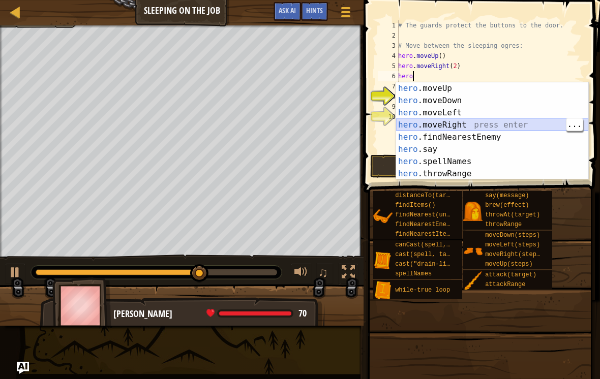
click at [475, 122] on div "hero .moveUp press enter hero .moveDown press enter hero .moveLeft press enter …" at bounding box center [492, 143] width 192 height 122
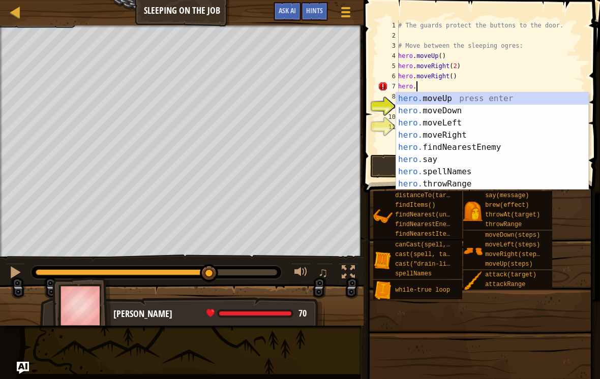
scroll to position [5, 2]
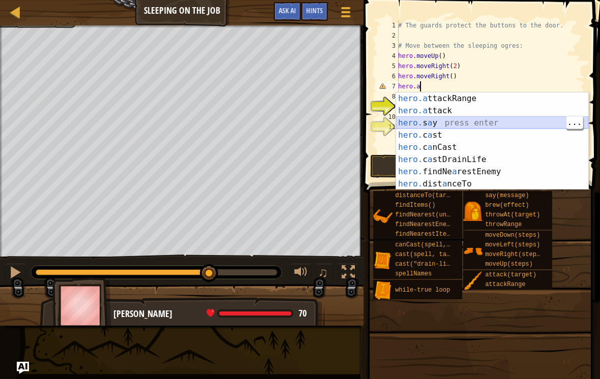
click at [467, 117] on div "hero.a ttackRange press enter hero.a ttack press enter hero. s a y press enter …" at bounding box center [492, 154] width 192 height 122
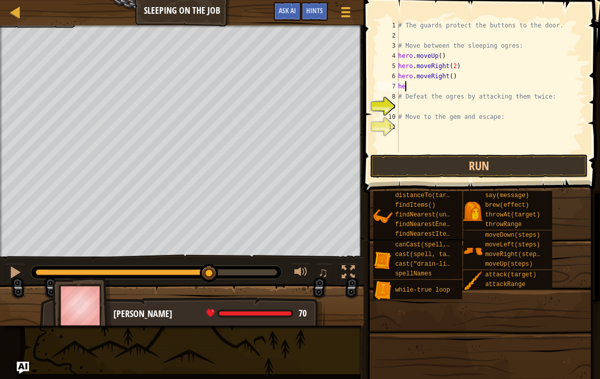
scroll to position [5, 0]
type textarea "h"
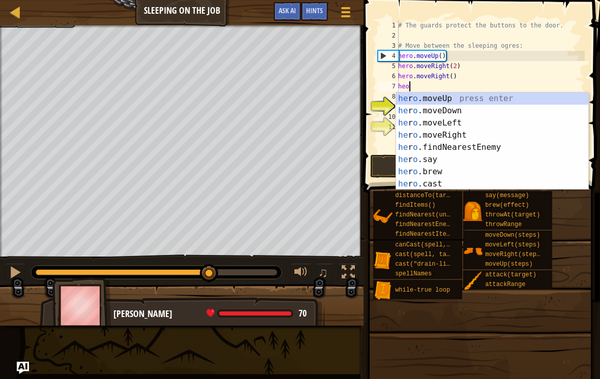
scroll to position [5, 1]
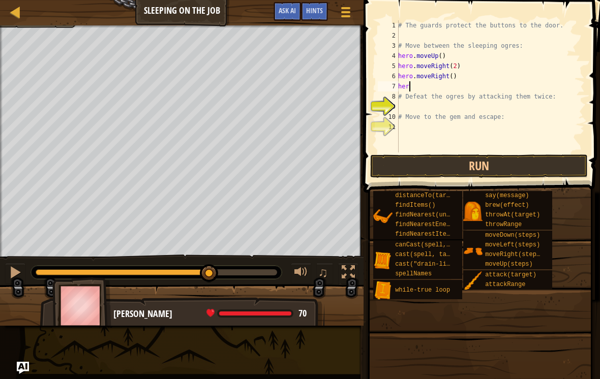
type textarea "hero"
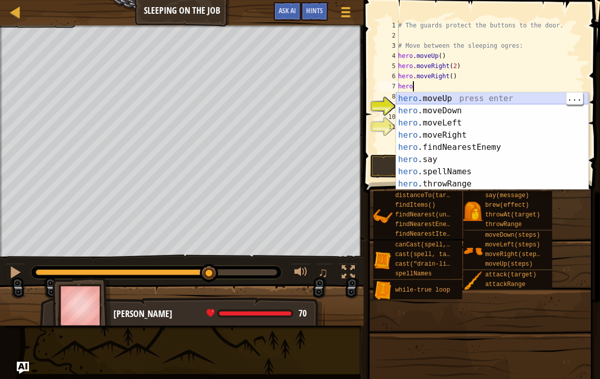
click at [487, 102] on div "hero .moveUp press enter hero .moveDown press enter hero .moveLeft press enter …" at bounding box center [492, 154] width 192 height 122
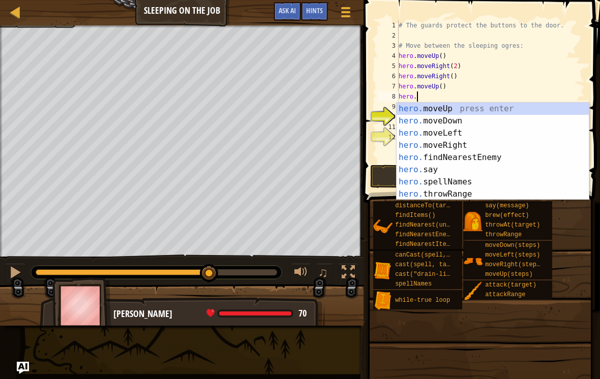
scroll to position [5, 2]
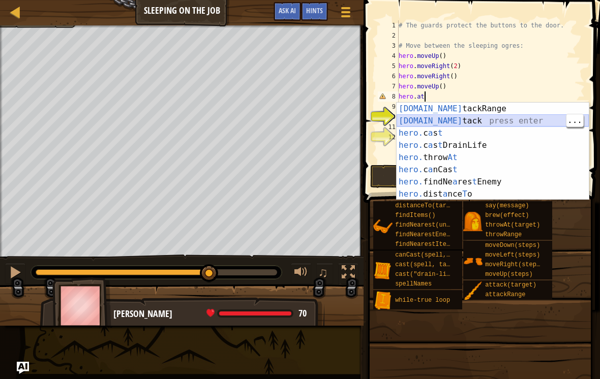
click at [473, 123] on div "[DOMAIN_NAME] tackRange press enter [DOMAIN_NAME] tack press enter hero. c a s …" at bounding box center [493, 164] width 192 height 122
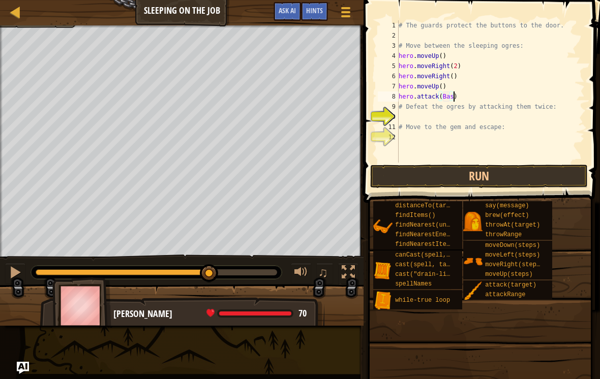
scroll to position [5, 5]
type textarea "# Defeat the ogres by attacking them twice:"
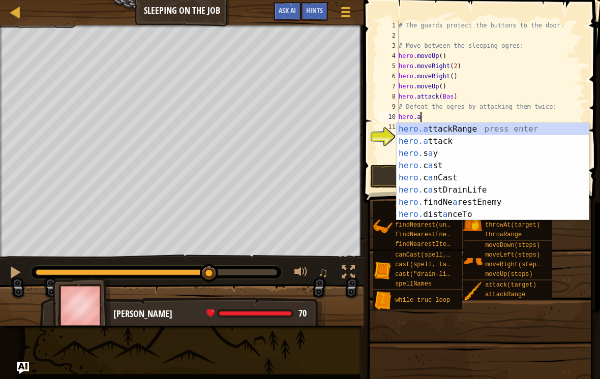
scroll to position [5, 2]
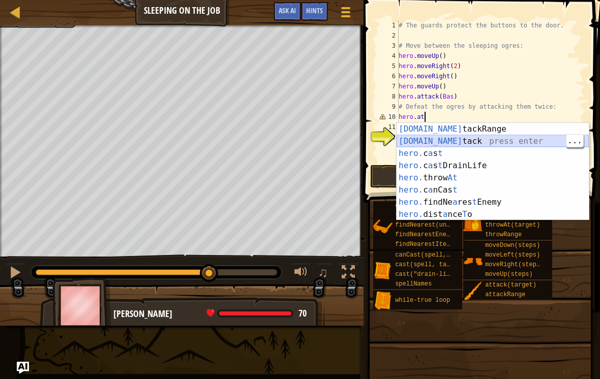
click at [480, 139] on div "[DOMAIN_NAME] tackRange press enter [DOMAIN_NAME] tack press enter hero. c a s …" at bounding box center [493, 184] width 192 height 122
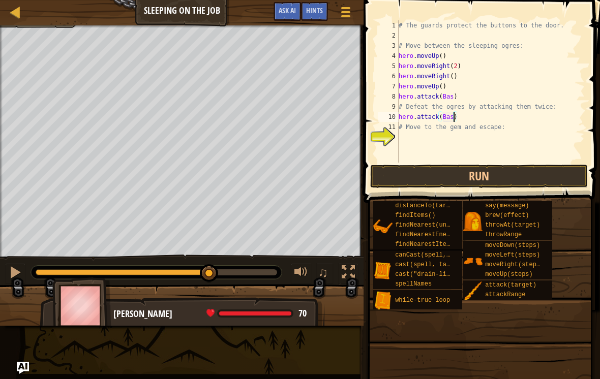
scroll to position [5, 5]
click at [487, 180] on button "Run" at bounding box center [479, 176] width 218 height 23
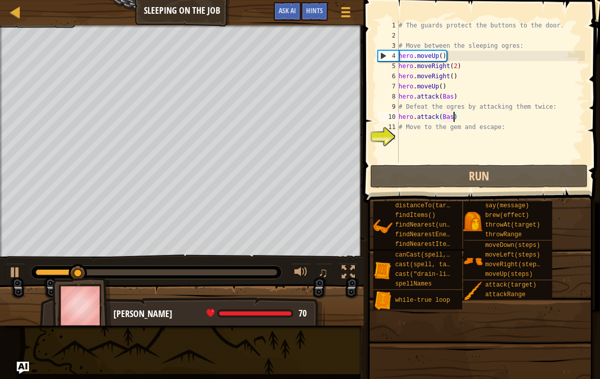
click at [594, 181] on div "Run Submit Done Statement / Call /" at bounding box center [487, 176] width 218 height 23
click at [462, 63] on div "# The guards protect the buttons to the door. # Move between the sleeping ogres…" at bounding box center [491, 101] width 188 height 163
click at [459, 75] on div "# The guards protect the buttons to the door. # Move between the sleeping ogres…" at bounding box center [491, 101] width 188 height 163
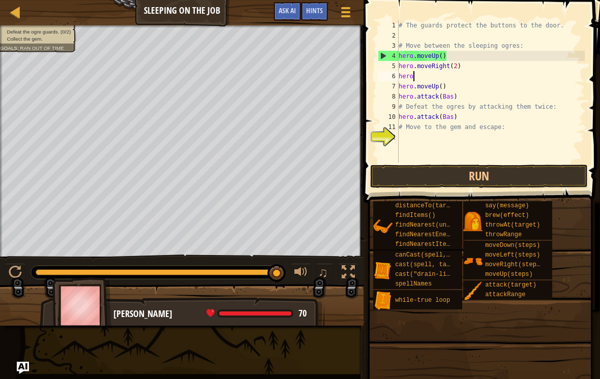
scroll to position [5, 0]
type textarea "h"
click at [525, 182] on button "Run" at bounding box center [479, 176] width 218 height 23
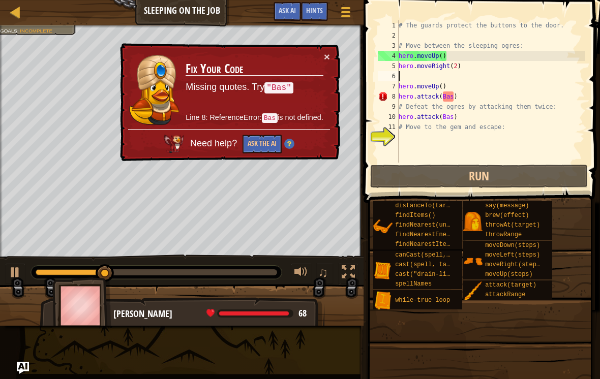
click at [325, 55] on button "×" at bounding box center [327, 56] width 6 height 11
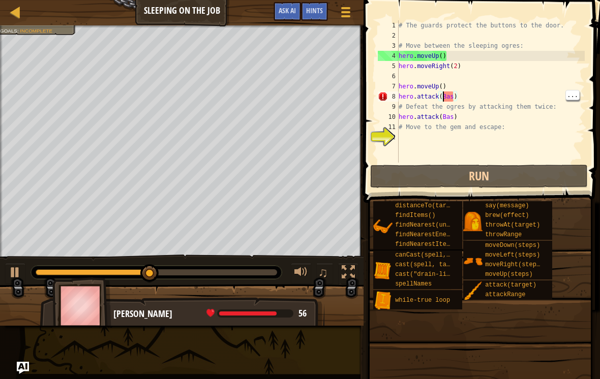
click at [443, 97] on div "# The guards protect the buttons to the door. # Move between the sleeping ogres…" at bounding box center [491, 101] width 188 height 163
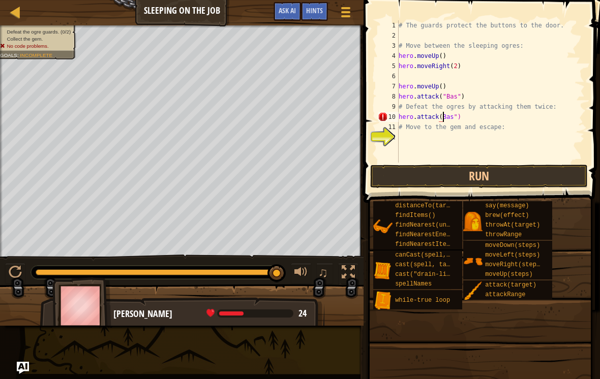
scroll to position [5, 4]
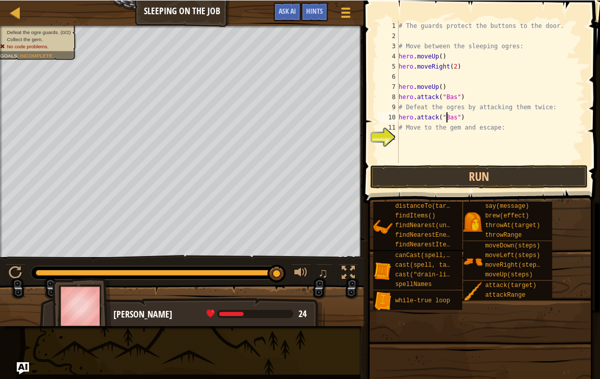
type textarea "hero.attack("Bas")"
click at [525, 171] on button "Run" at bounding box center [479, 176] width 218 height 23
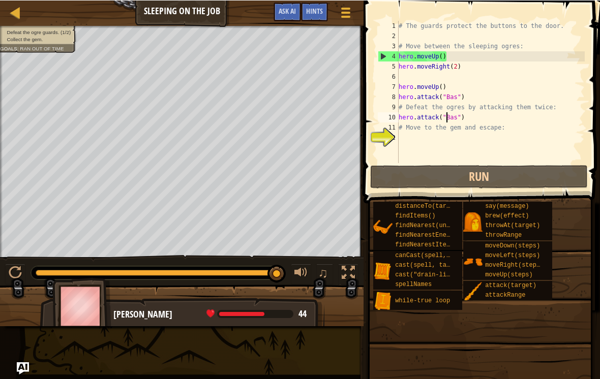
scroll to position [5, 0]
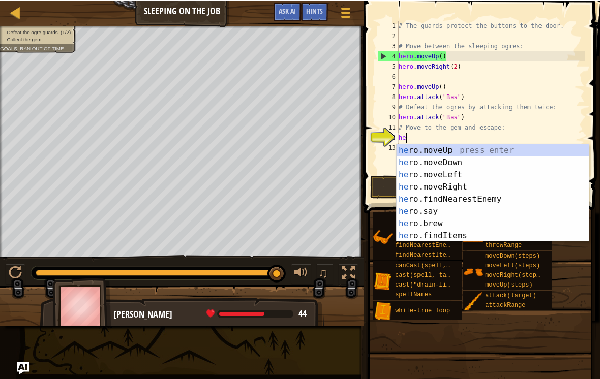
type textarea "hero"
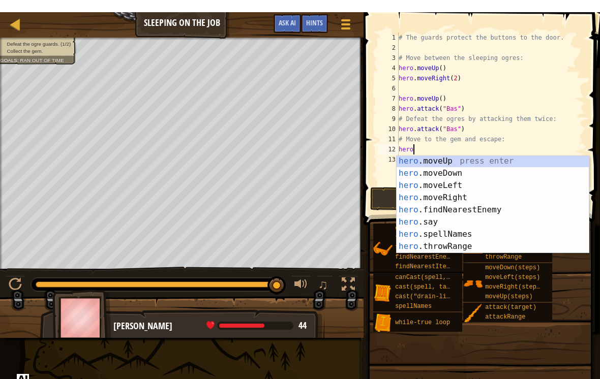
scroll to position [2, 0]
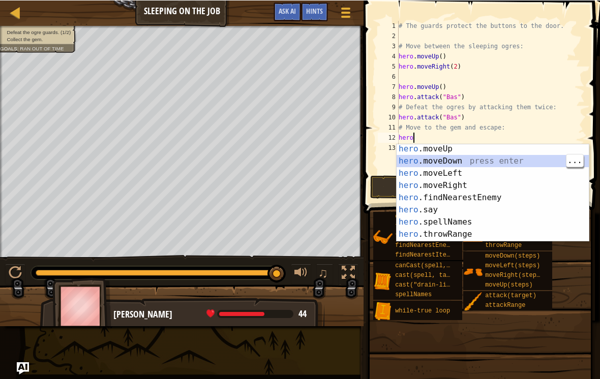
click at [466, 158] on div "hero .moveUp press enter hero .moveDown press enter hero .moveLeft press enter …" at bounding box center [493, 203] width 192 height 122
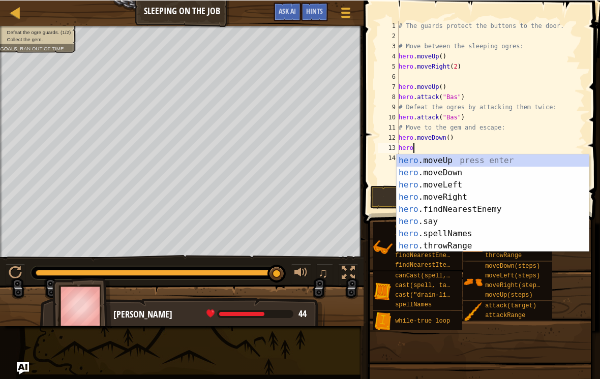
scroll to position [5, 2]
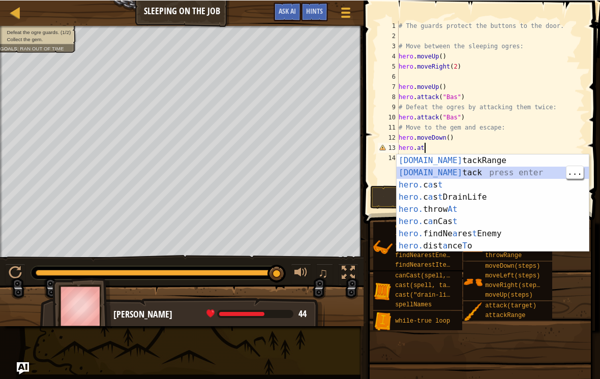
click at [467, 172] on div "[DOMAIN_NAME] tackRange press enter [DOMAIN_NAME] tack press enter hero. c a s …" at bounding box center [493, 215] width 192 height 122
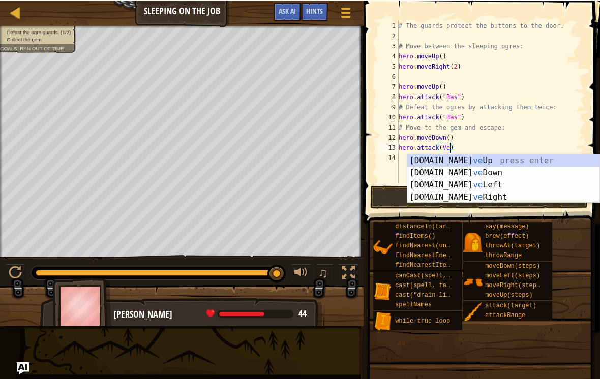
scroll to position [5, 5]
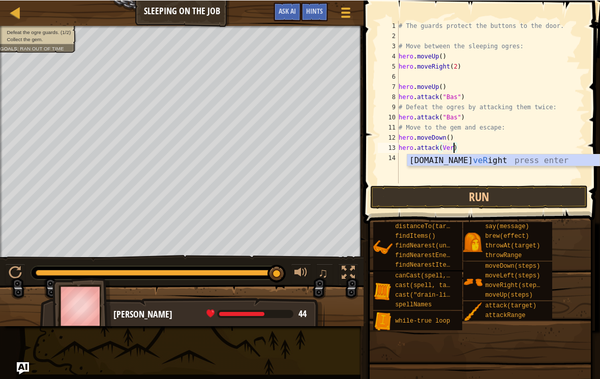
type textarea "hero.attack([PERSON_NAME])"
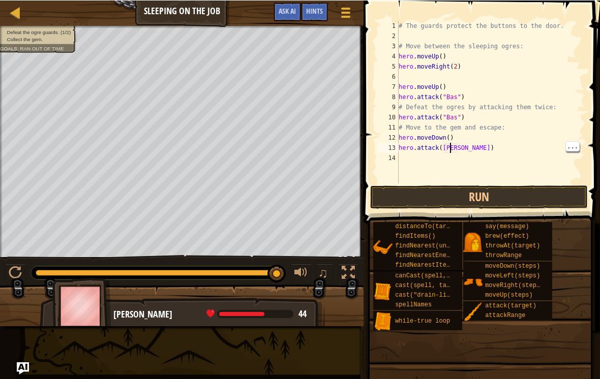
scroll to position [5, 0]
click at [454, 157] on div "# The guards protect the buttons to the door. # Move between the sleeping ogres…" at bounding box center [491, 111] width 188 height 183
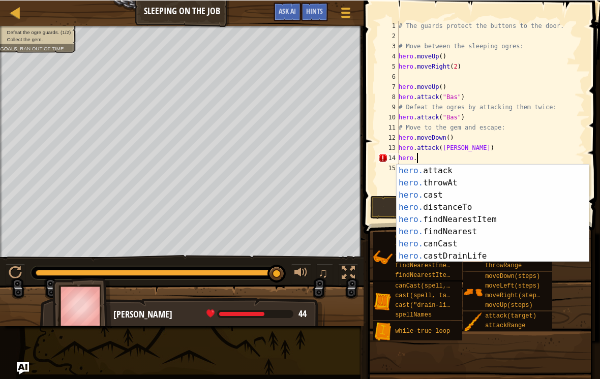
scroll to position [134, 0]
click at [471, 255] on div "hero. attack press enter hero. throwAt press enter hero. cast press enter hero.…" at bounding box center [493, 225] width 192 height 122
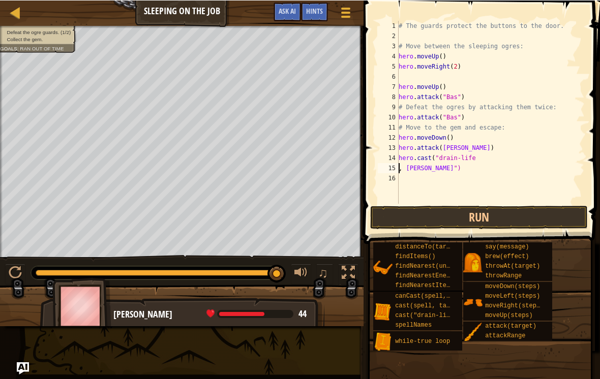
scroll to position [5, 2]
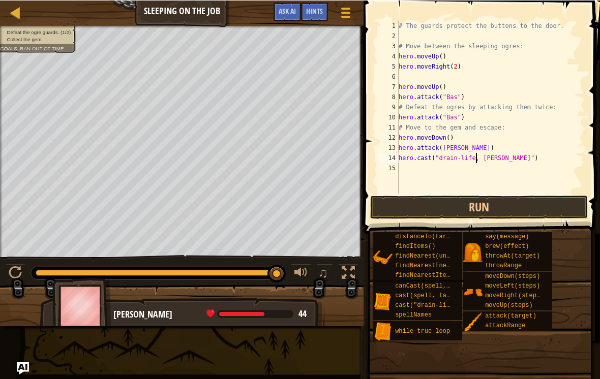
click at [536, 217] on button "Run" at bounding box center [479, 206] width 218 height 23
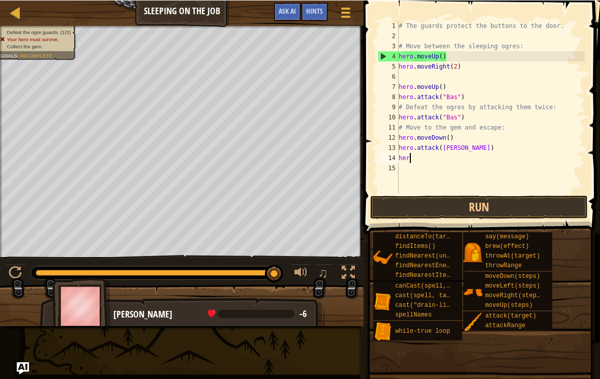
scroll to position [5, 0]
type textarea "h"
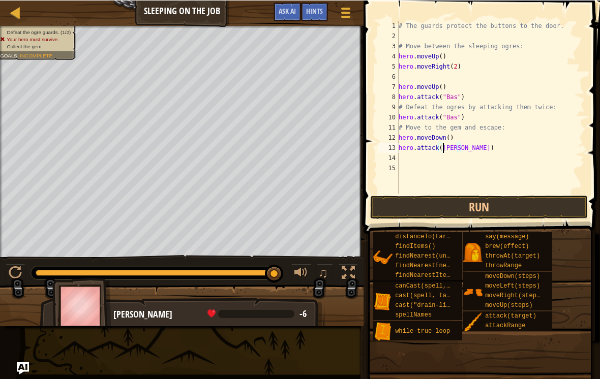
scroll to position [5, 4]
type textarea "hero.attack("[PERSON_NAME]")"
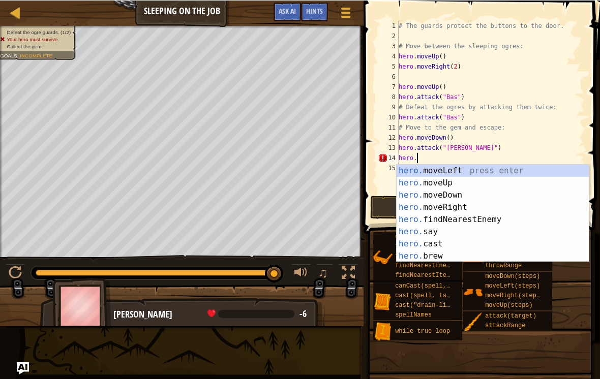
scroll to position [5, 2]
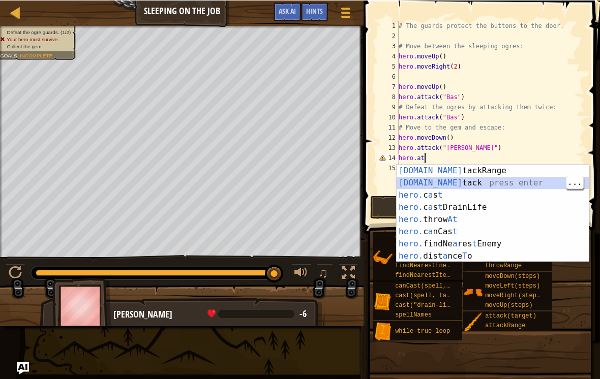
click at [454, 185] on div "[DOMAIN_NAME] tackRange press enter [DOMAIN_NAME] tack press enter hero. c a s …" at bounding box center [493, 225] width 192 height 122
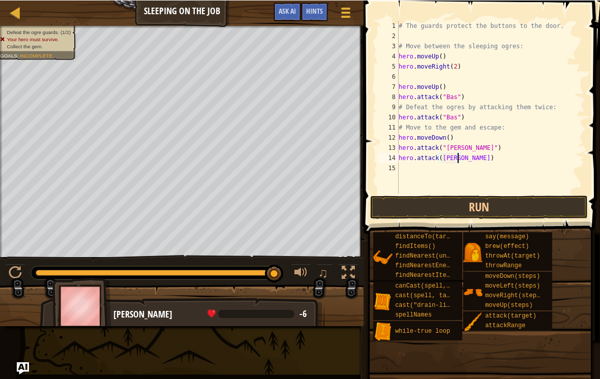
scroll to position [5, 5]
type textarea "hero.attack("[PERSON_NAME]")"
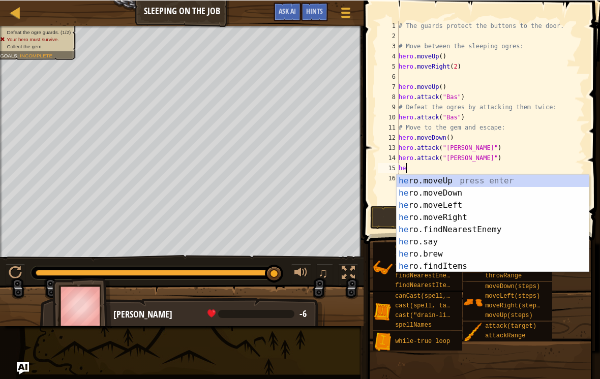
type textarea "hero"
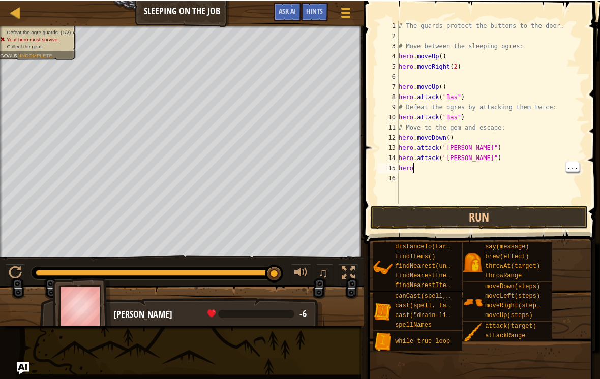
click at [480, 172] on div "# The guards protect the buttons to the door. # Move between the sleeping ogres…" at bounding box center [491, 121] width 188 height 203
type textarea "hero."
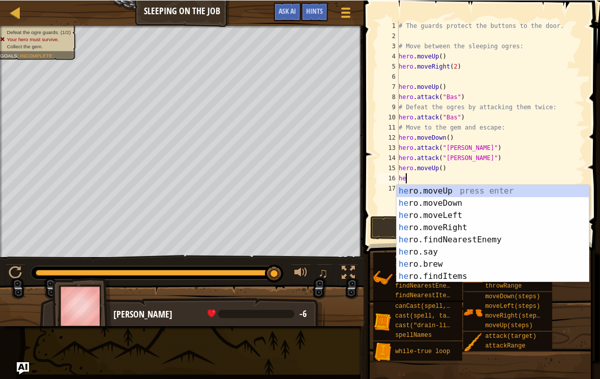
scroll to position [5, 1]
type textarea "hero"
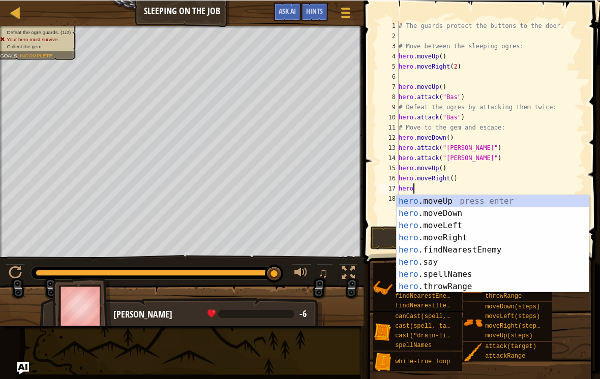
click at [566, 323] on div "distanceTo(target) findItems() findNearest(units) findNearestEnemy() findNeares…" at bounding box center [483, 316] width 220 height 109
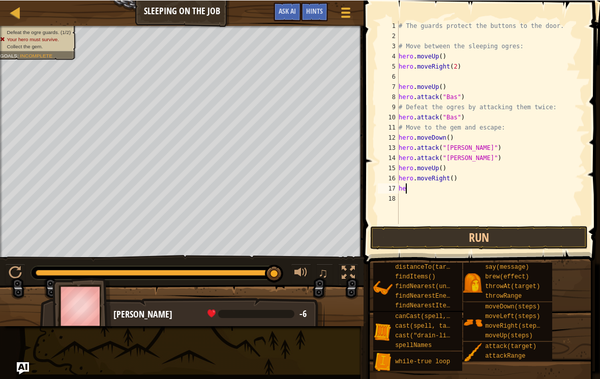
scroll to position [5, 0]
type textarea "h"
click at [551, 248] on button "Run" at bounding box center [479, 237] width 218 height 23
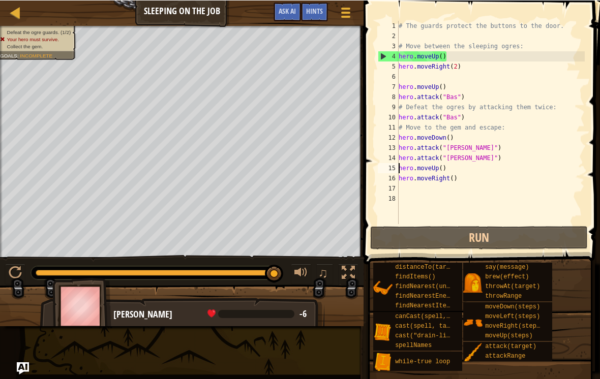
click at [507, 230] on button "Run" at bounding box center [479, 237] width 218 height 23
click at [525, 245] on button "Run" at bounding box center [479, 237] width 218 height 23
type textarea "hero.moveRight(2)"
click at [516, 249] on button "Run" at bounding box center [479, 237] width 218 height 23
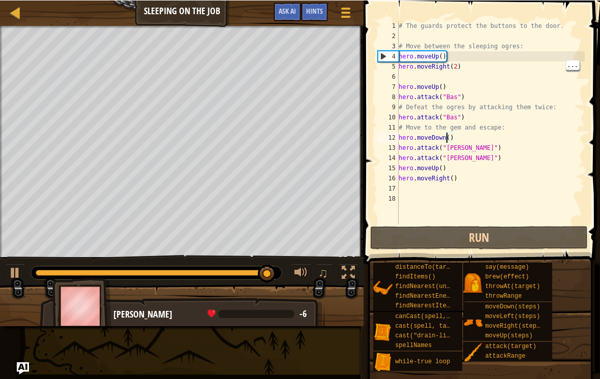
type textarea "hero.moveRight(2)"
click at [448, 68] on div "# The guards protect the buttons to the door. # Move between the sleeping ogres…" at bounding box center [491, 132] width 188 height 224
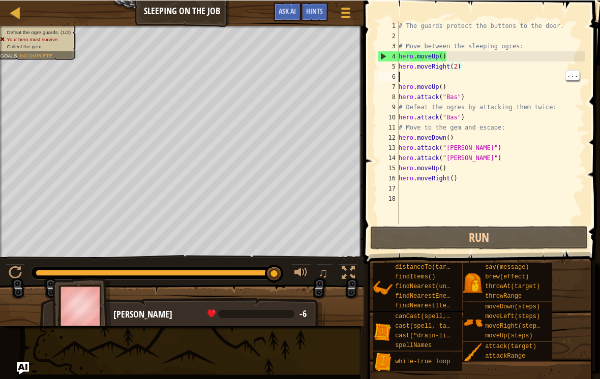
click at [453, 75] on div "# The guards protect the buttons to the door. # Move between the sleeping ogres…" at bounding box center [491, 132] width 188 height 224
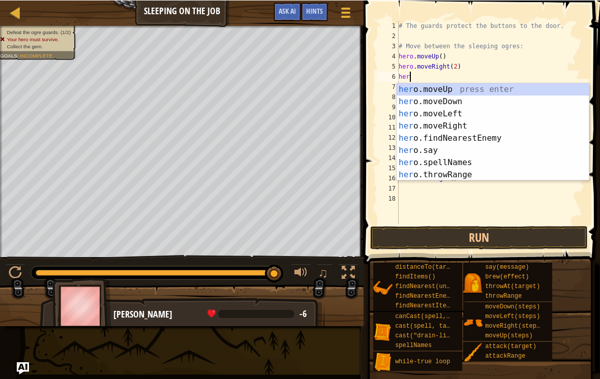
type textarea "h"
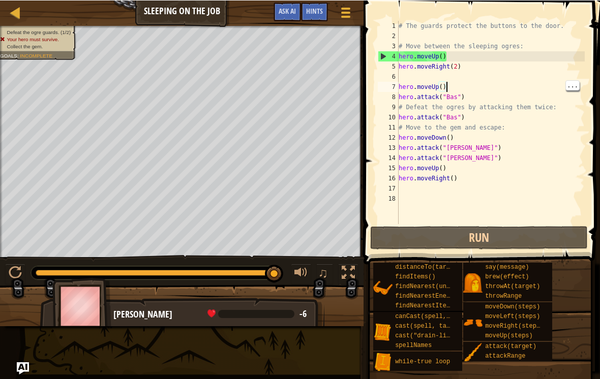
click at [471, 92] on div "# The guards protect the buttons to the door. # Move between the sleeping ogres…" at bounding box center [491, 132] width 188 height 224
type textarea "hero.attack("Bas")"
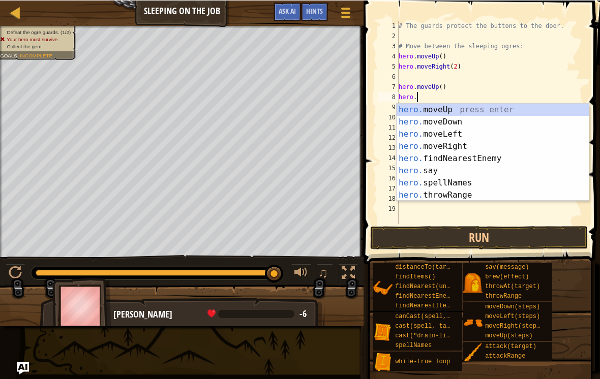
scroll to position [5, 2]
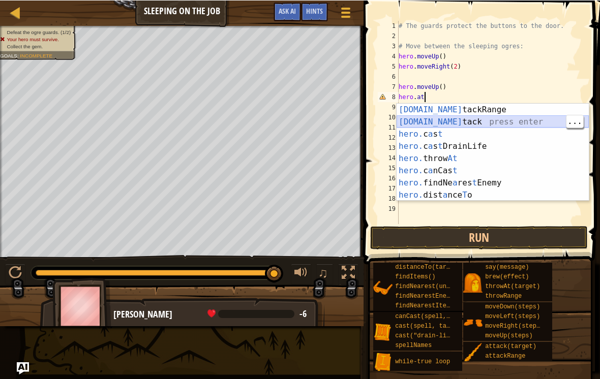
click at [457, 125] on div "[DOMAIN_NAME] tackRange press enter [DOMAIN_NAME] tack press enter hero. c a s …" at bounding box center [493, 164] width 192 height 122
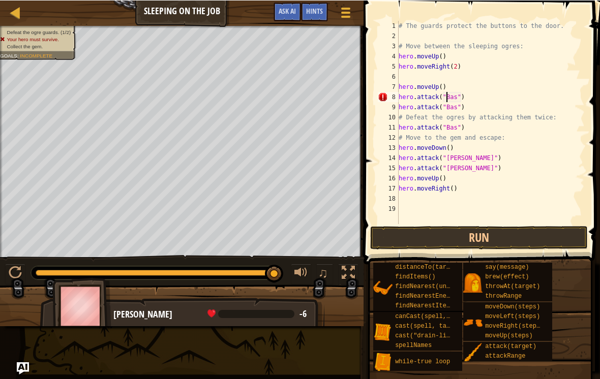
scroll to position [5, 4]
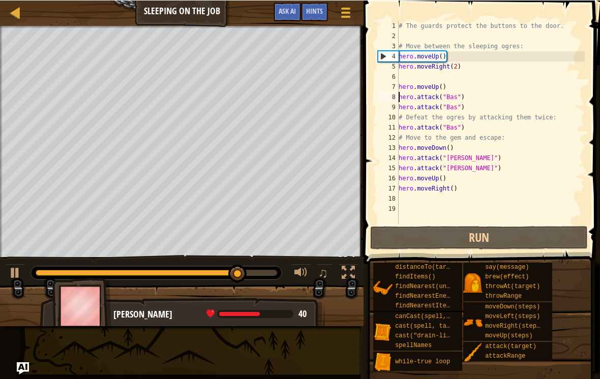
type textarea "hero.moveUp()"
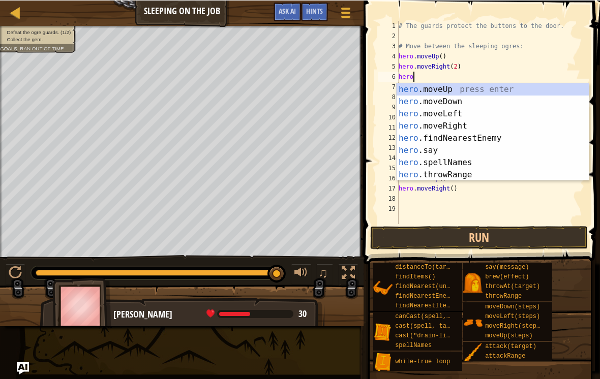
scroll to position [5, 2]
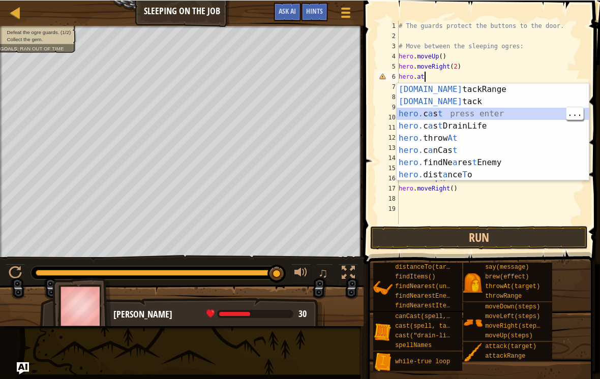
click at [472, 102] on div "[DOMAIN_NAME] tackRange press enter [DOMAIN_NAME] tack press enter hero. c a s …" at bounding box center [493, 144] width 192 height 122
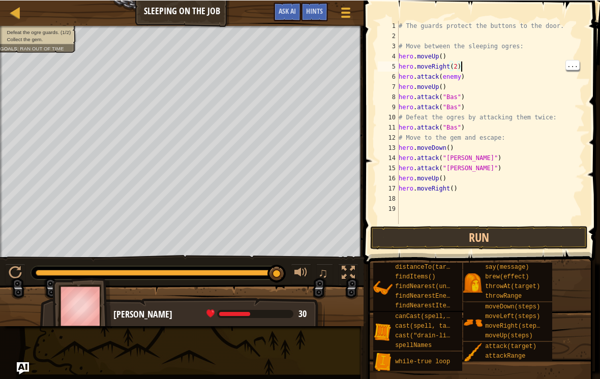
click at [461, 70] on div "# The guards protect the buttons to the door. # Move between the sleeping ogres…" at bounding box center [491, 132] width 188 height 224
type textarea "hero.attack(Bas)"
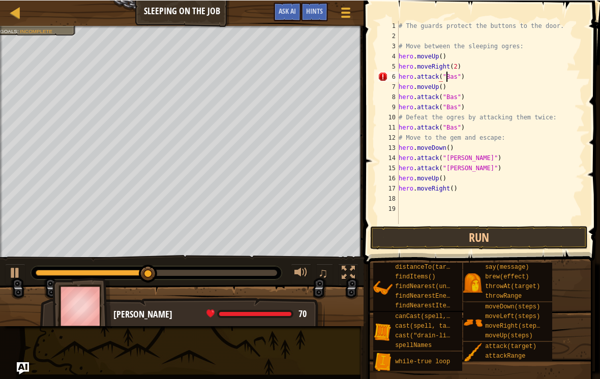
scroll to position [5, 4]
click at [536, 249] on button "Run" at bounding box center [479, 237] width 218 height 23
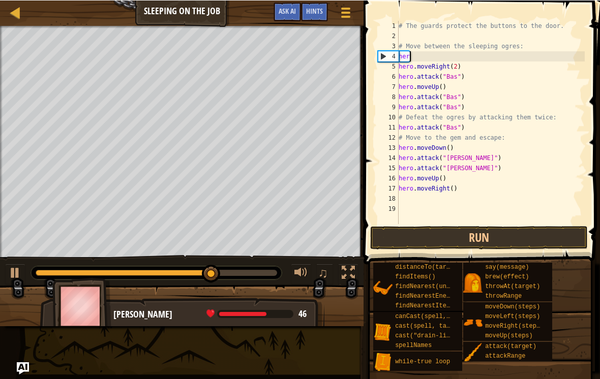
scroll to position [5, 0]
type textarea "h"
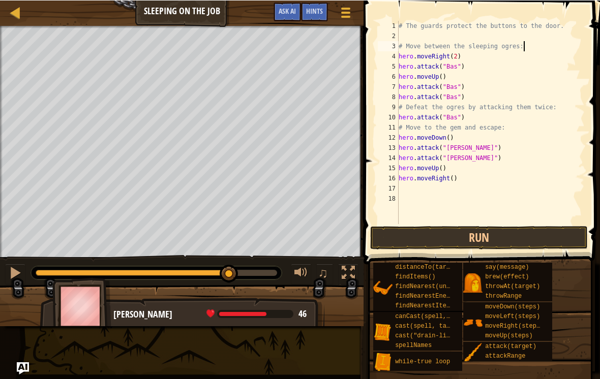
click at [544, 244] on button "Run" at bounding box center [479, 237] width 218 height 23
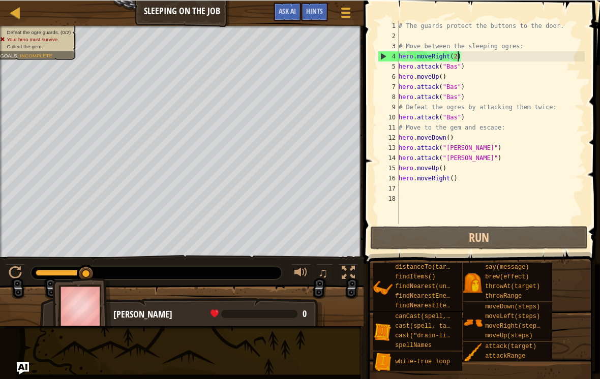
type textarea "# Move between the sleeping ogres:"
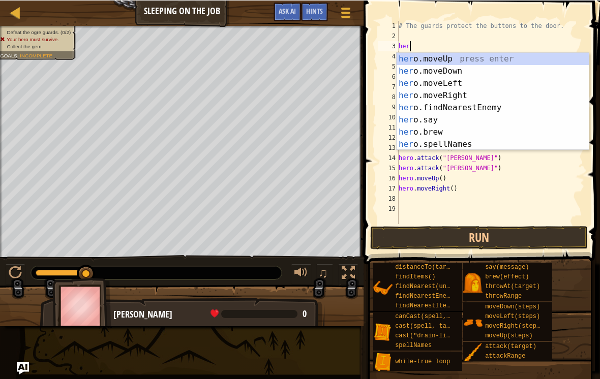
scroll to position [5, 1]
type textarea "hero"
click at [508, 56] on div "hero .moveUp press enter hero .moveDown press enter hero .moveLeft press enter …" at bounding box center [493, 113] width 192 height 122
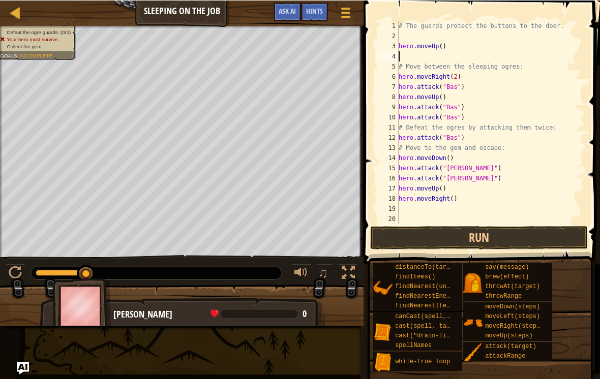
click at [488, 244] on button "Run" at bounding box center [479, 237] width 218 height 23
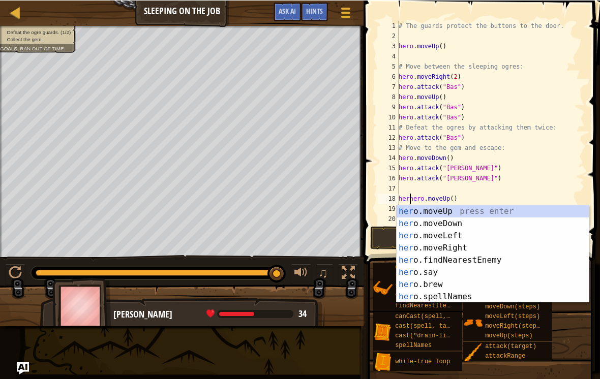
scroll to position [5, 2]
type textarea "hero.moveUp()"
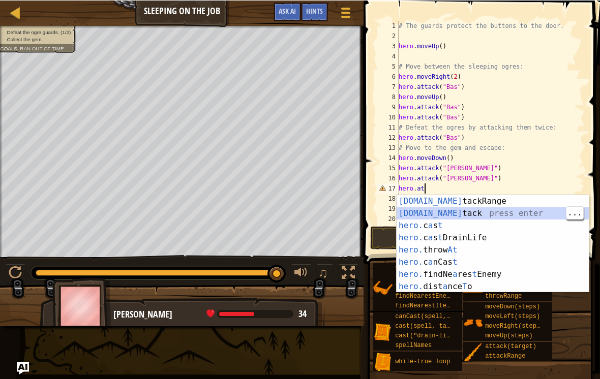
click at [484, 209] on div "[DOMAIN_NAME] tackRange press enter [DOMAIN_NAME] tack press enter hero. c a s …" at bounding box center [493, 256] width 192 height 122
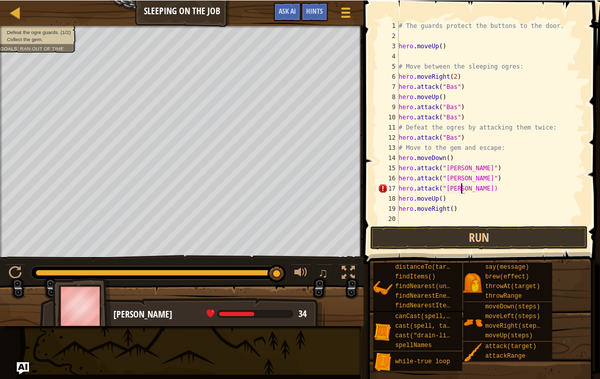
scroll to position [5, 5]
click at [568, 229] on button "Run" at bounding box center [479, 237] width 218 height 23
type textarea "h"
click at [497, 246] on button "Run" at bounding box center [479, 237] width 218 height 23
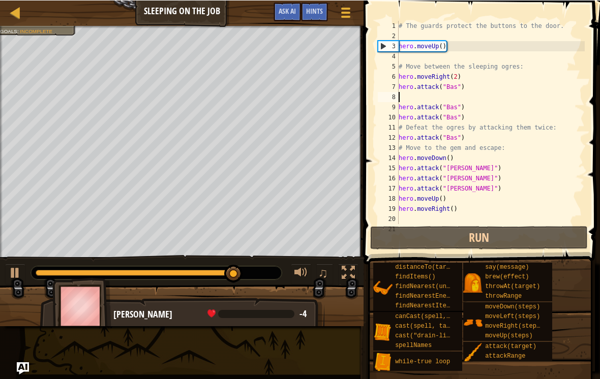
click at [487, 227] on button "Run" at bounding box center [479, 237] width 218 height 23
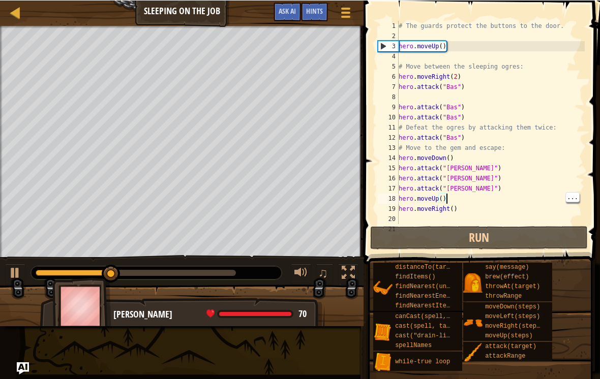
click at [477, 198] on div "# The guards protect the buttons to the door. hero . moveUp ( ) # Move between …" at bounding box center [491, 132] width 188 height 224
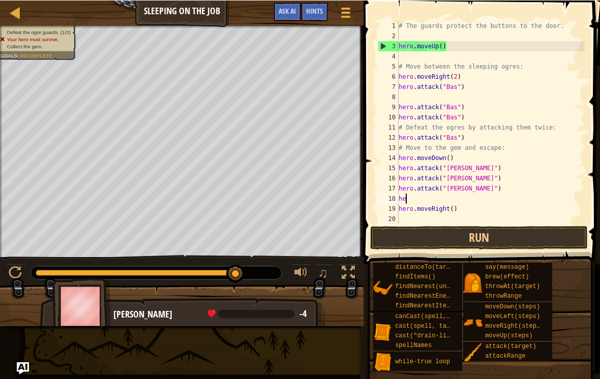
type textarea "h"
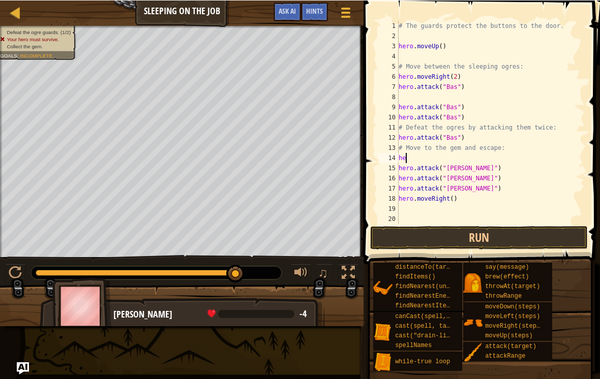
type textarea "h"
click at [541, 237] on button "Run" at bounding box center [479, 237] width 218 height 23
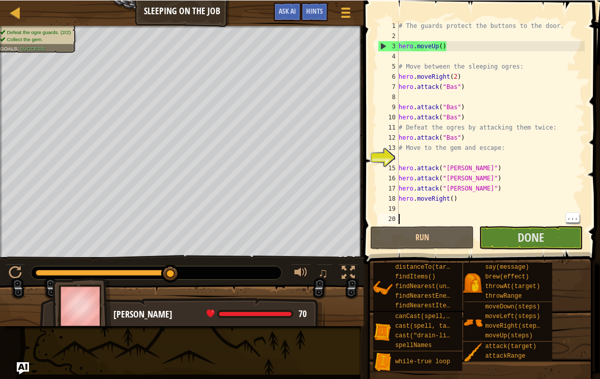
click at [580, 240] on button "Done" at bounding box center [531, 237] width 104 height 23
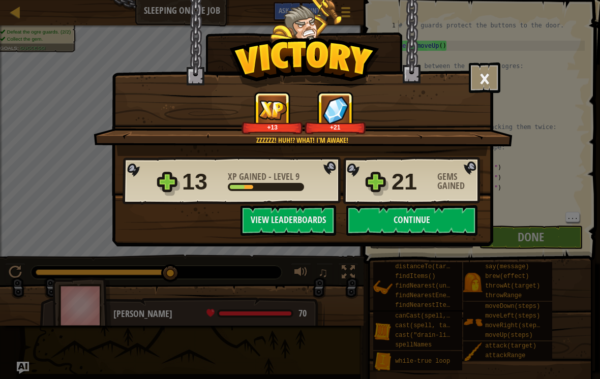
click at [425, 224] on button "Continue" at bounding box center [411, 220] width 131 height 31
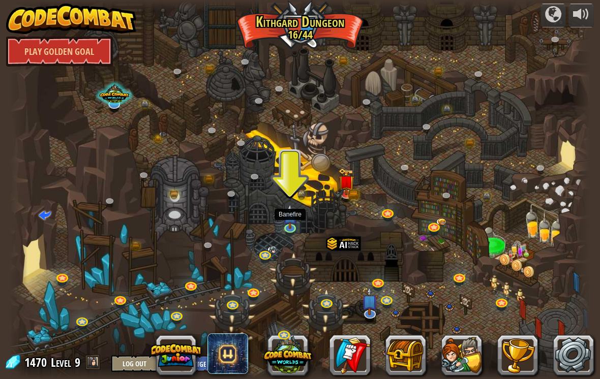
click at [299, 226] on link at bounding box center [291, 229] width 20 height 15
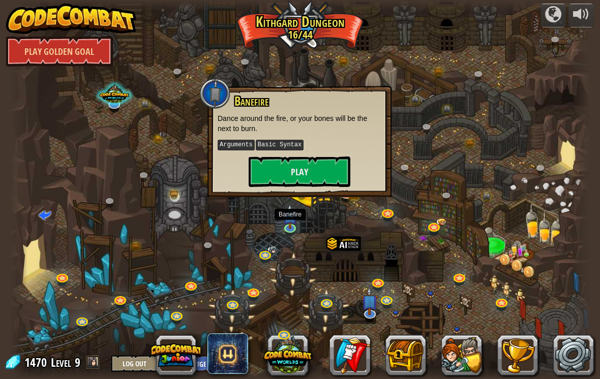
click at [336, 170] on button "Play" at bounding box center [300, 172] width 102 height 31
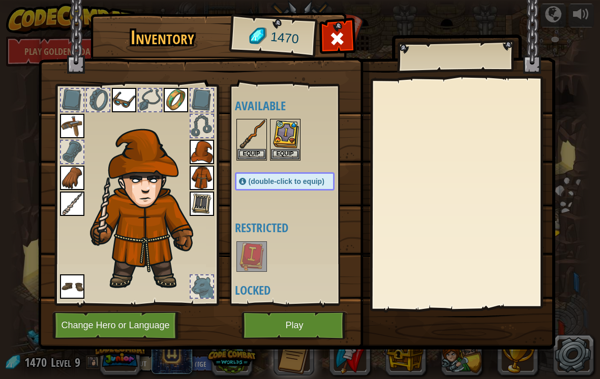
click at [253, 254] on img at bounding box center [251, 257] width 28 height 28
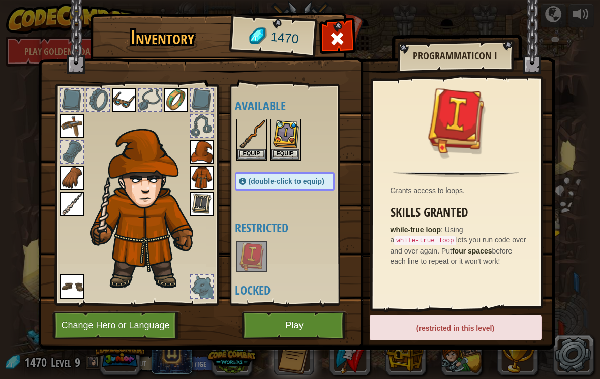
click at [307, 323] on button "Play" at bounding box center [295, 326] width 106 height 28
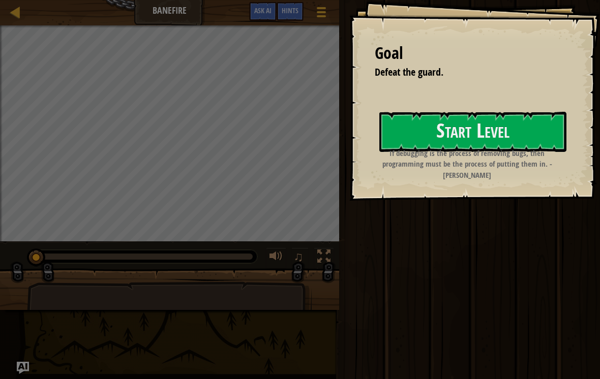
click at [491, 137] on button "Start Level" at bounding box center [472, 132] width 187 height 40
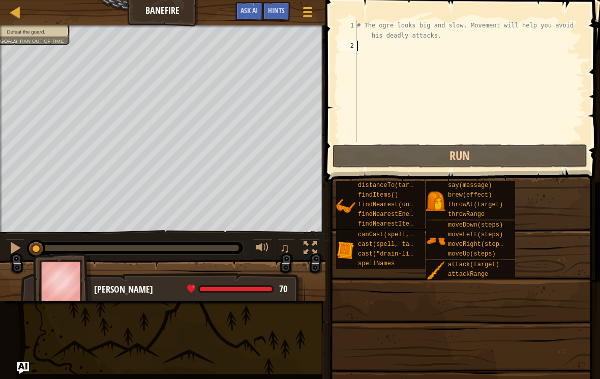
click at [537, 159] on button "Run" at bounding box center [460, 155] width 255 height 23
click at [526, 156] on button "Run" at bounding box center [460, 155] width 255 height 23
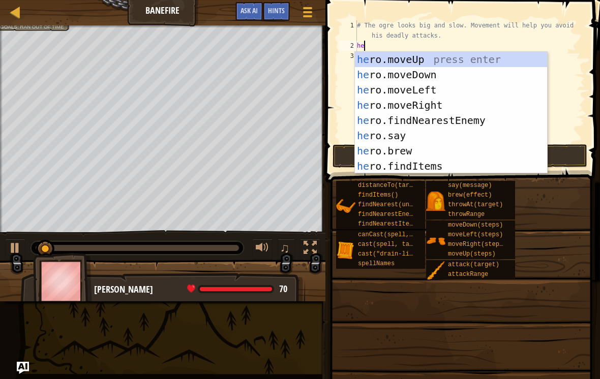
type textarea "her"
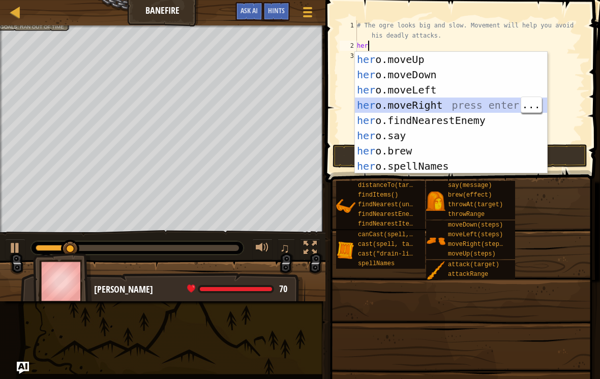
click at [446, 110] on div "her o.moveUp press enter her o.moveDown press enter her o.moveLeft press enter …" at bounding box center [451, 128] width 192 height 153
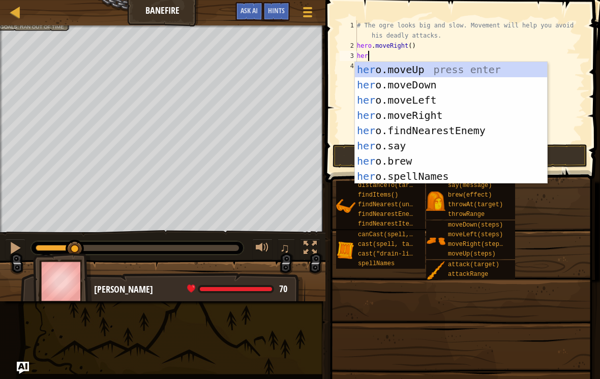
type textarea "hero"
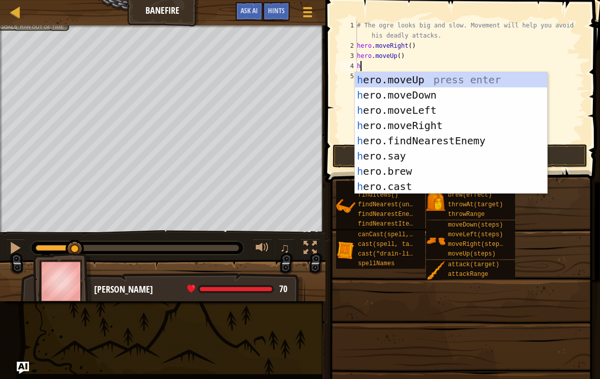
type textarea "her"
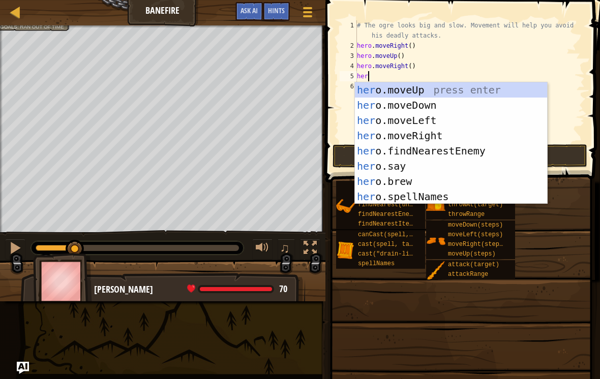
type textarea "hero"
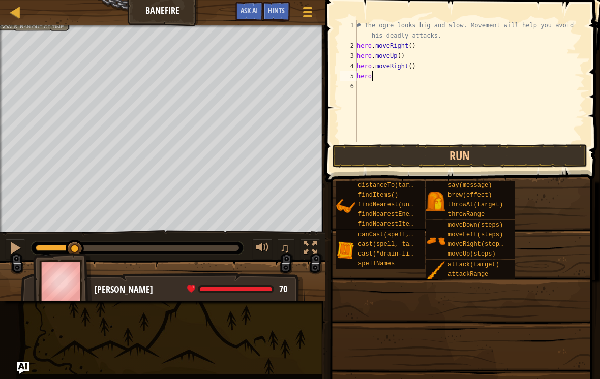
type textarea "hero."
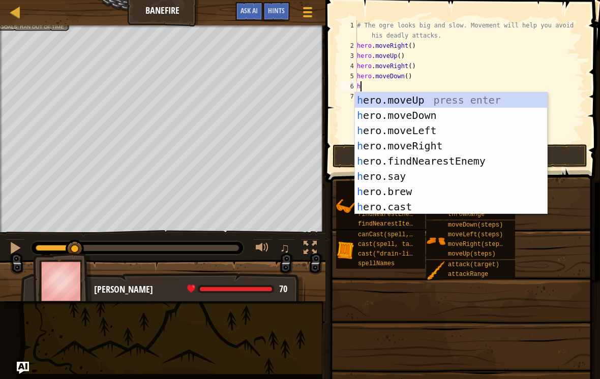
type textarea "her"
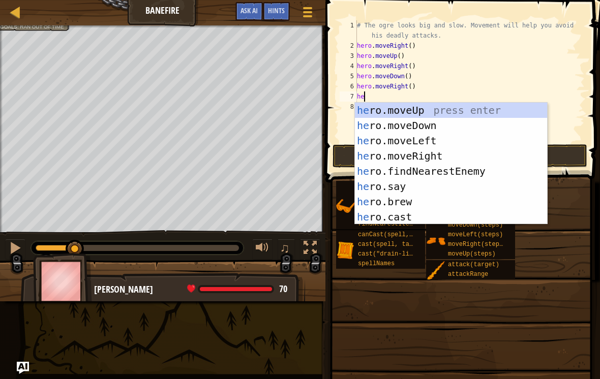
type textarea "hero"
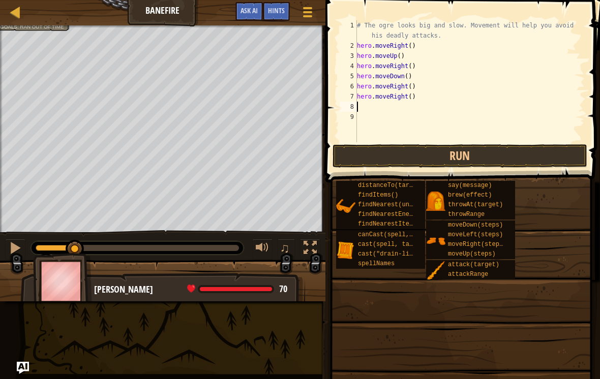
click at [543, 173] on span at bounding box center [460, 320] width 267 height 301
click at [539, 158] on button "Run" at bounding box center [460, 155] width 255 height 23
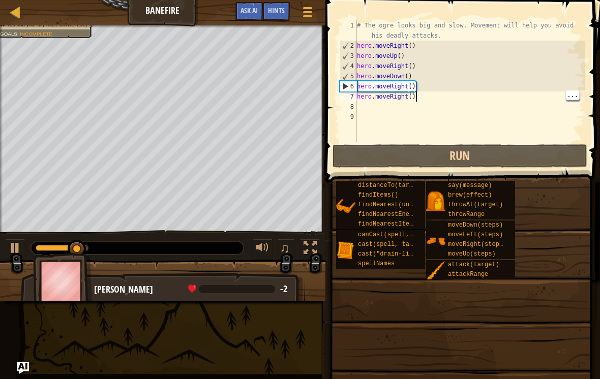
click at [448, 97] on div "# The ogre looks big and slow. Movement will help you avoid his deadly attacks.…" at bounding box center [470, 96] width 230 height 153
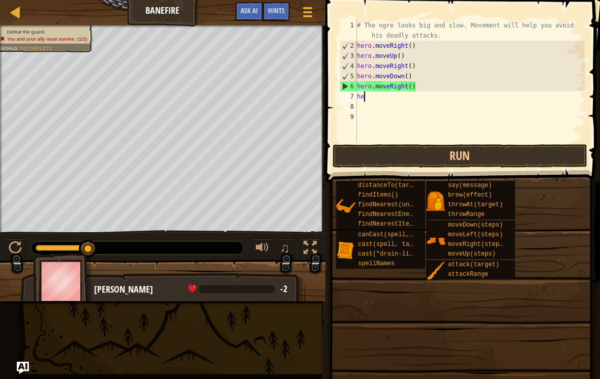
type textarea "h"
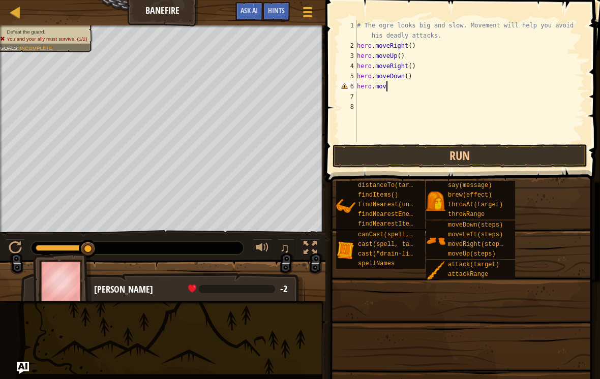
type textarea "hero.move"
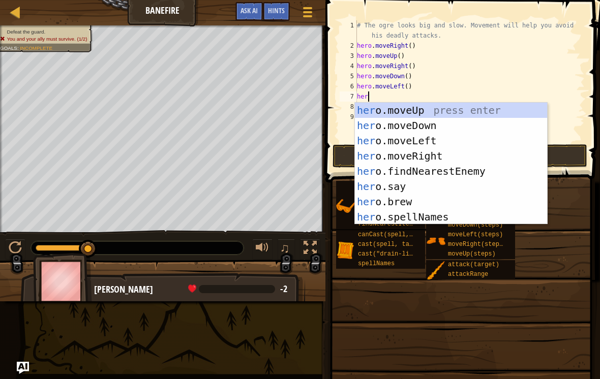
type textarea "hero"
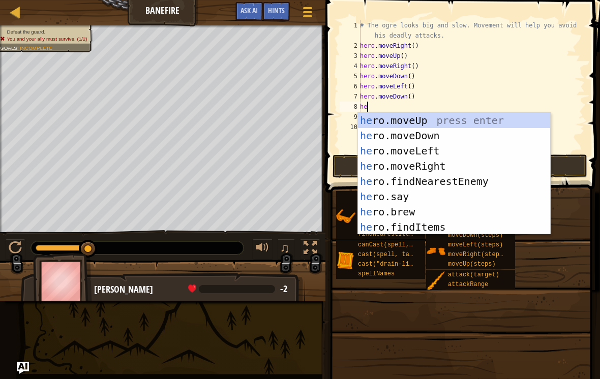
type textarea "hero"
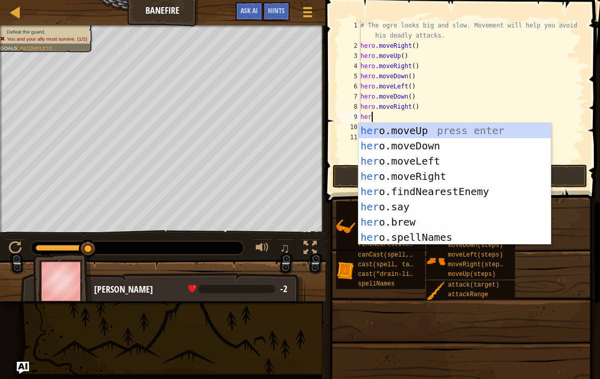
type textarea "hero"
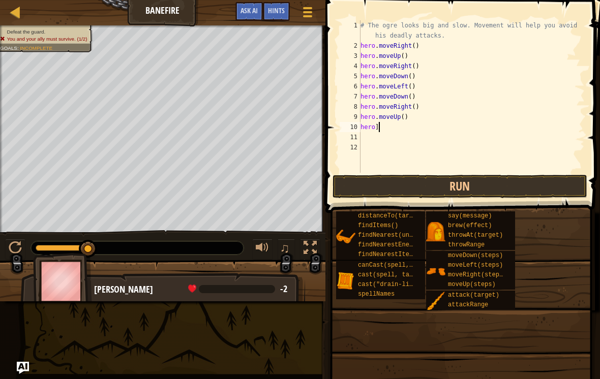
scroll to position [5, 1]
type textarea "hero."
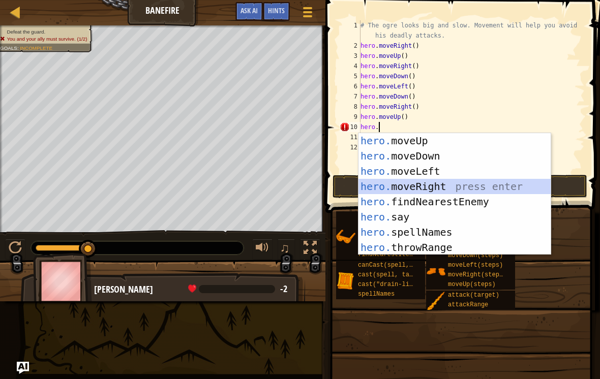
scroll to position [5, 0]
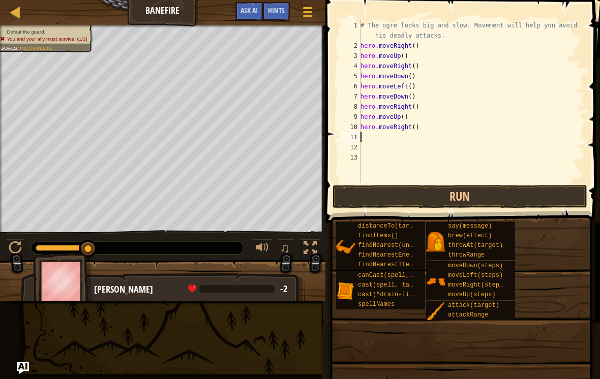
click at [527, 197] on button "Run" at bounding box center [460, 196] width 255 height 23
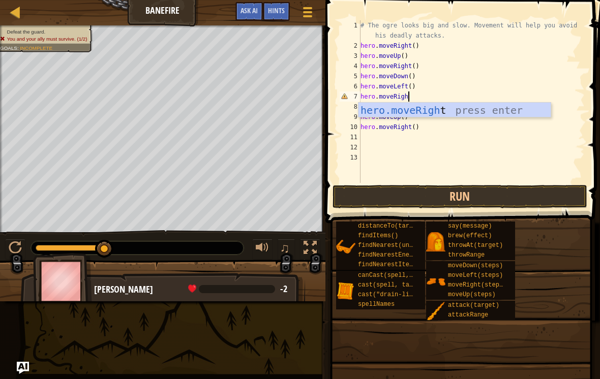
scroll to position [5, 4]
click at [496, 199] on button "Run" at bounding box center [460, 196] width 255 height 23
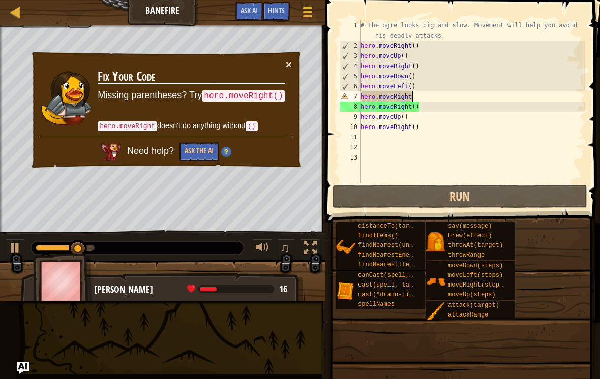
scroll to position [5, 4]
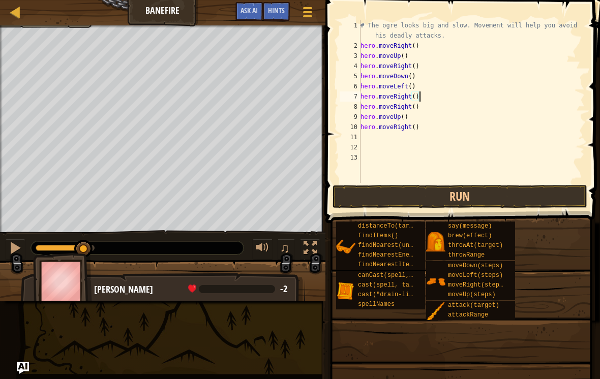
click at [507, 202] on button "Run" at bounding box center [460, 196] width 255 height 23
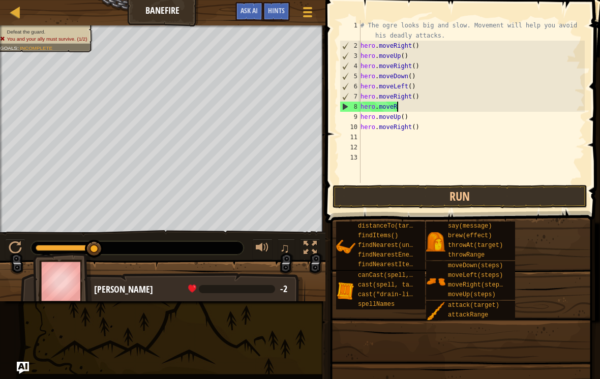
scroll to position [5, 2]
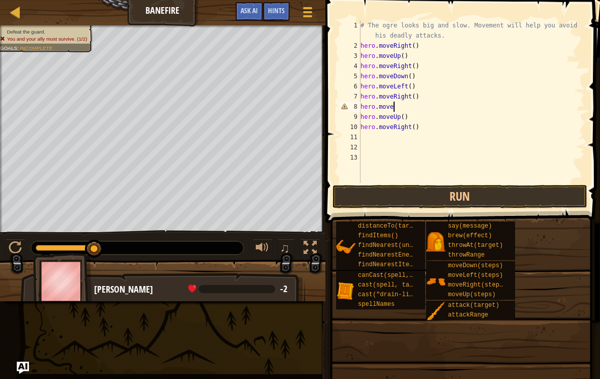
type textarea "hero.moveU"
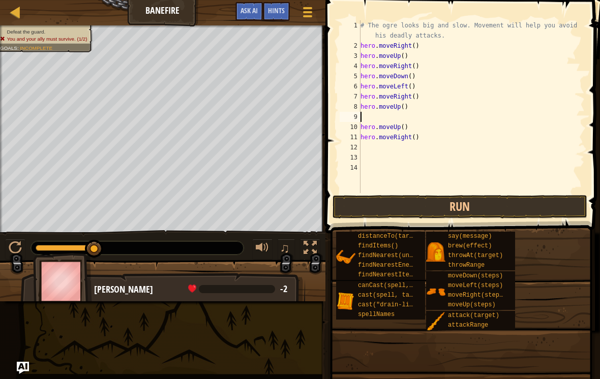
scroll to position [5, 0]
click at [529, 212] on button "Run" at bounding box center [460, 206] width 255 height 23
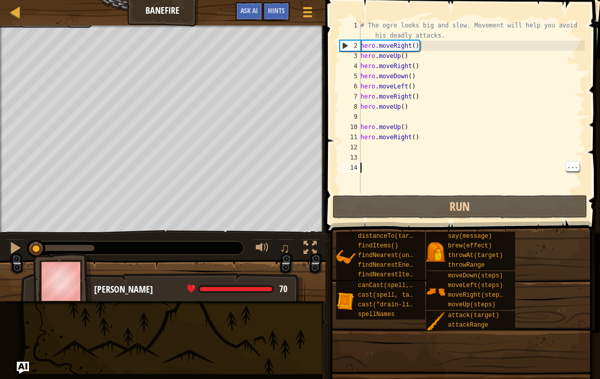
click at [503, 192] on div "# The ogre looks big and slow. Movement will help you avoid his deadly attacks.…" at bounding box center [471, 121] width 226 height 203
click at [509, 196] on button "Run" at bounding box center [460, 206] width 255 height 23
click at [508, 202] on button "Run" at bounding box center [460, 206] width 255 height 23
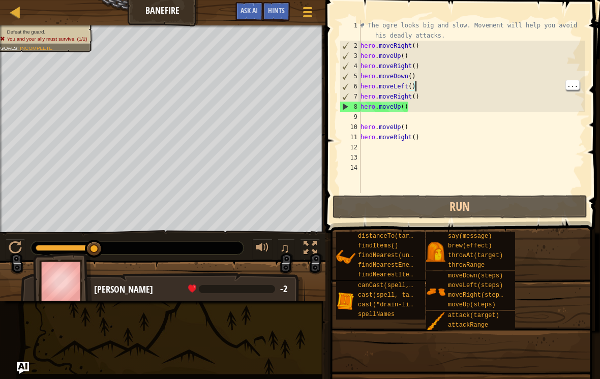
click at [446, 87] on div "# The ogre looks big and slow. Movement will help you avoid his deadly attacks.…" at bounding box center [471, 121] width 226 height 203
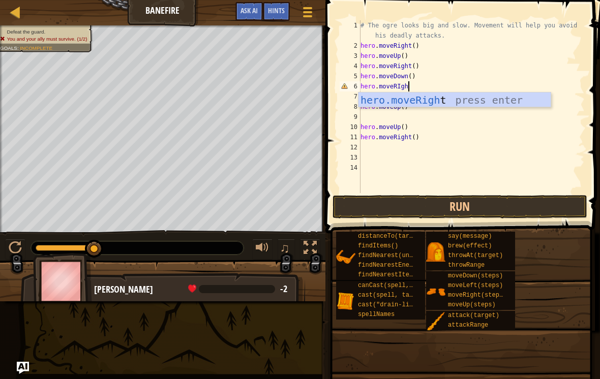
type textarea "hero.moveRIght"
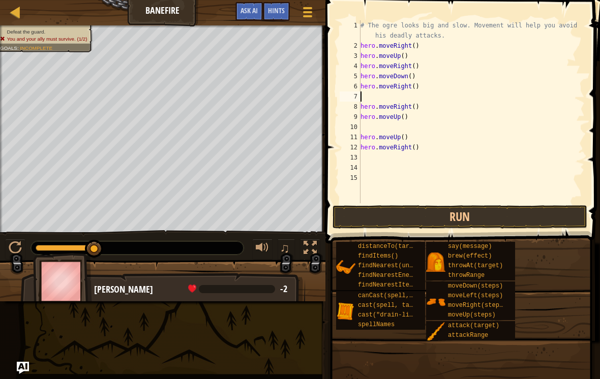
click at [514, 219] on button "Run" at bounding box center [460, 216] width 255 height 23
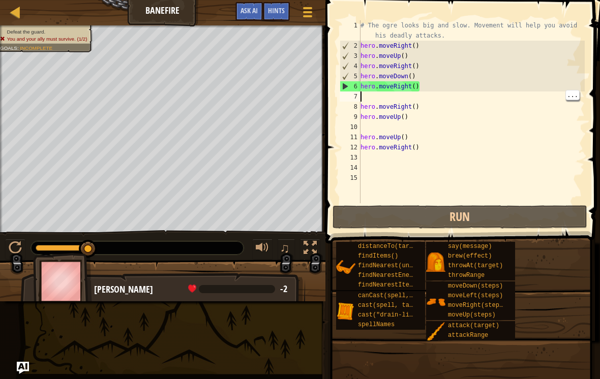
type textarea "hero.moveUp()"
click at [432, 115] on div "# The ogre looks big and slow. Movement will help you avoid his deadly attacks.…" at bounding box center [471, 127] width 226 height 214
click at [443, 92] on div "# The ogre looks big and slow. Movement will help you avoid his deadly attacks.…" at bounding box center [471, 127] width 226 height 214
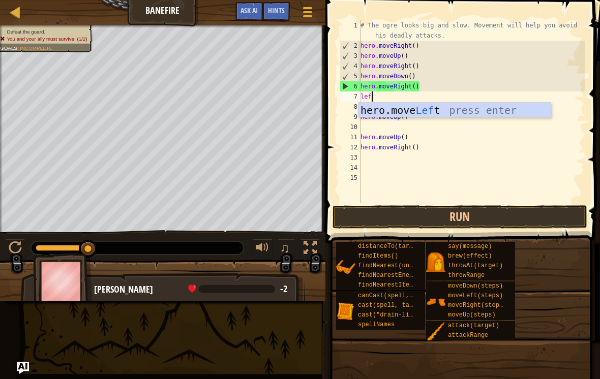
type textarea "left"
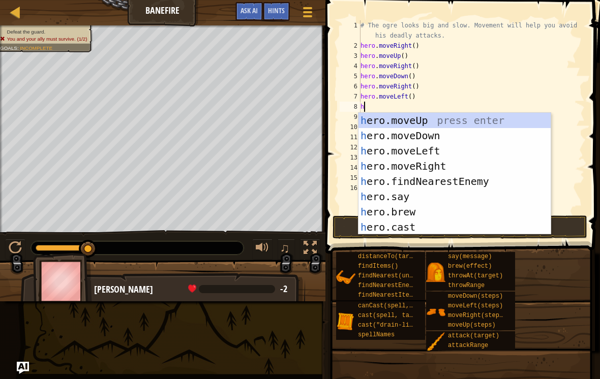
type textarea "hero"
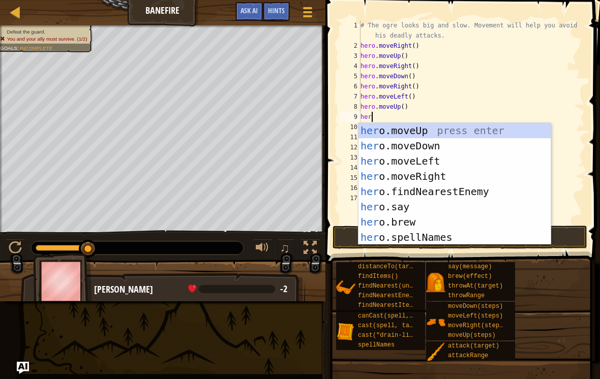
type textarea "hero"
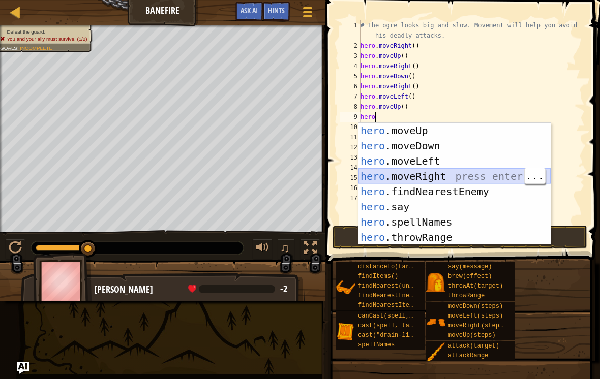
click at [490, 179] on div "hero .moveUp press enter hero .moveDown press enter hero .moveLeft press enter …" at bounding box center [454, 199] width 192 height 153
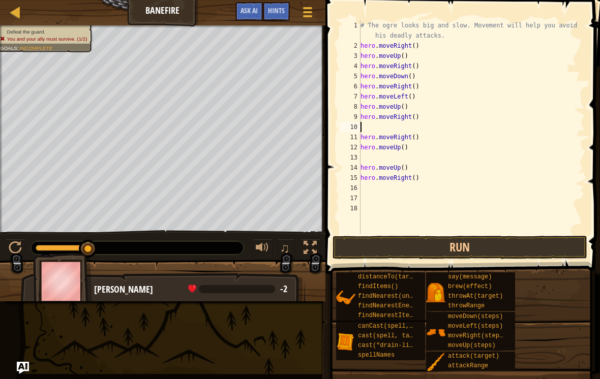
type textarea "hero.moveRight()"
click at [463, 192] on div "# The ogre looks big and slow. Movement will help you avoid his deadly attacks.…" at bounding box center [471, 142] width 226 height 244
click at [461, 180] on div "# The ogre looks big and slow. Movement will help you avoid his deadly attacks.…" at bounding box center [471, 142] width 226 height 244
type textarea "h"
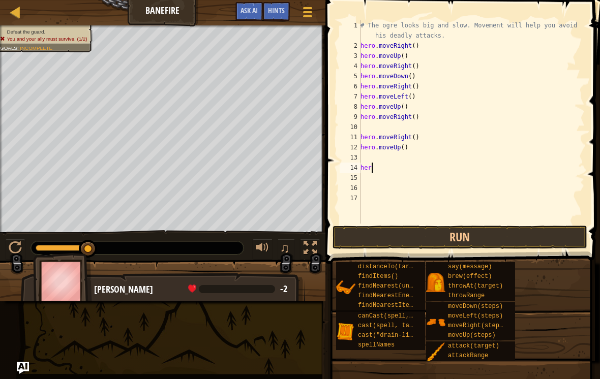
type textarea "h"
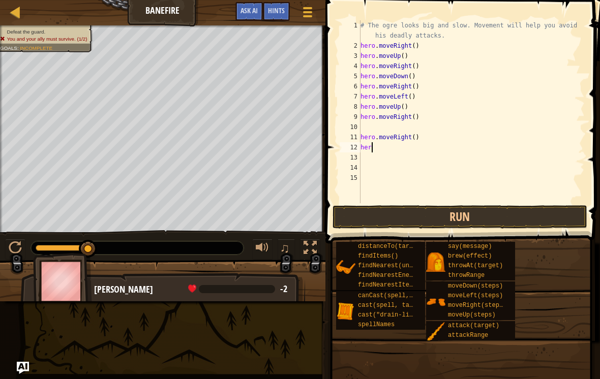
type textarea "h"
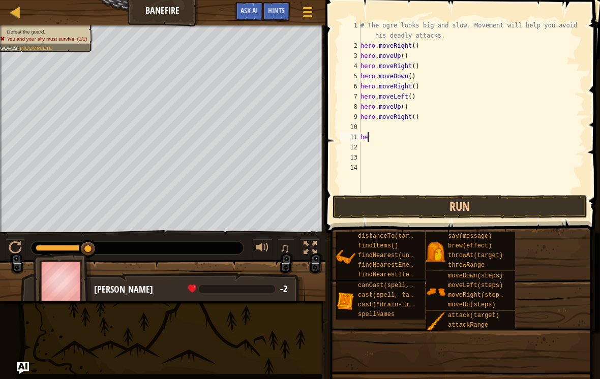
type textarea "h"
click at [486, 200] on button "Run" at bounding box center [460, 206] width 255 height 23
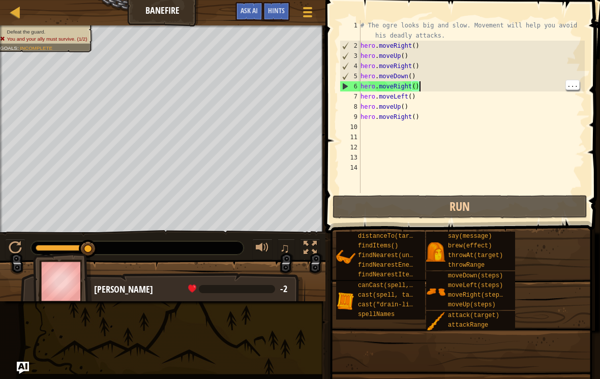
click at [439, 84] on div "# The ogre looks big and slow. Movement will help you avoid his deadly attacks.…" at bounding box center [471, 121] width 226 height 203
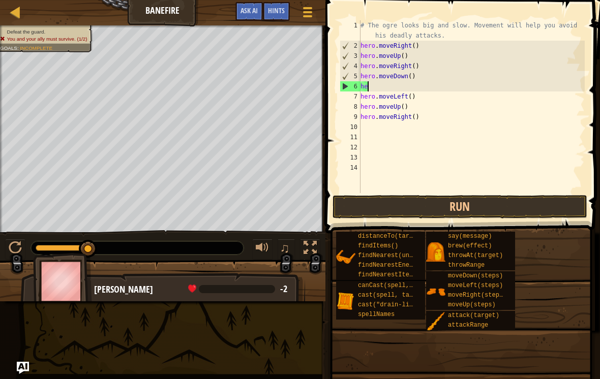
type textarea "h"
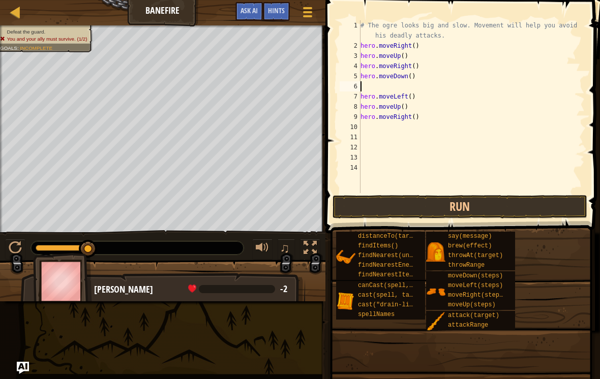
click at [500, 201] on button "Run" at bounding box center [460, 206] width 255 height 23
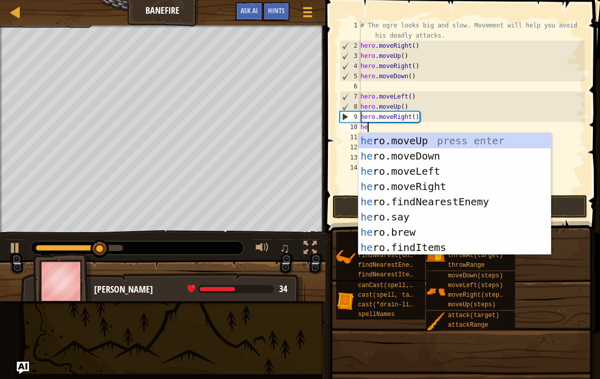
type textarea "hero"
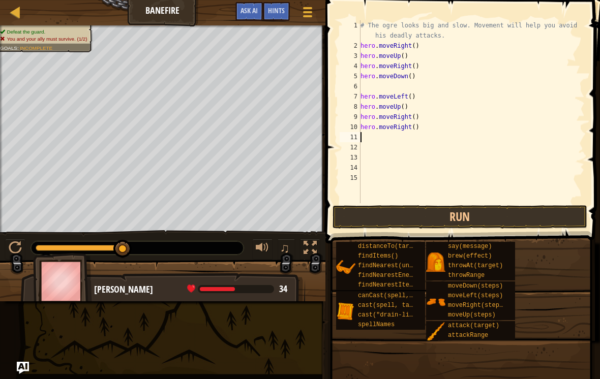
click at [511, 214] on button "Run" at bounding box center [460, 216] width 255 height 23
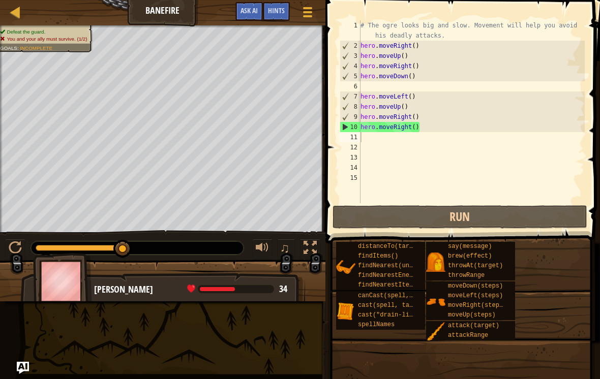
click at [475, 214] on button "Run" at bounding box center [460, 216] width 255 height 23
click at [519, 210] on button "Run" at bounding box center [460, 216] width 255 height 23
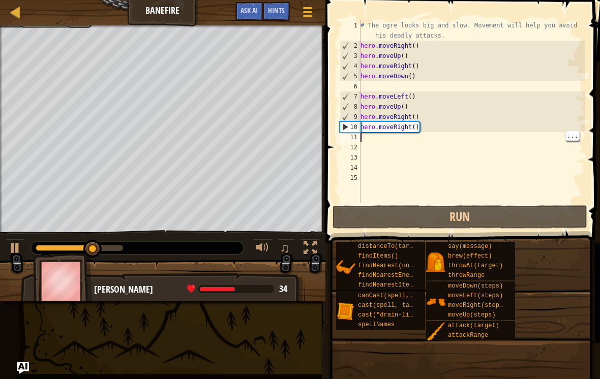
click at [436, 143] on div "# The ogre looks big and slow. Movement will help you avoid his deadly attacks.…" at bounding box center [471, 127] width 226 height 214
click at [416, 81] on div "# The ogre looks big and slow. Movement will help you avoid his deadly attacks.…" at bounding box center [471, 127] width 226 height 214
type textarea "hero.moveLeft()"
click at [411, 92] on div "# The ogre looks big and slow. Movement will help you avoid his deadly attacks.…" at bounding box center [471, 127] width 226 height 214
click at [436, 83] on div "# The ogre looks big and slow. Movement will help you avoid his deadly attacks.…" at bounding box center [471, 127] width 226 height 214
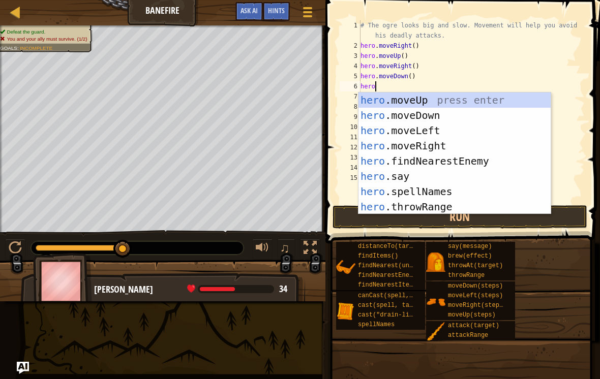
scroll to position [5, 1]
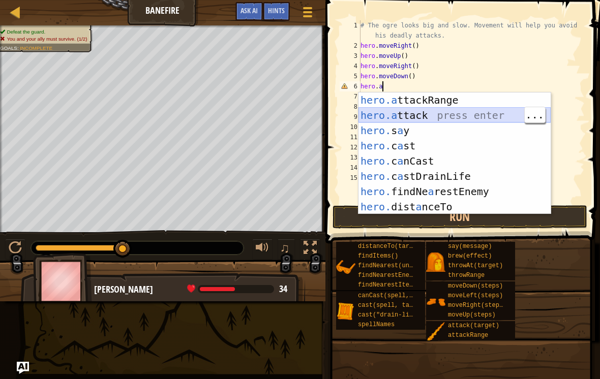
click at [450, 112] on div "hero.a ttackRange press enter hero.a ttack press enter hero. s a y press enter …" at bounding box center [454, 169] width 192 height 153
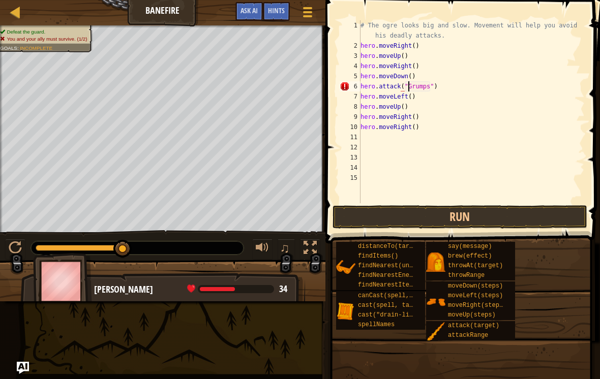
scroll to position [5, 4]
click at [520, 215] on button "Run" at bounding box center [460, 216] width 255 height 23
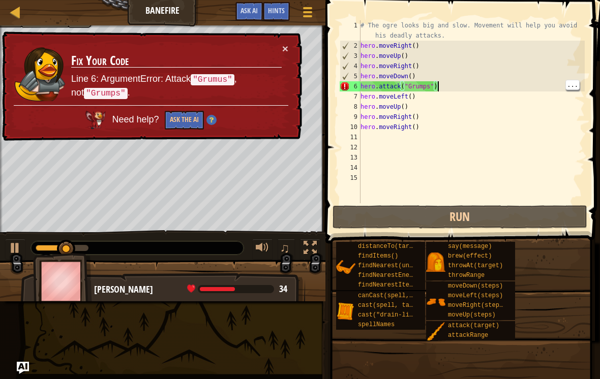
click at [427, 84] on div "# The ogre looks big and slow. Movement will help you avoid his deadly attacks.…" at bounding box center [471, 127] width 226 height 214
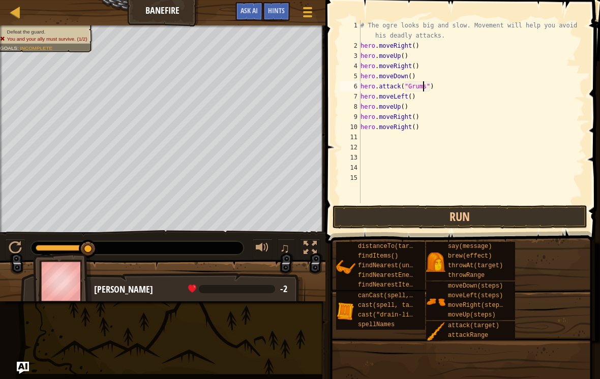
scroll to position [5, 6]
click at [509, 218] on button "Run" at bounding box center [460, 216] width 255 height 23
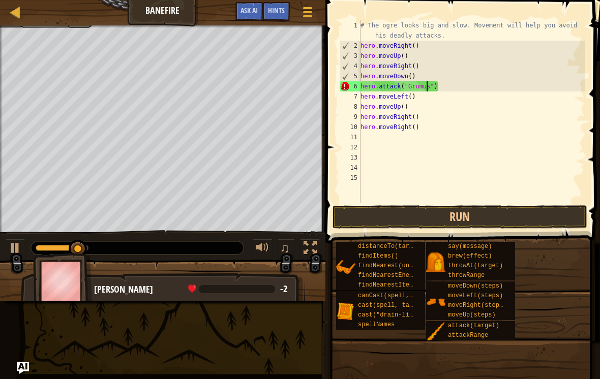
type textarea "hero.attack("Grumus")"
click at [509, 221] on button "Run" at bounding box center [460, 216] width 255 height 23
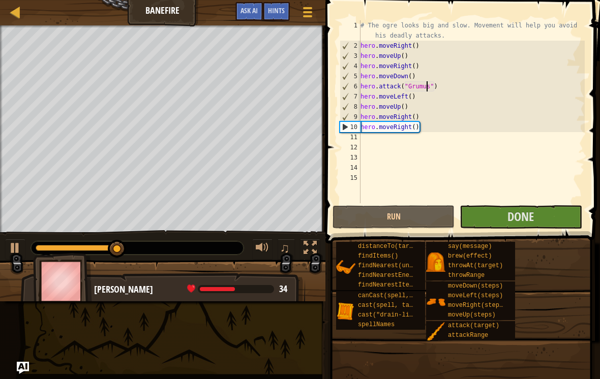
click at [537, 219] on button "Done" at bounding box center [521, 216] width 122 height 23
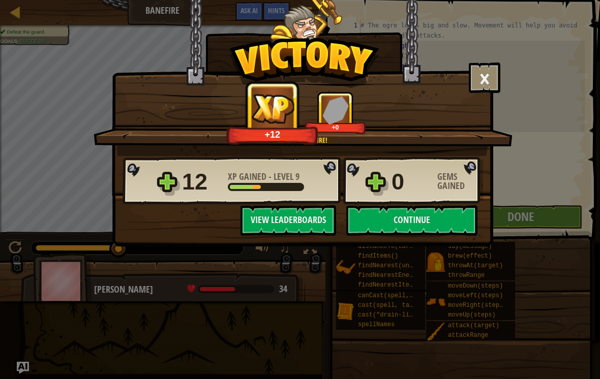
click at [452, 225] on button "Continue" at bounding box center [411, 220] width 131 height 31
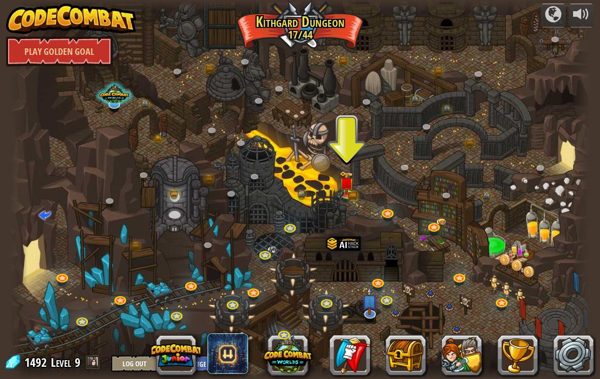
click at [351, 182] on img at bounding box center [346, 183] width 15 height 24
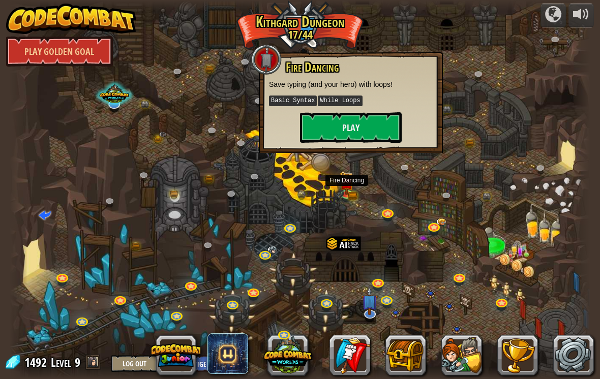
click at [382, 136] on button "Play" at bounding box center [351, 127] width 102 height 31
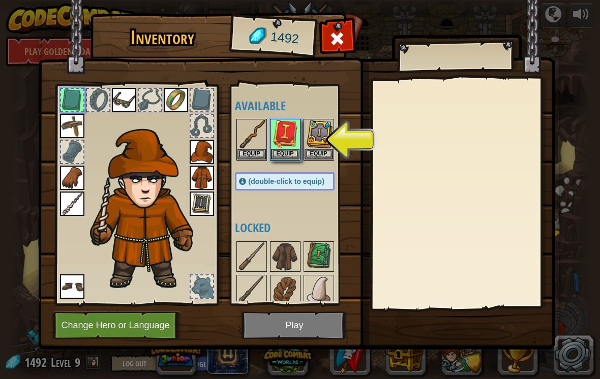
click at [295, 152] on button "Equip" at bounding box center [285, 154] width 28 height 11
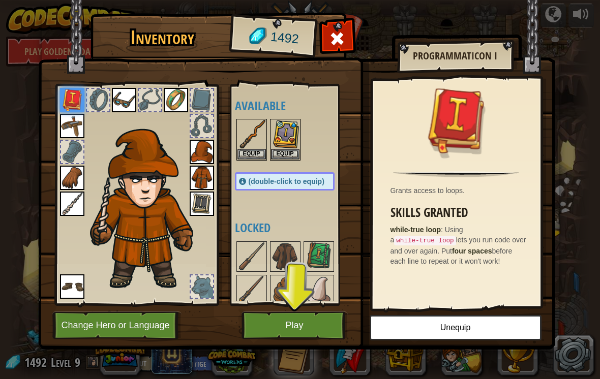
click at [315, 324] on button "Play" at bounding box center [295, 326] width 106 height 28
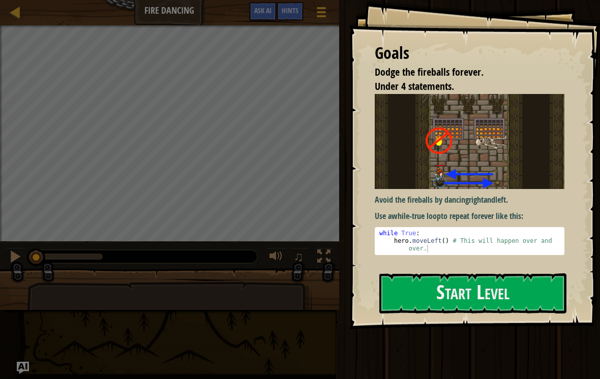
click at [398, 282] on button "Start Level" at bounding box center [472, 294] width 187 height 40
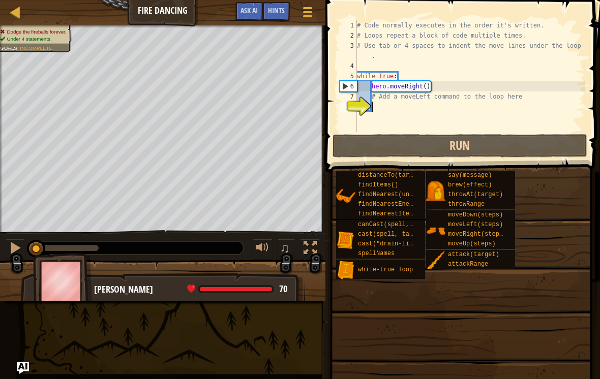
click at [367, 314] on span at bounding box center [460, 310] width 267 height 301
type textarea "# Add a moveLeft command to the loop here"
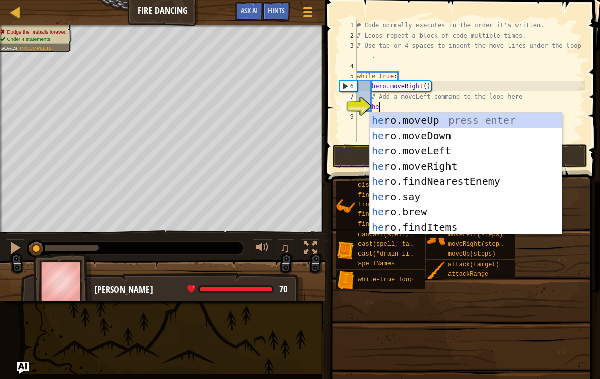
scroll to position [5, 2]
type textarea "hero"
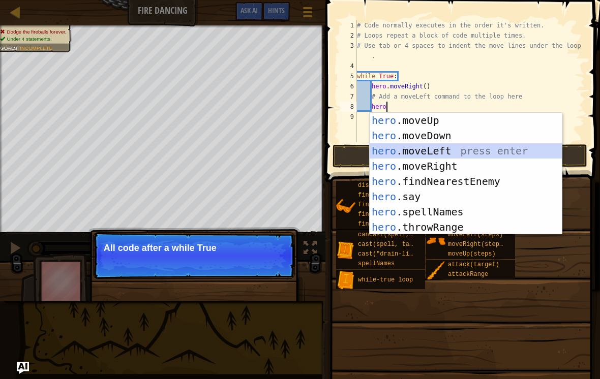
scroll to position [5, 1]
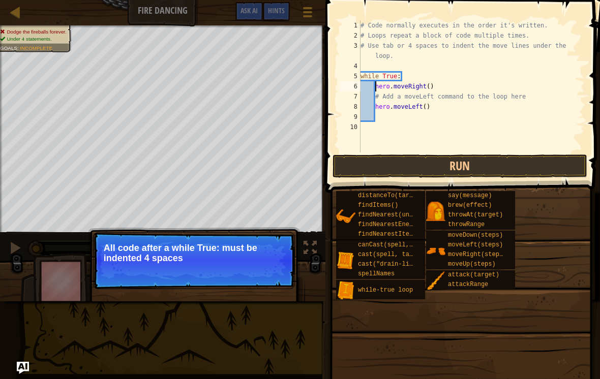
type textarea "while True:"
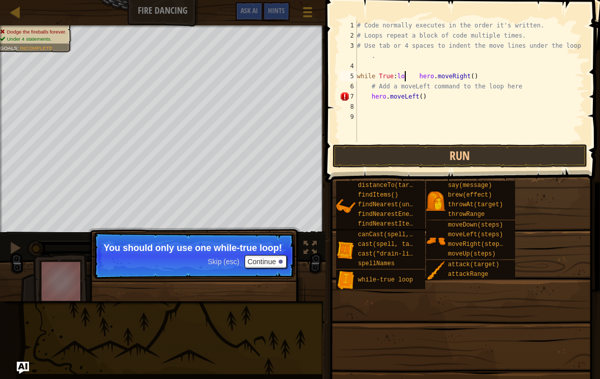
scroll to position [5, 4]
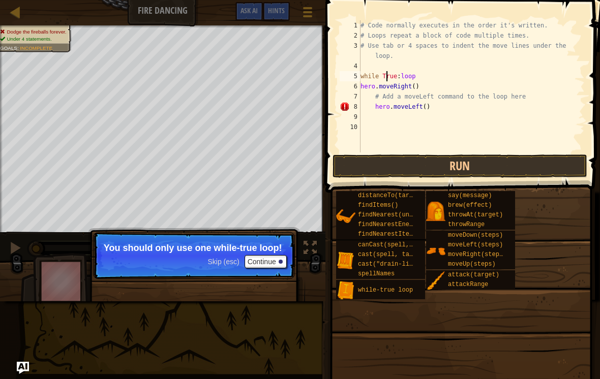
click at [506, 164] on button "Run" at bounding box center [460, 166] width 255 height 23
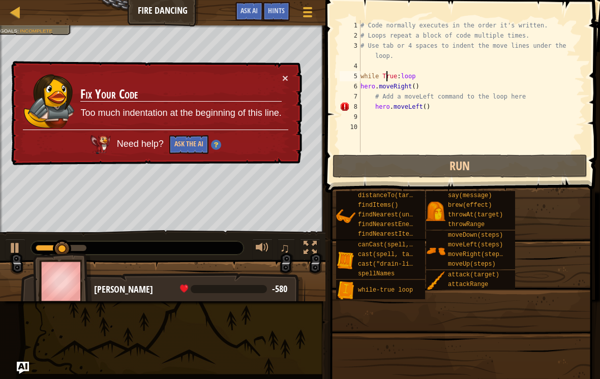
click at [195, 152] on button "Ask the AI" at bounding box center [188, 144] width 39 height 19
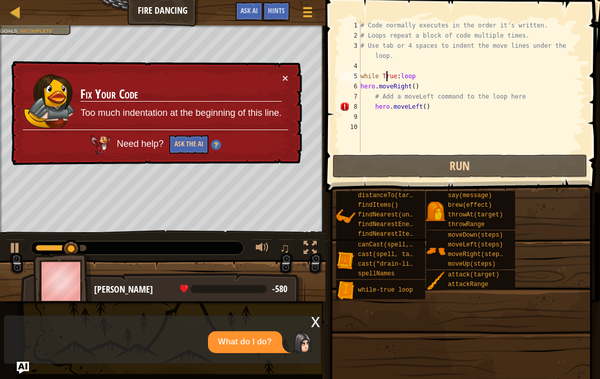
click at [195, 142] on button "Ask the AI" at bounding box center [188, 144] width 39 height 19
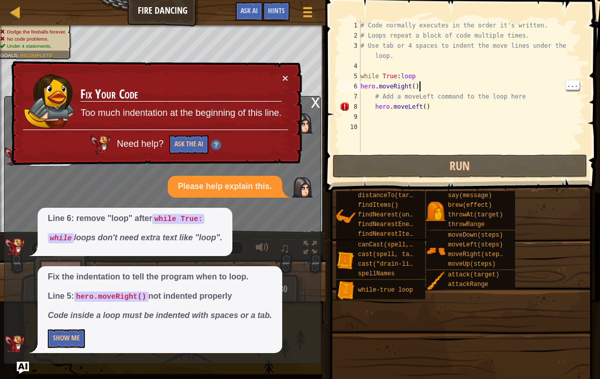
click at [441, 82] on div "# Code normally executes in the order it's written. # Loops repeat a block of c…" at bounding box center [471, 96] width 226 height 153
click at [436, 79] on div "# Code normally executes in the order it's written. # Loops repeat a block of c…" at bounding box center [471, 96] width 226 height 153
click at [405, 76] on div "# Code normally executes in the order it's written. # Loops repeat a block of c…" at bounding box center [471, 96] width 226 height 153
click at [402, 77] on div "# Code normally executes in the order it's written. # Loops repeat a block of c…" at bounding box center [471, 96] width 226 height 153
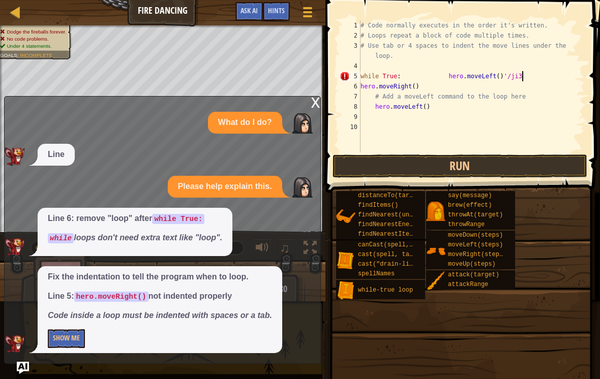
scroll to position [5, 13]
type textarea "while True: hero.moveLeft()'/ji3qw"
